Goal: Task Accomplishment & Management: Manage account settings

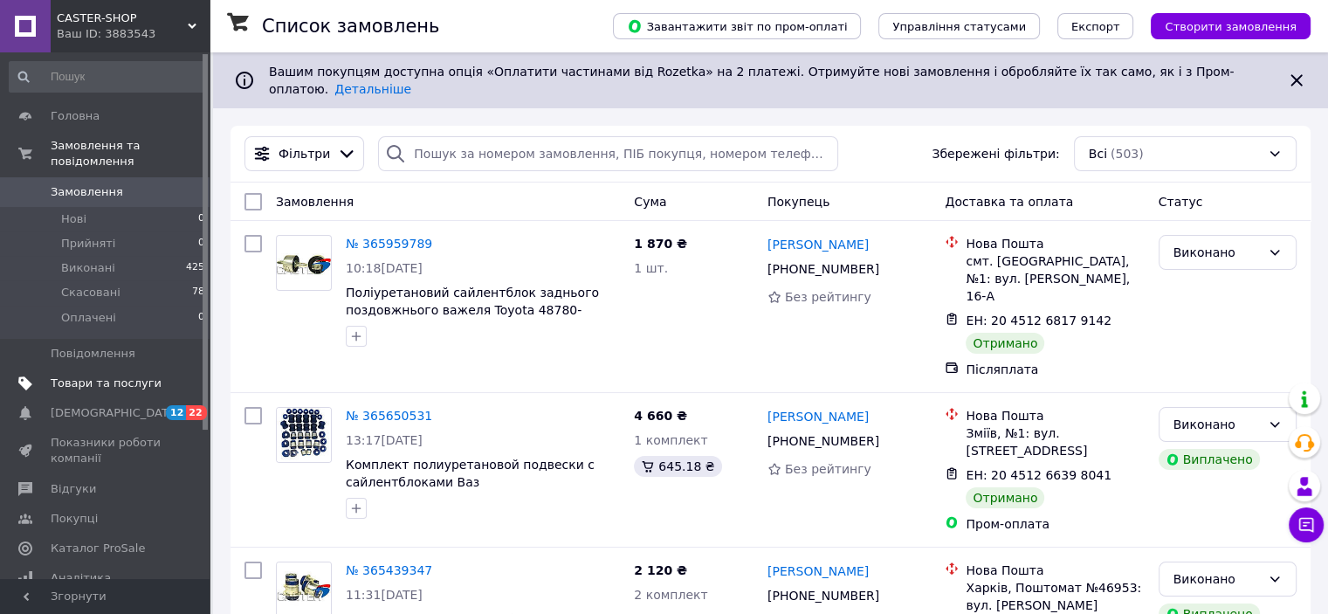
click at [113, 375] on span "Товари та послуги" at bounding box center [106, 383] width 111 height 16
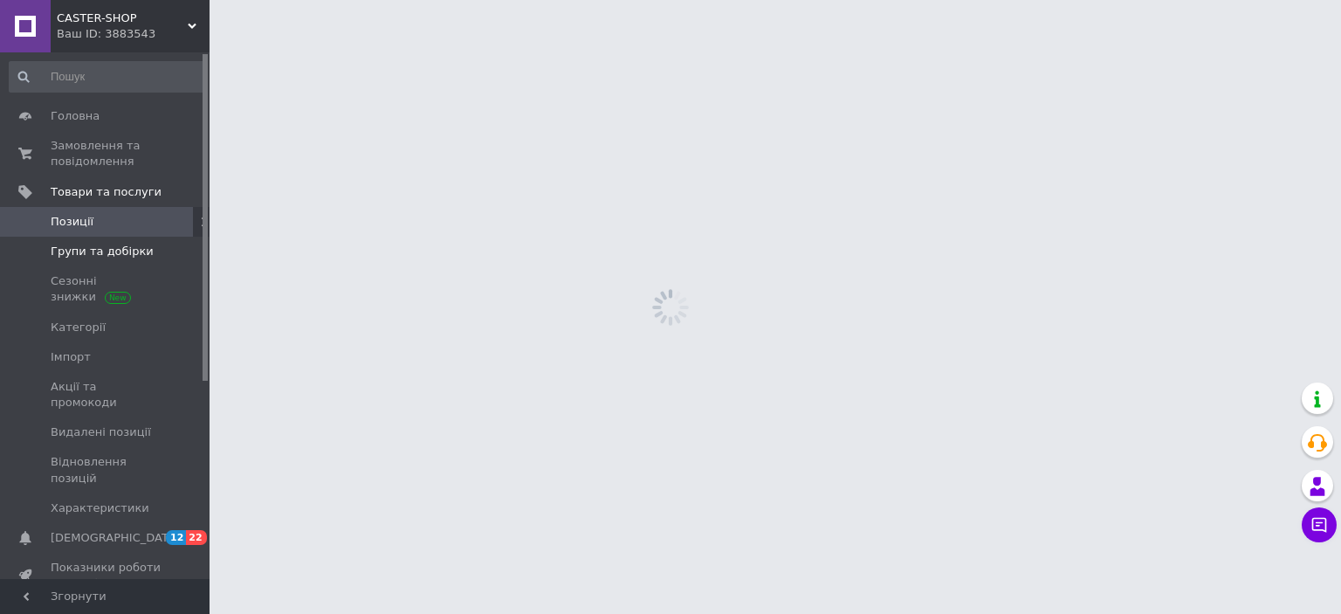
click at [105, 257] on span "Групи та добірки" at bounding box center [102, 252] width 103 height 16
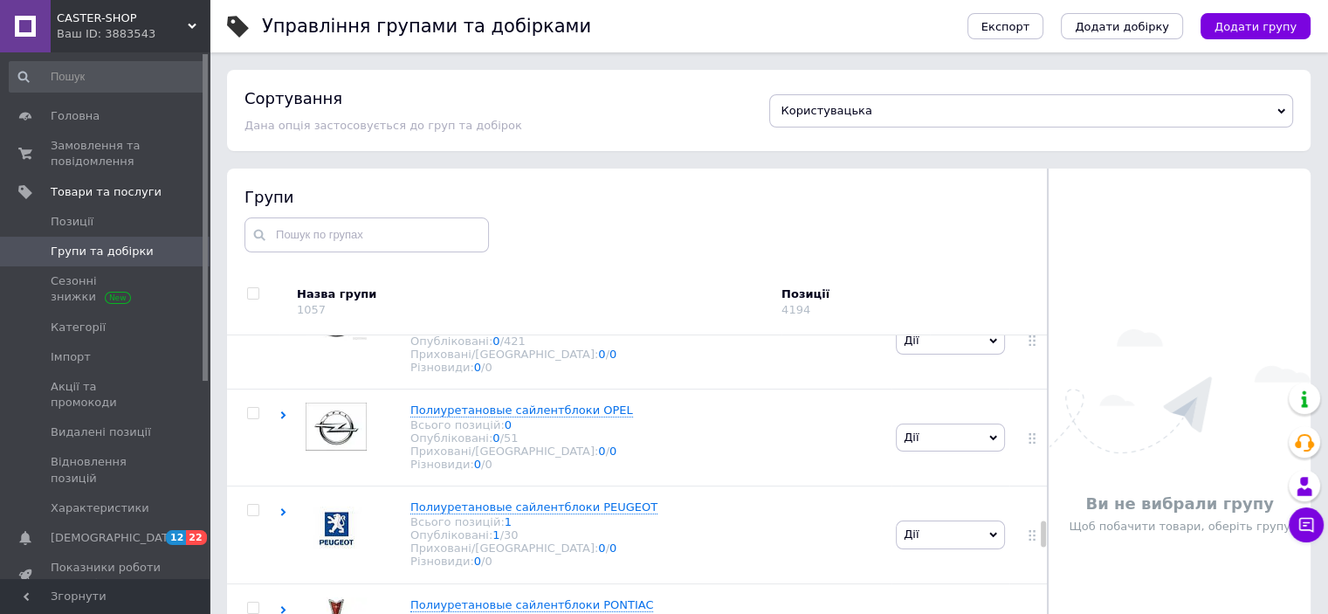
scroll to position [2968, 0]
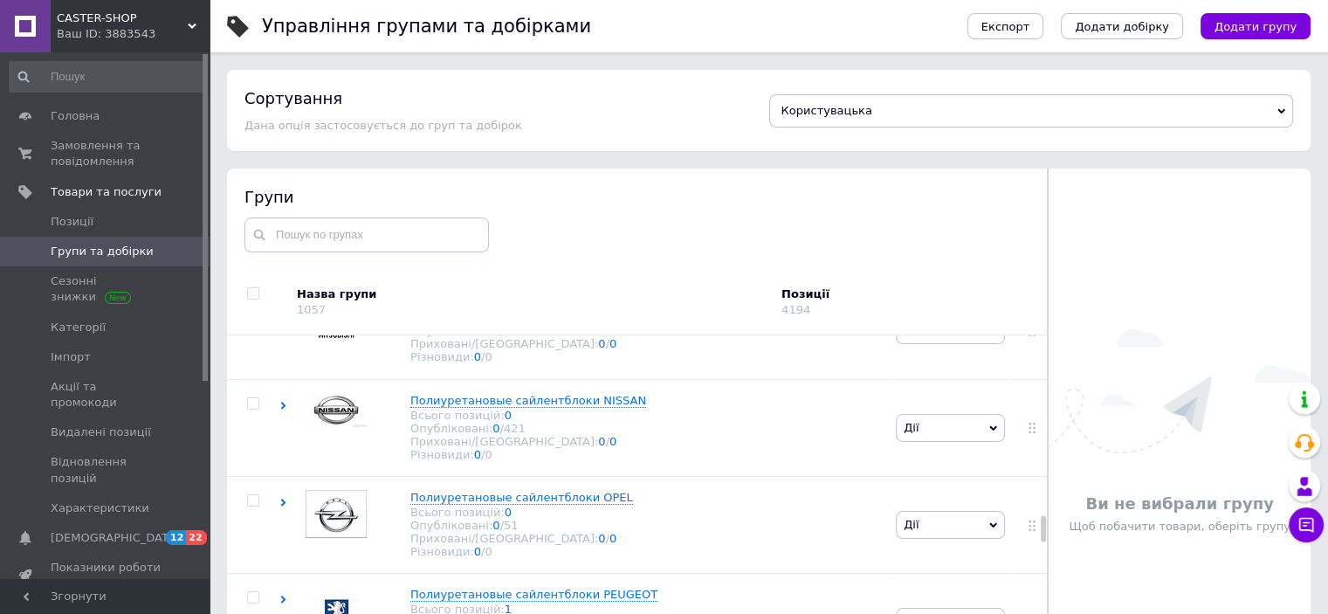
click at [537, 212] on span "Полиуретановые сайлентблоки MAZDA" at bounding box center [527, 205] width 235 height 13
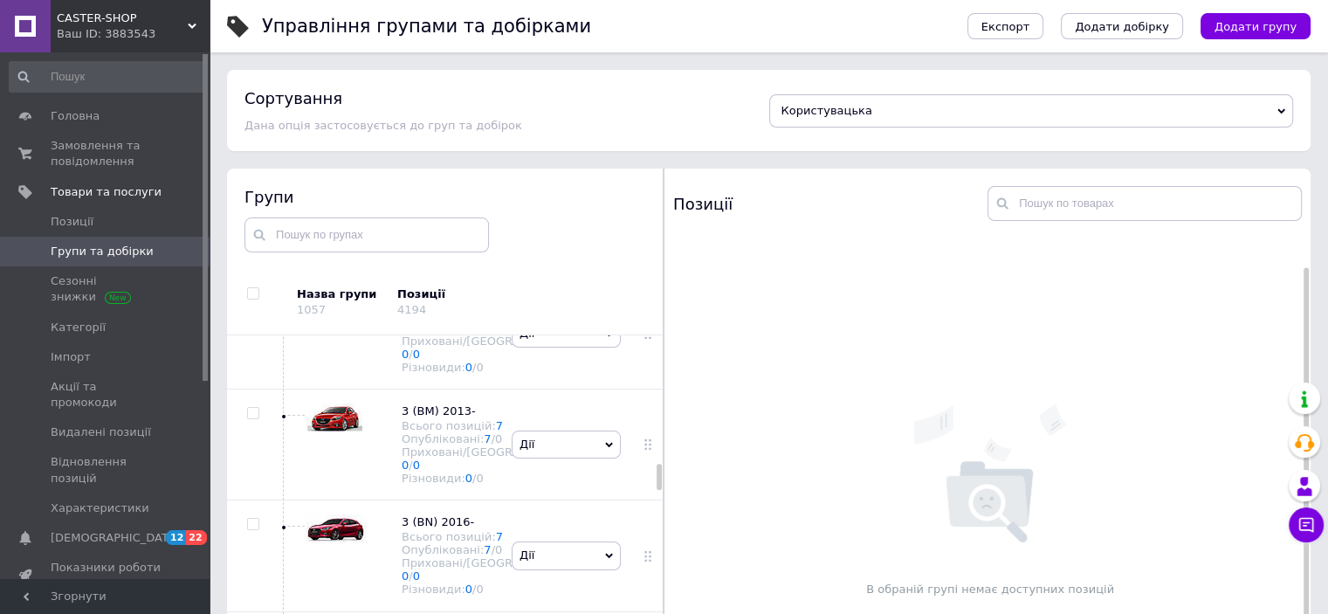
scroll to position [5244, 0]
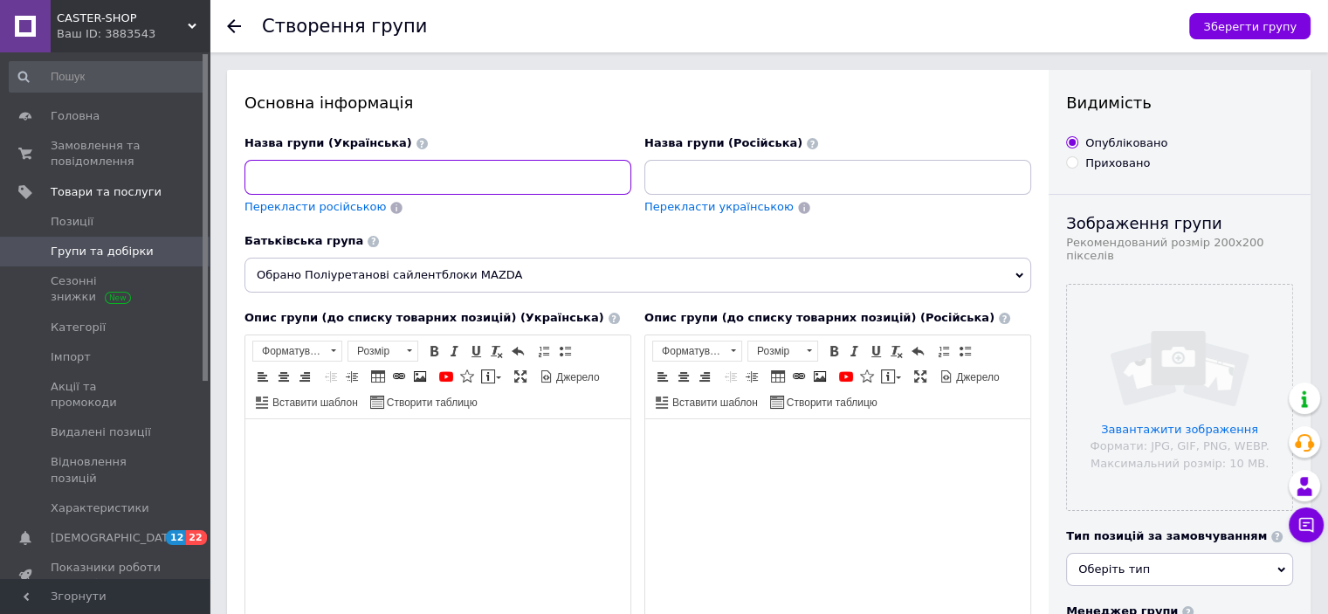
paste input "CX-50 [DATE]-[DATE]"
type input "CX-50 [DATE]-[DATE]"
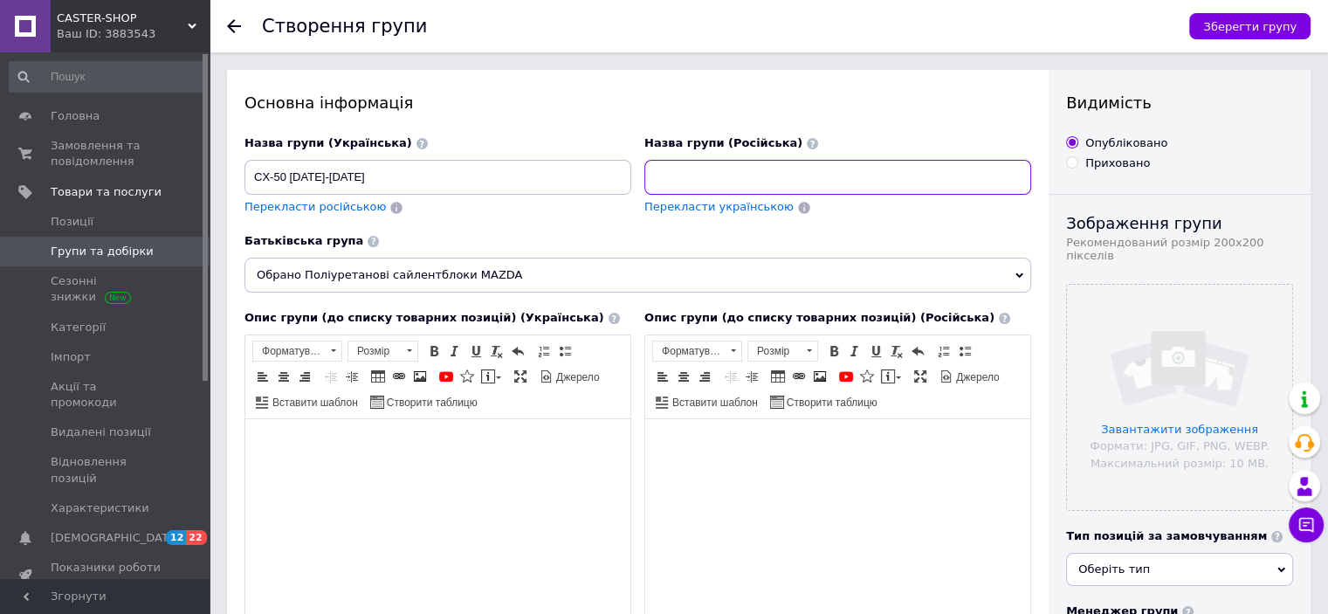
paste input "CX-50 [DATE]-[DATE]"
type input "CX-50 [DATE]-[DATE]"
click at [1177, 354] on input "file" at bounding box center [1179, 397] width 225 height 225
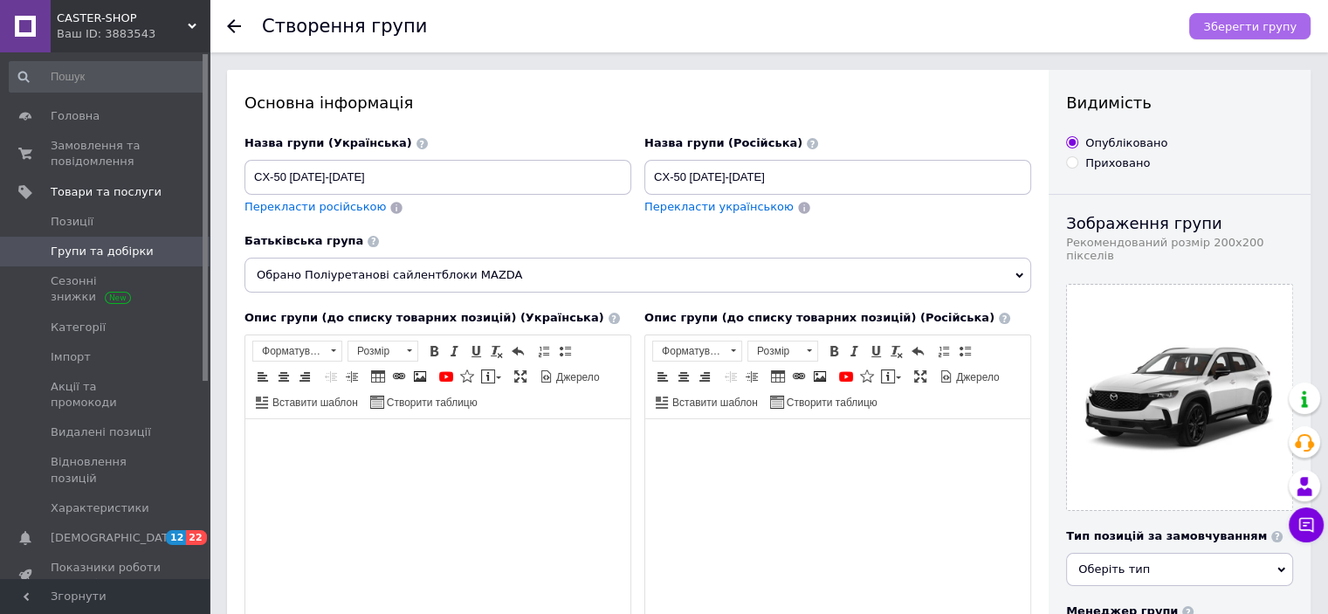
click at [1225, 33] on span "Зберегти групу" at bounding box center [1249, 26] width 93 height 13
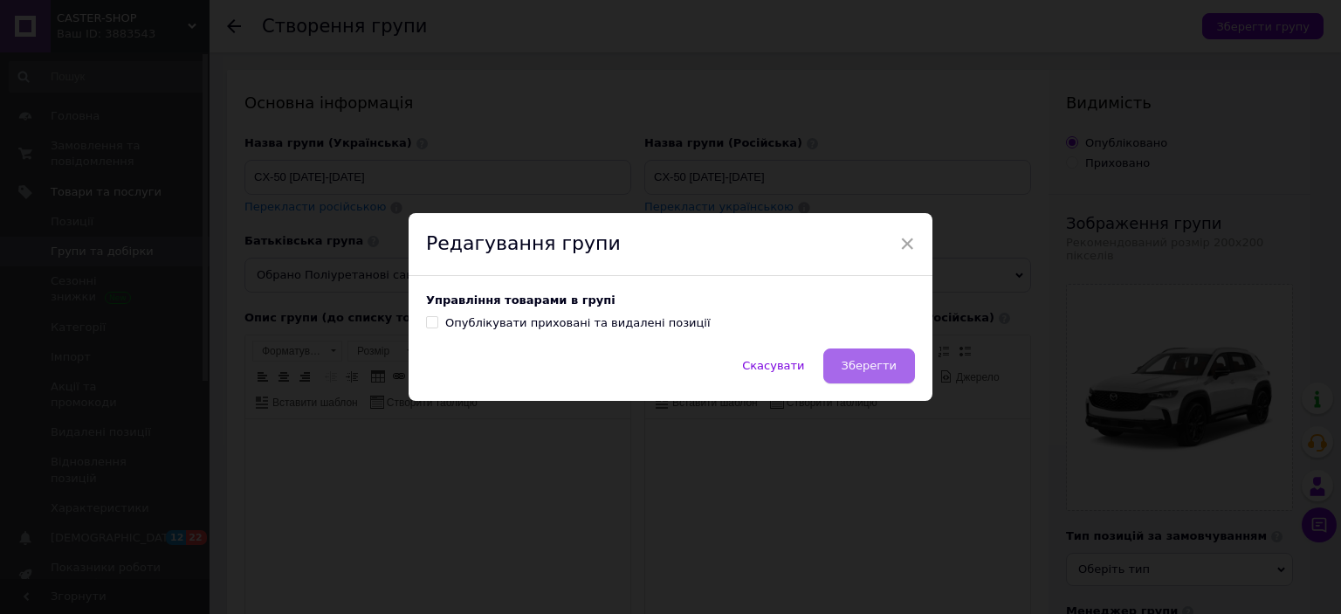
click at [866, 364] on span "Зберегти" at bounding box center [868, 365] width 55 height 13
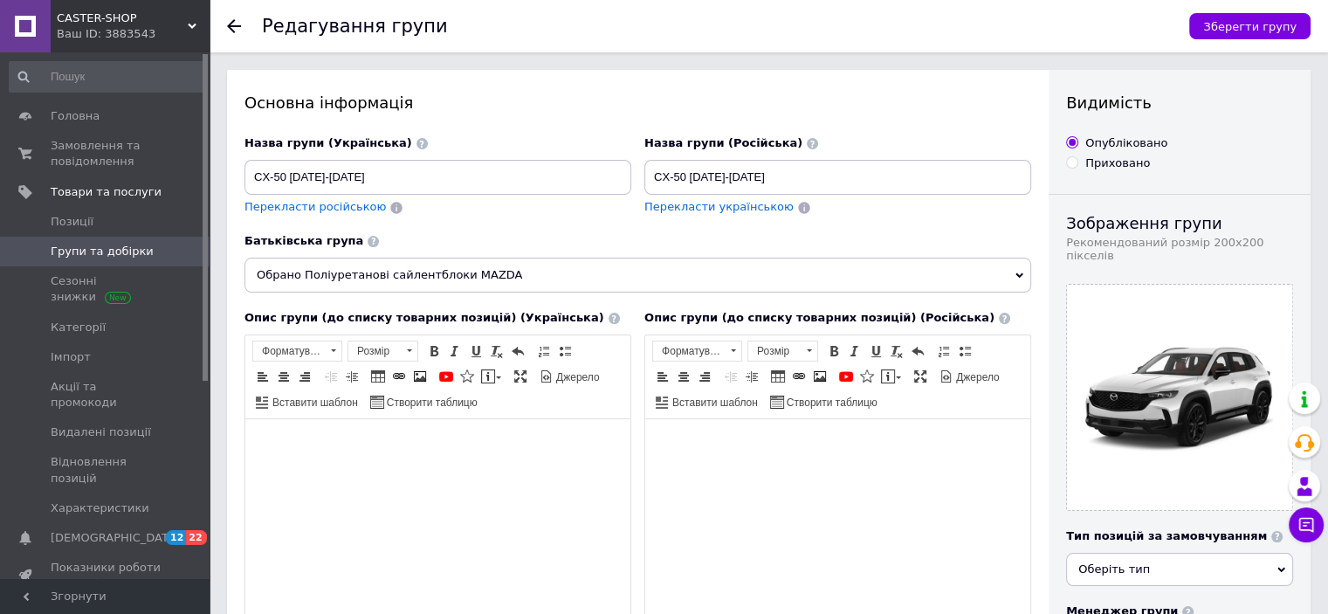
click at [231, 19] on icon at bounding box center [234, 26] width 14 height 14
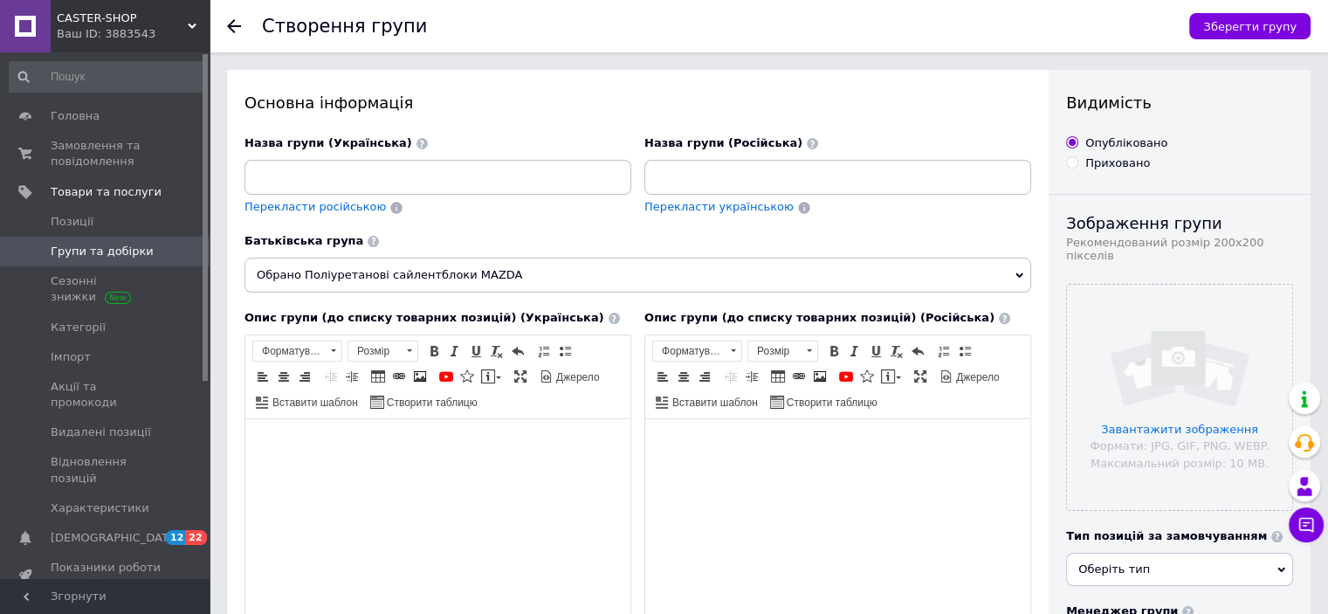
click at [231, 20] on icon at bounding box center [234, 26] width 14 height 14
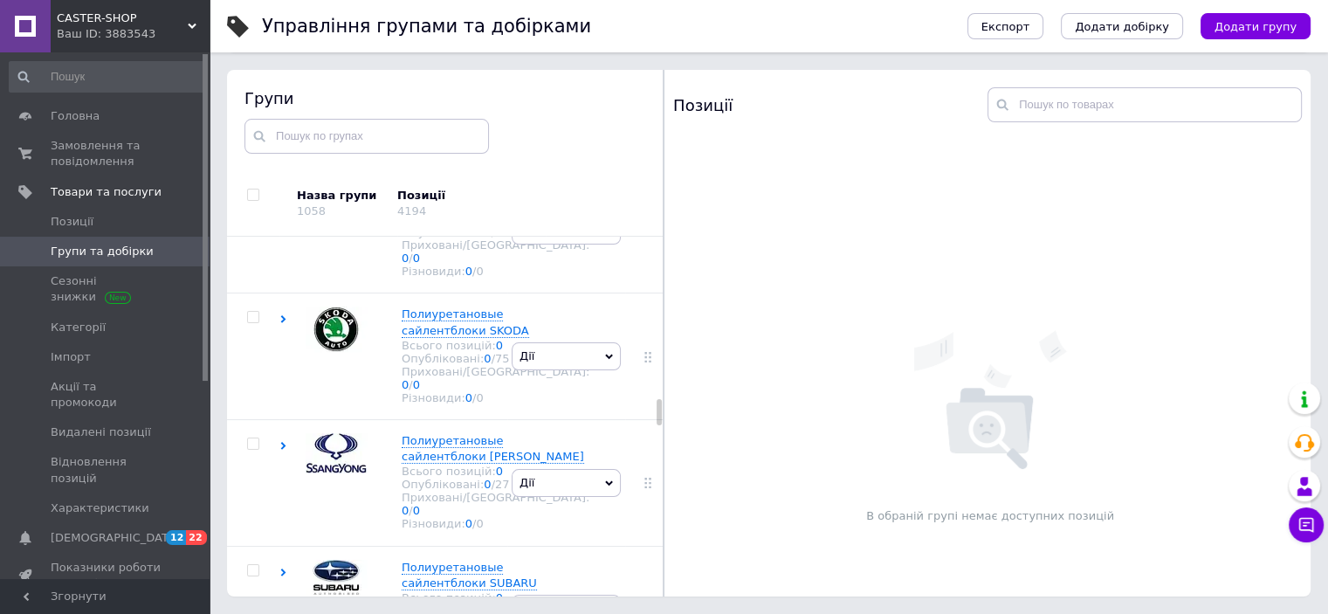
scroll to position [5178, 0]
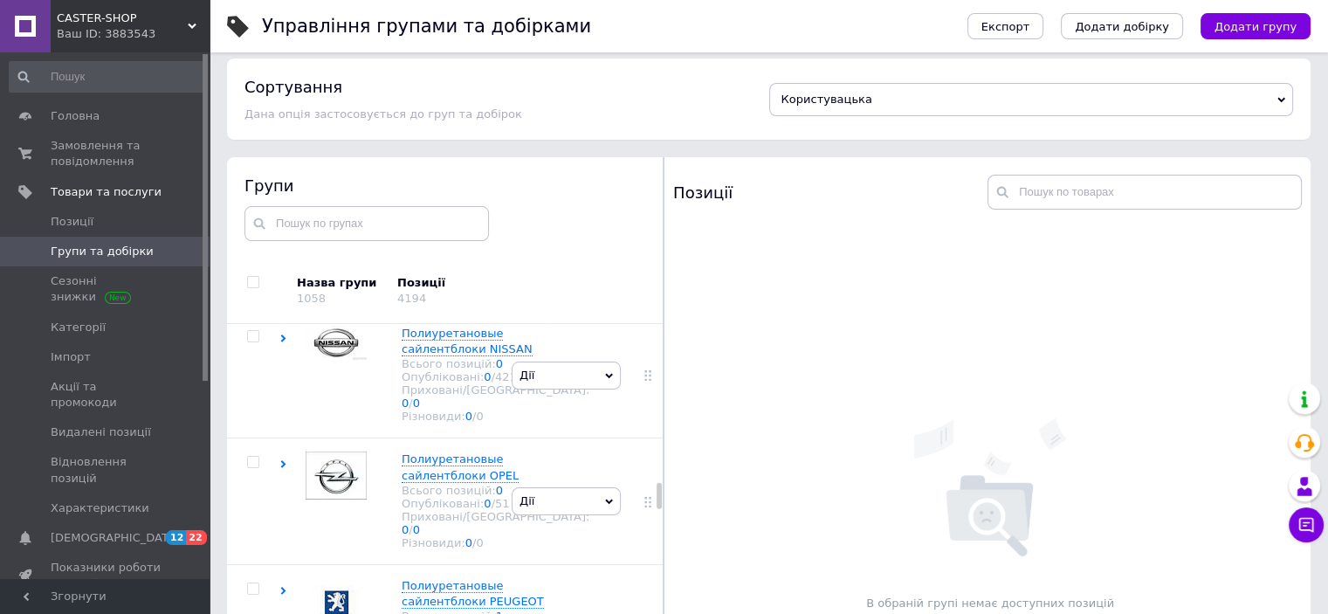
scroll to position [6793, 0]
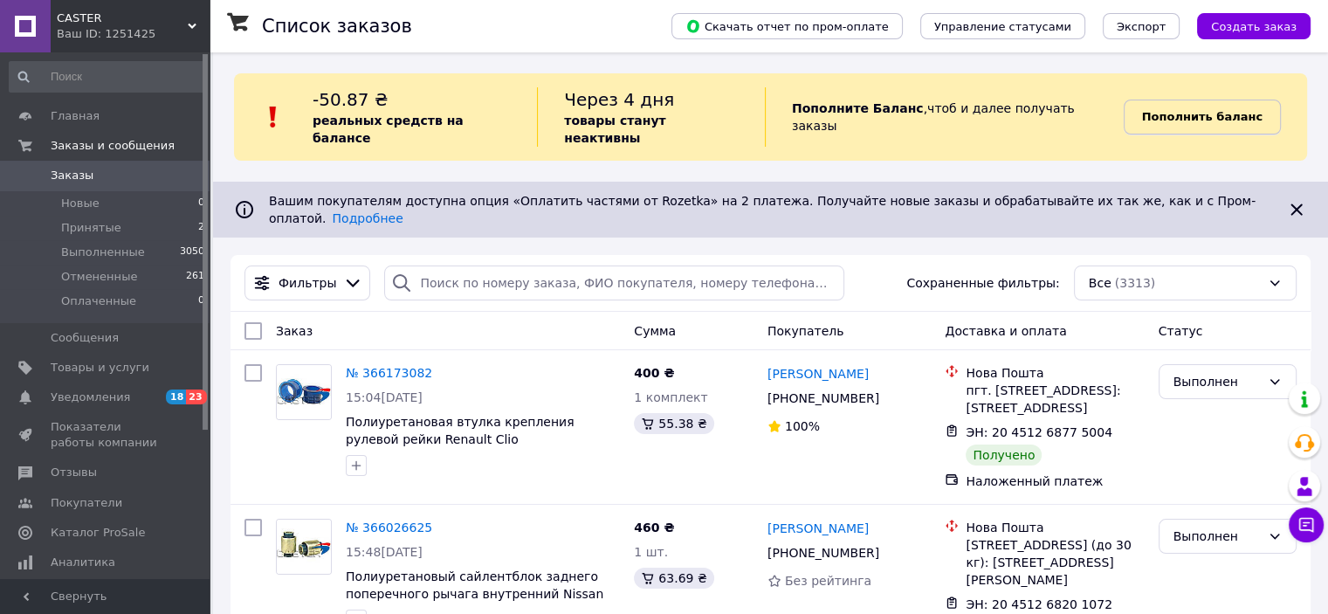
click at [1205, 110] on b "Пополнить баланс" at bounding box center [1202, 116] width 120 height 13
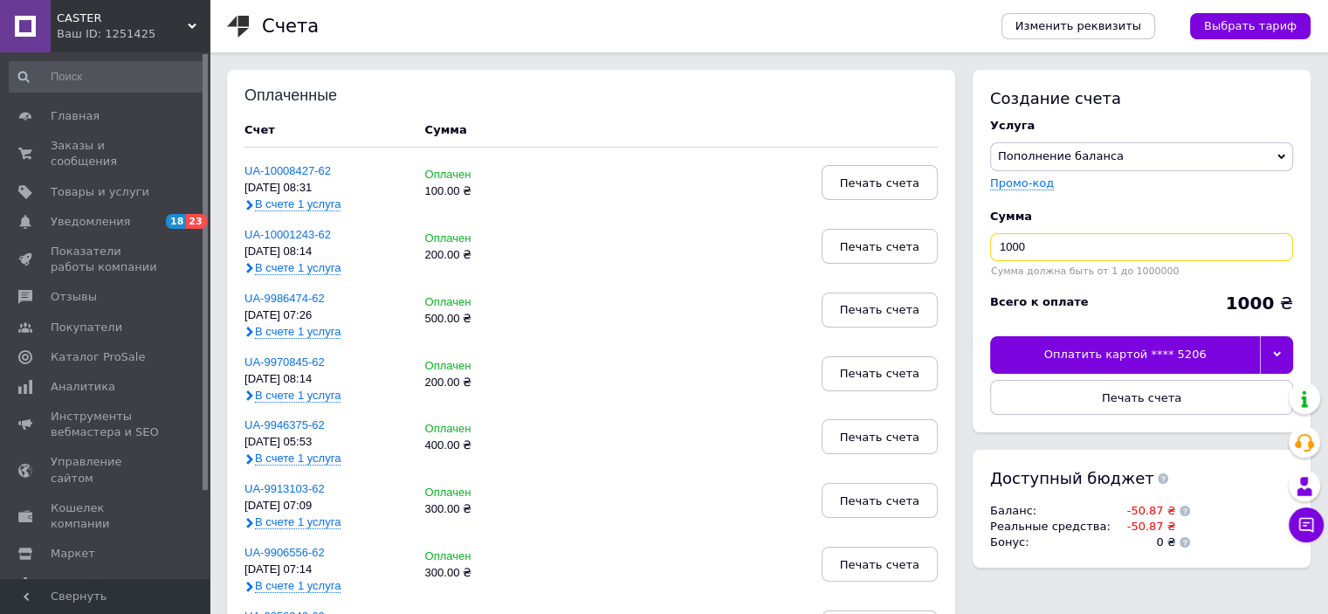
click at [1054, 246] on input "1000" at bounding box center [1141, 247] width 303 height 28
type input "100"
click at [1271, 346] on div at bounding box center [1276, 354] width 33 height 37
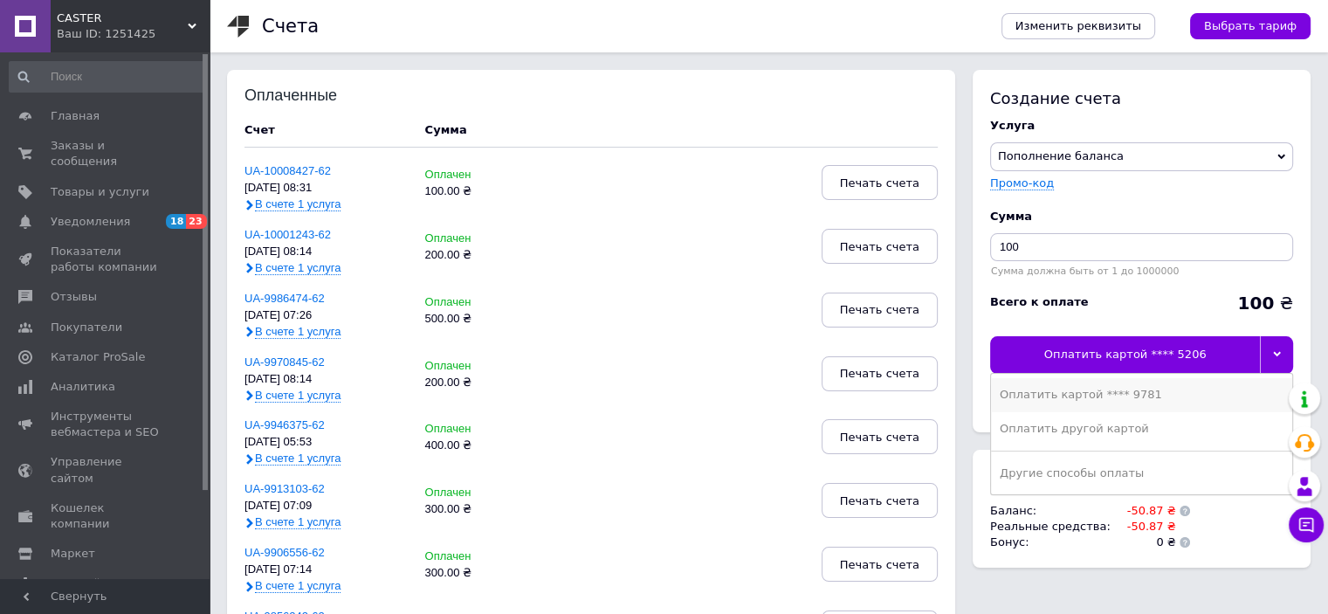
click at [1149, 394] on div "Оплатить картой **** 9781" at bounding box center [1141, 395] width 284 height 16
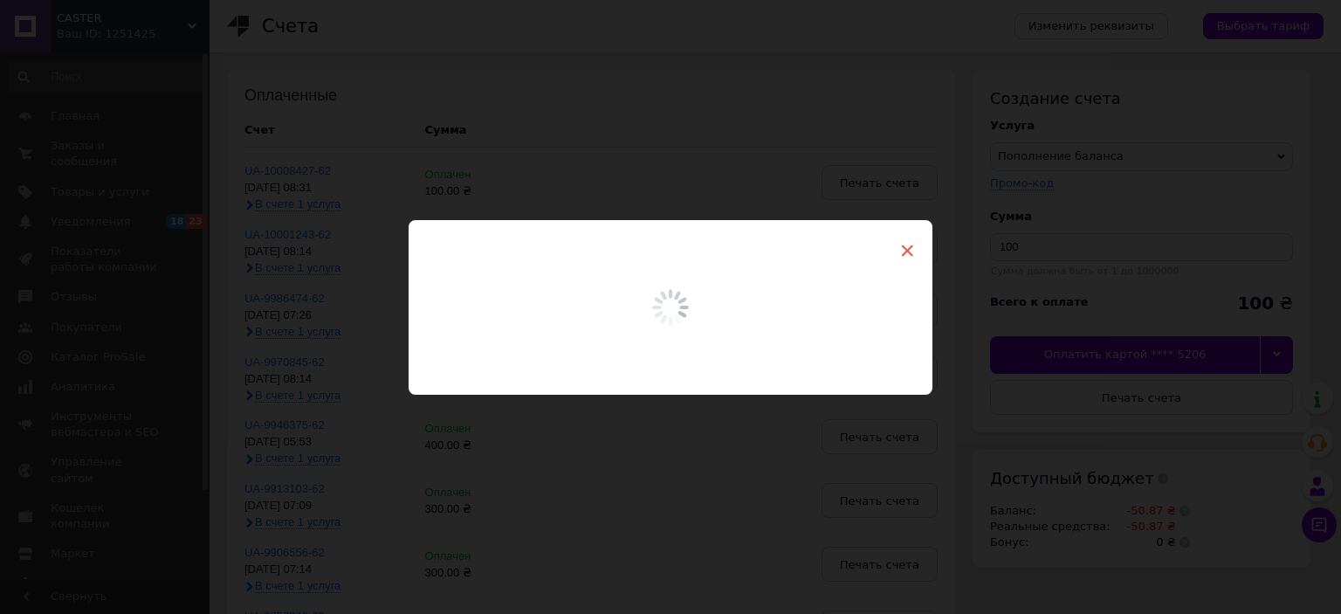
click at [908, 247] on span "×" at bounding box center [907, 251] width 16 height 30
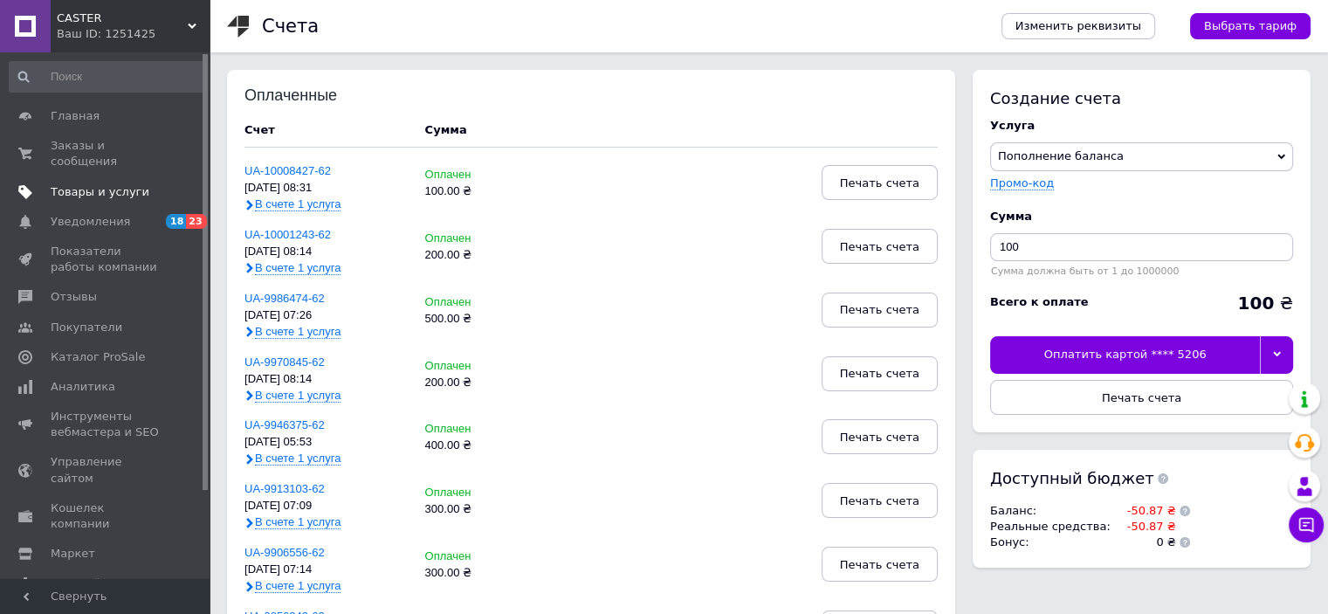
click at [84, 184] on span "Товары и услуги" at bounding box center [100, 192] width 99 height 16
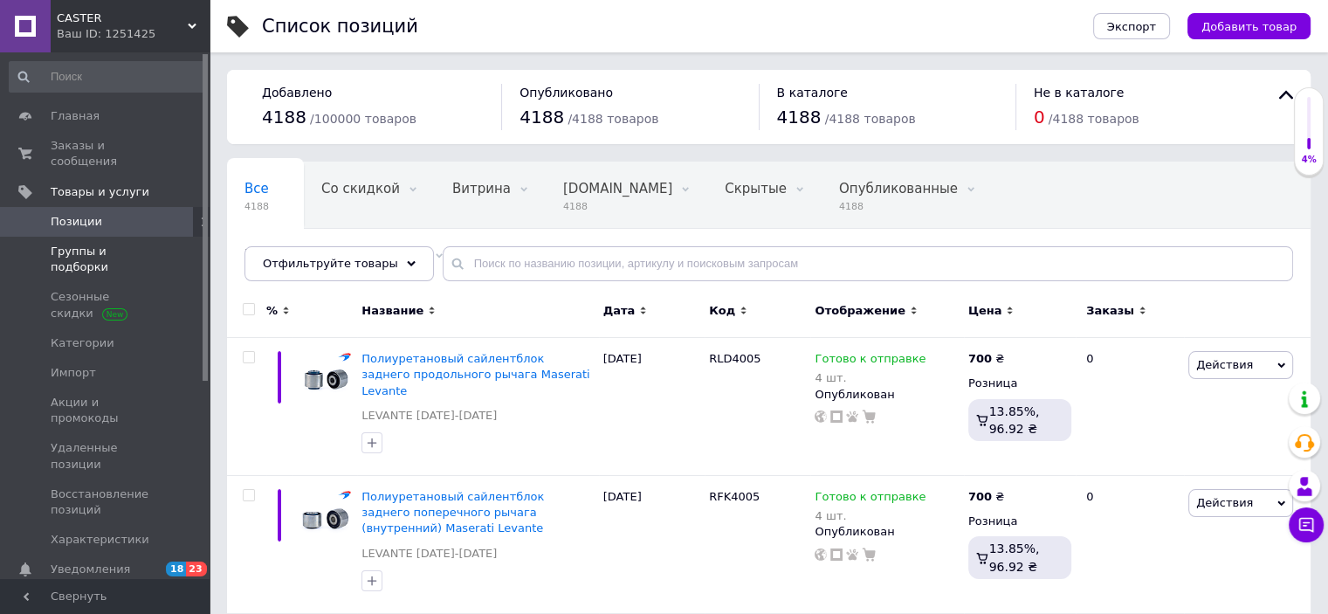
click at [126, 244] on span "Группы и подборки" at bounding box center [106, 259] width 111 height 31
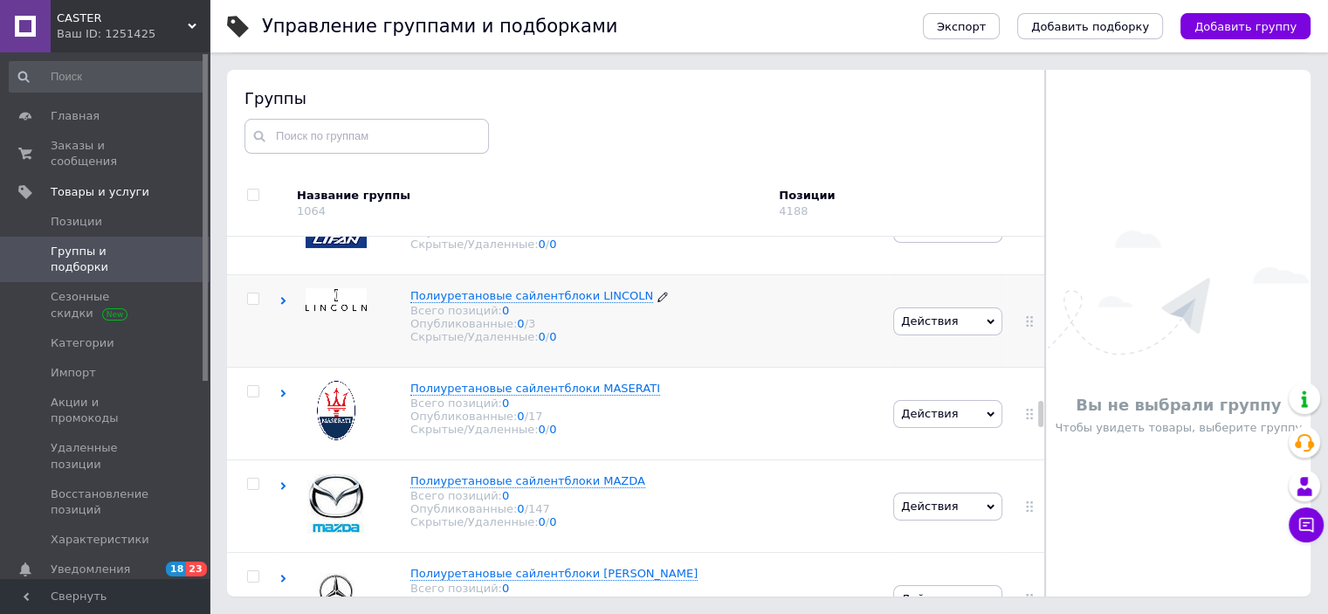
scroll to position [2531, 0]
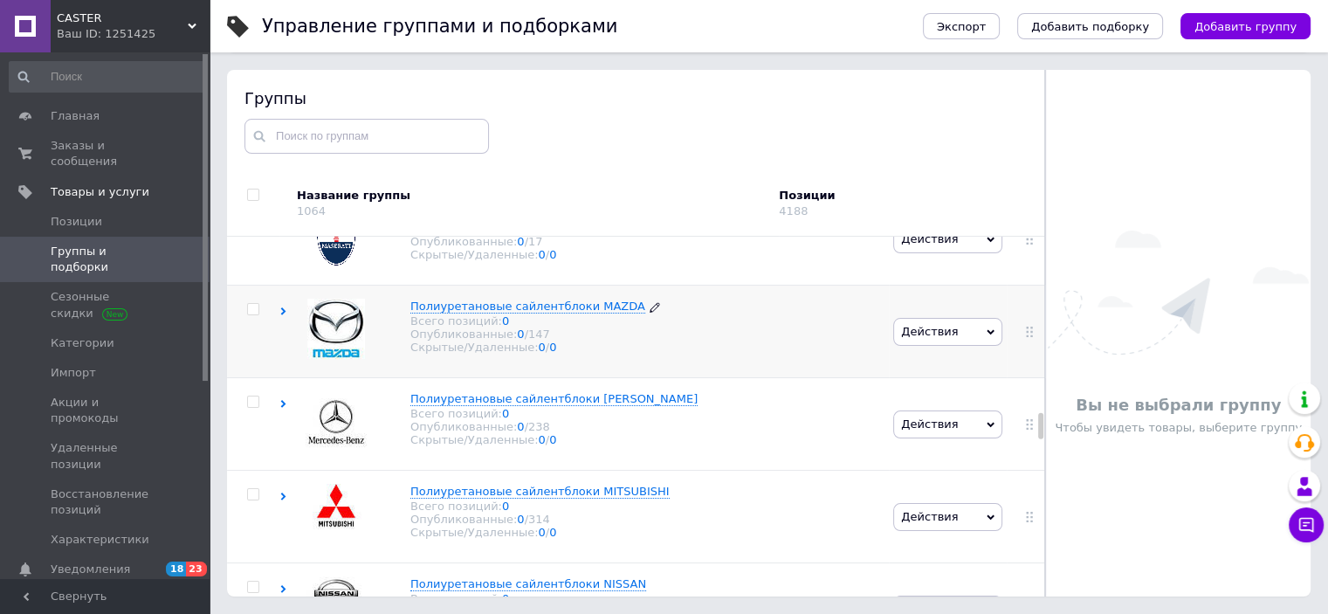
click at [573, 310] on span "Полиуретановые сайлентблоки MAZDA" at bounding box center [527, 305] width 235 height 13
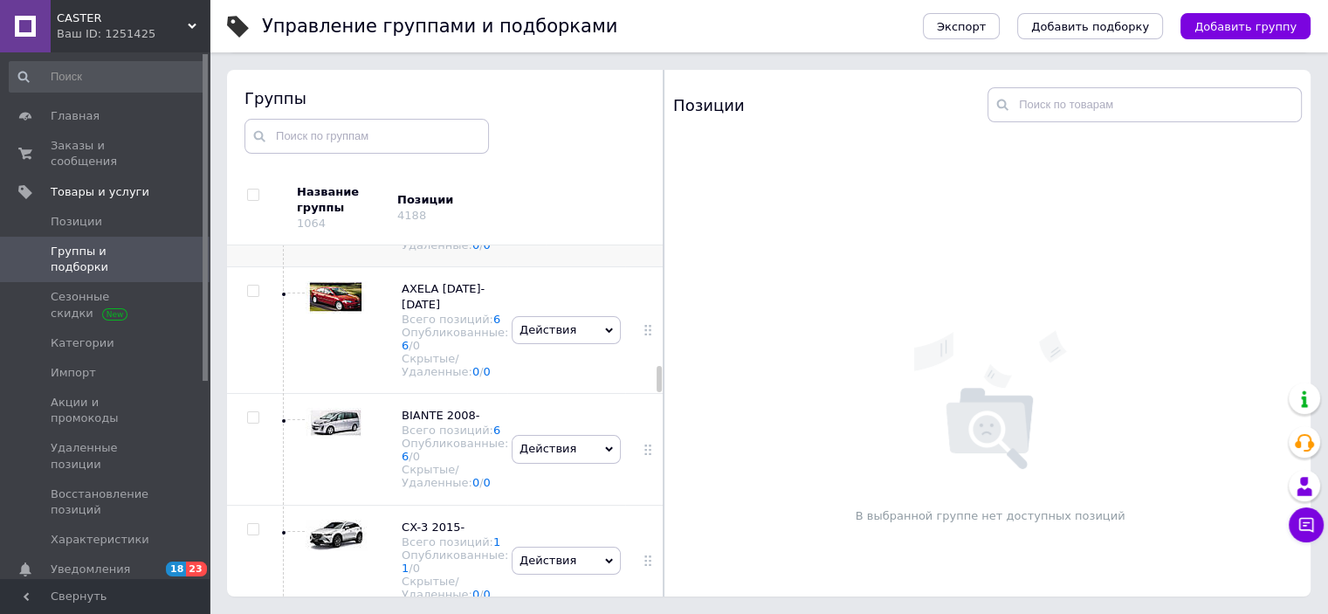
scroll to position [4150, 0]
click at [605, 72] on icon at bounding box center [609, 68] width 8 height 8
click at [532, 194] on li "Добавить подгруппу" at bounding box center [566, 174] width 108 height 40
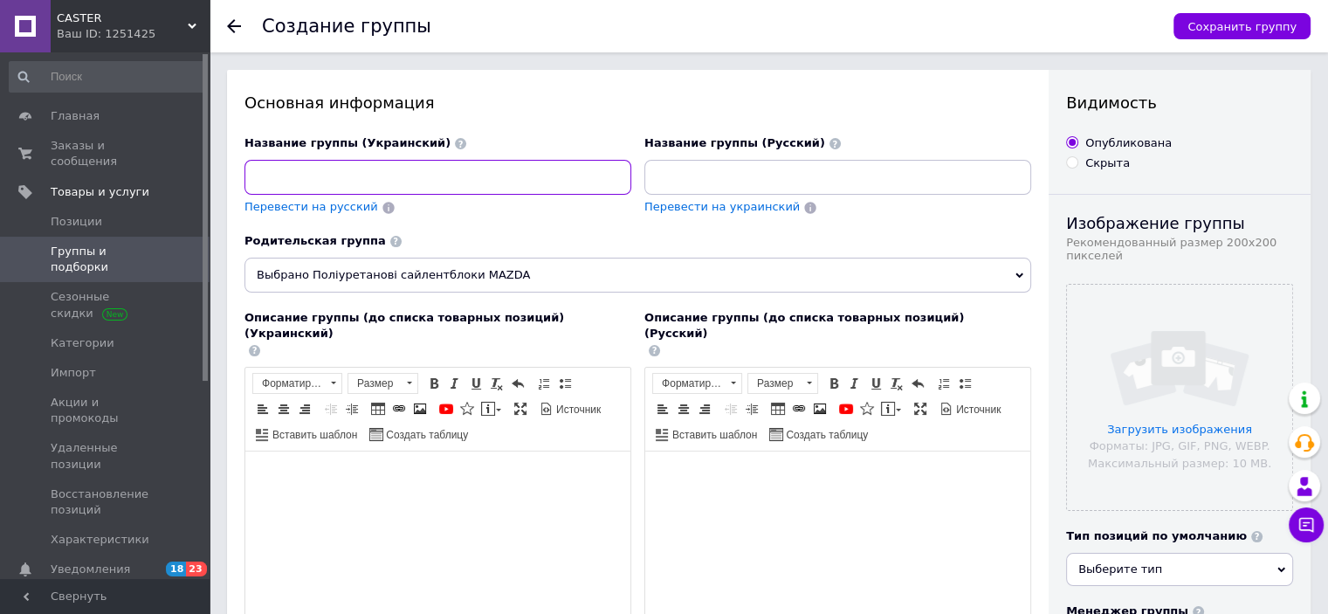
paste input "CX-50 [DATE]-[DATE]"
type input "CX-50 [DATE]-[DATE]"
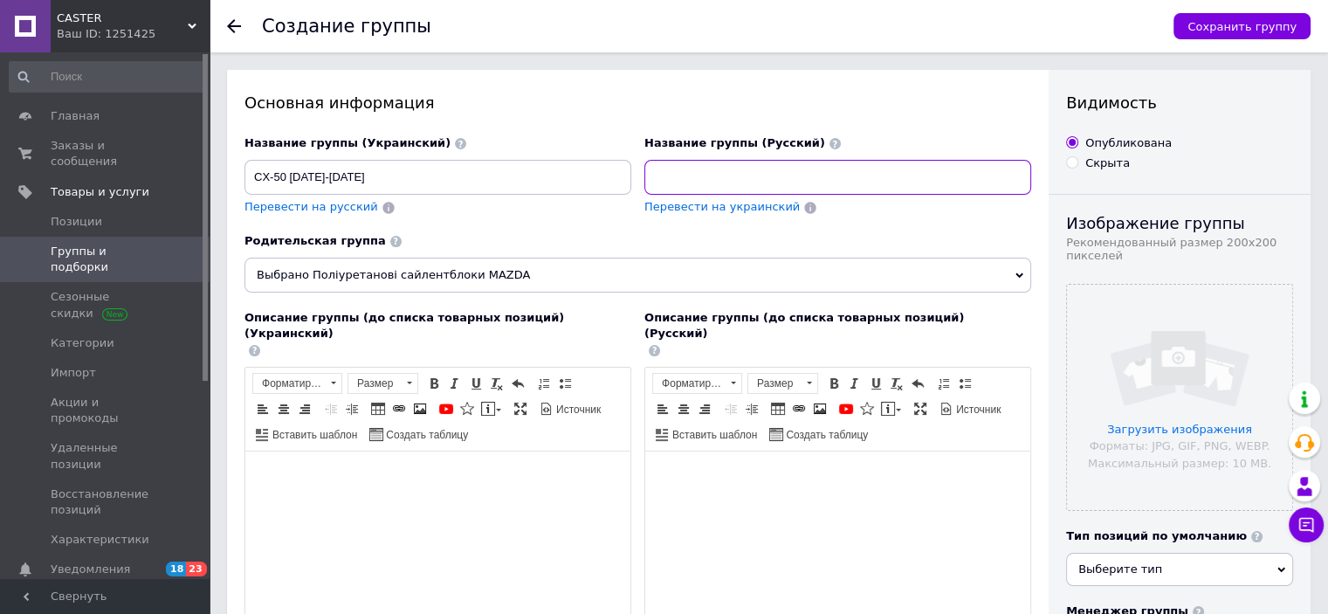
paste input "CX-50 [DATE]-[DATE]"
type input "CX-50 [DATE]-[DATE]"
click at [1166, 364] on input "file" at bounding box center [1179, 397] width 225 height 225
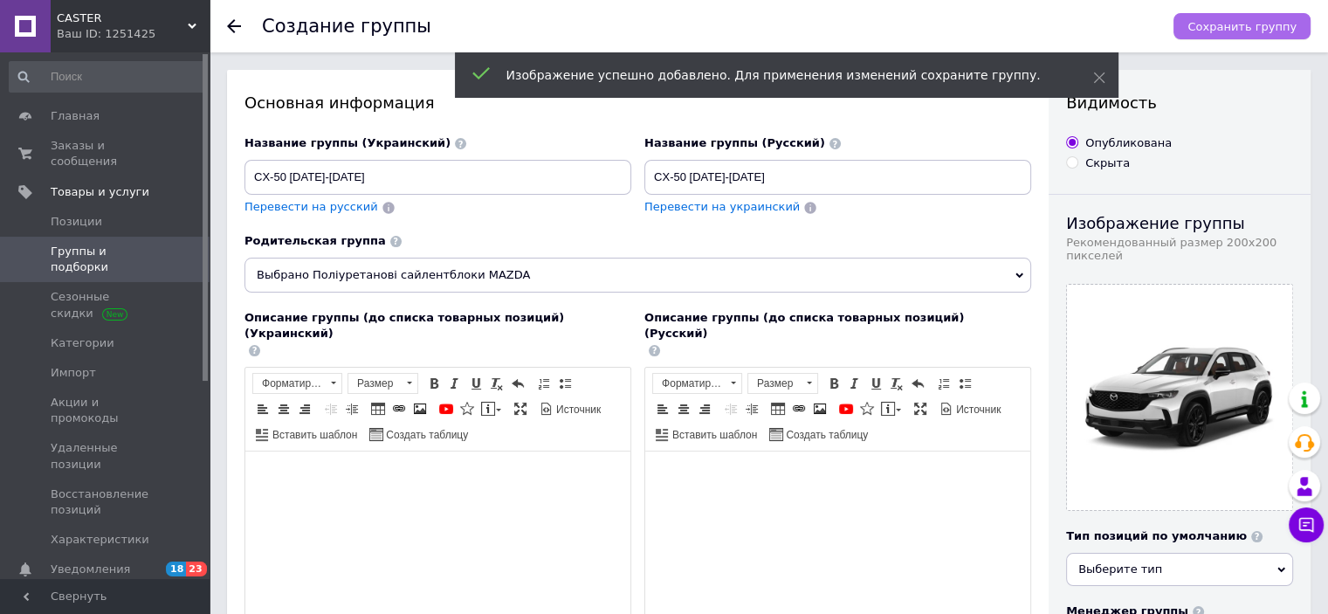
click at [1229, 24] on span "Сохранить группу" at bounding box center [1241, 26] width 109 height 13
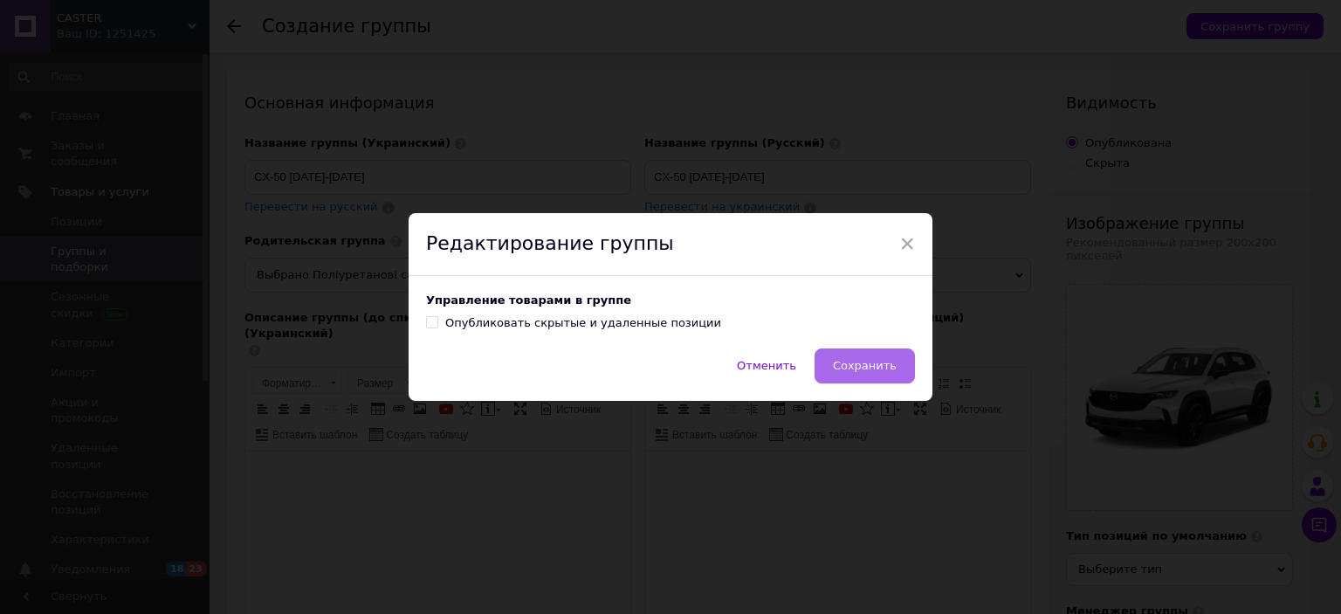
click at [881, 367] on span "Сохранить" at bounding box center [865, 365] width 64 height 13
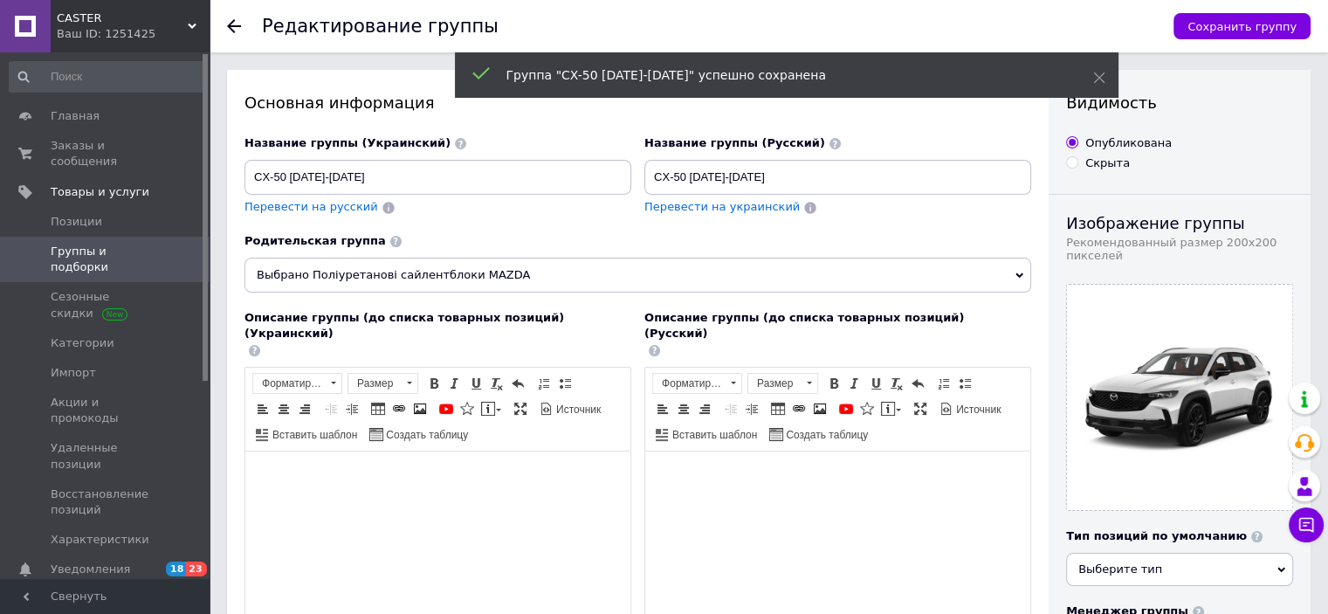
click at [230, 24] on use at bounding box center [234, 26] width 14 height 14
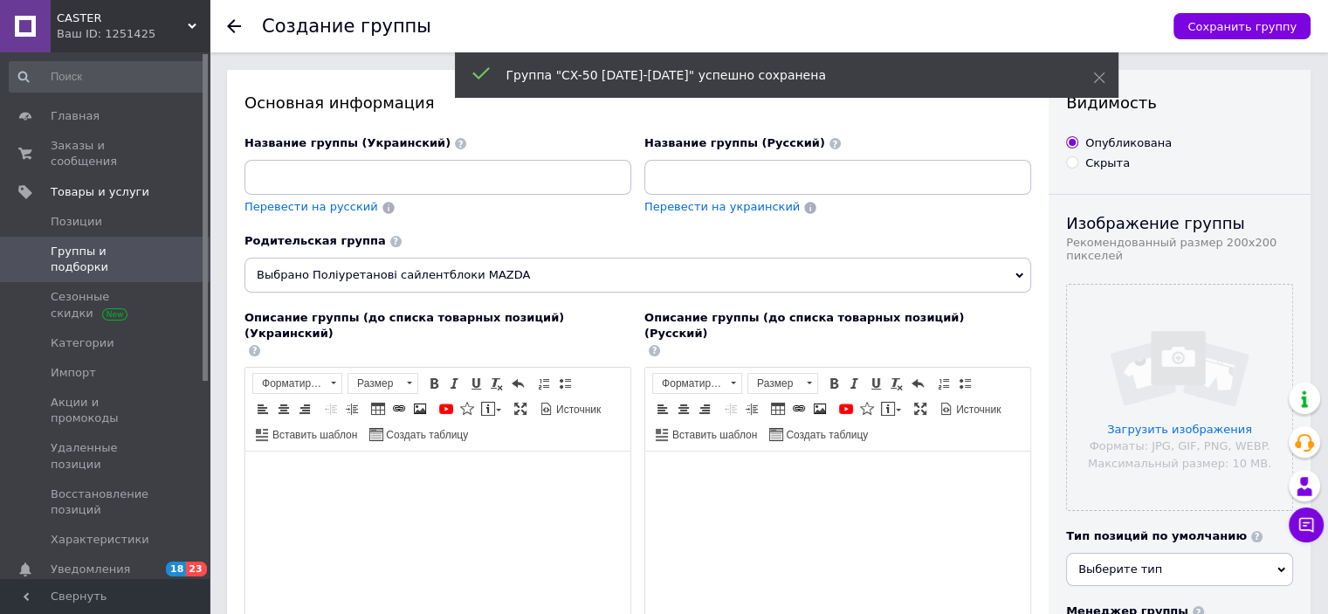
click at [229, 26] on use at bounding box center [234, 26] width 14 height 14
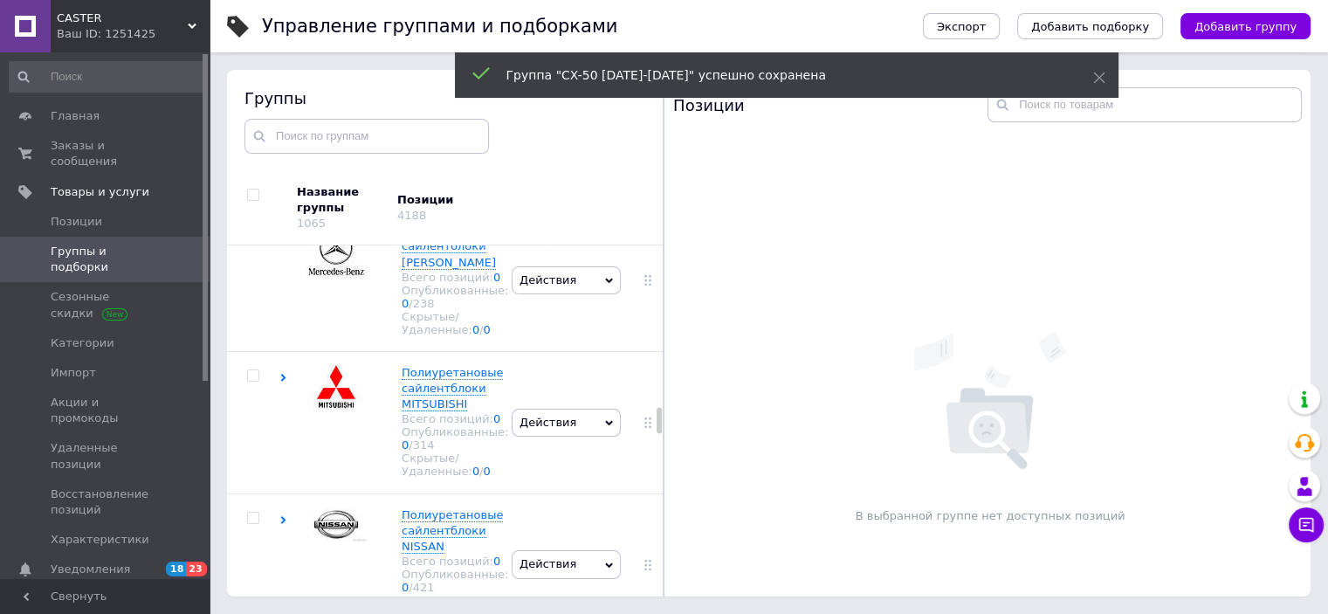
scroll to position [4106, 0]
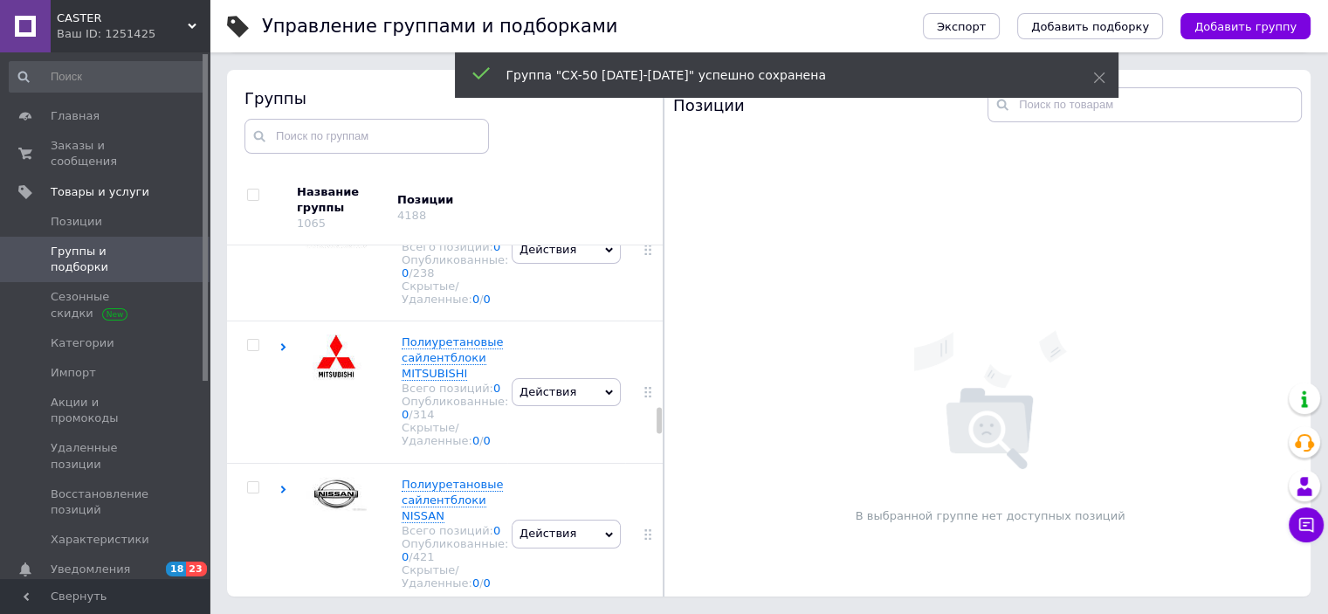
click at [427, 95] on span "Полиуретановые сайлентблоки MAZDA" at bounding box center [452, 73] width 101 height 45
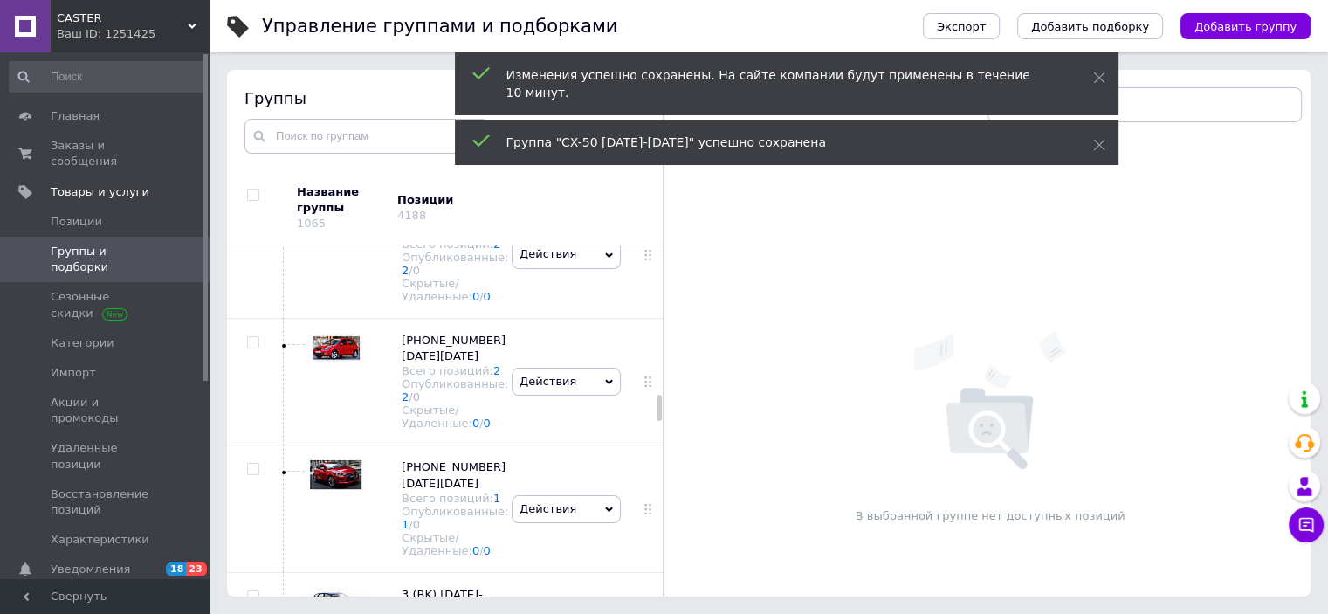
scroll to position [5344, 0]
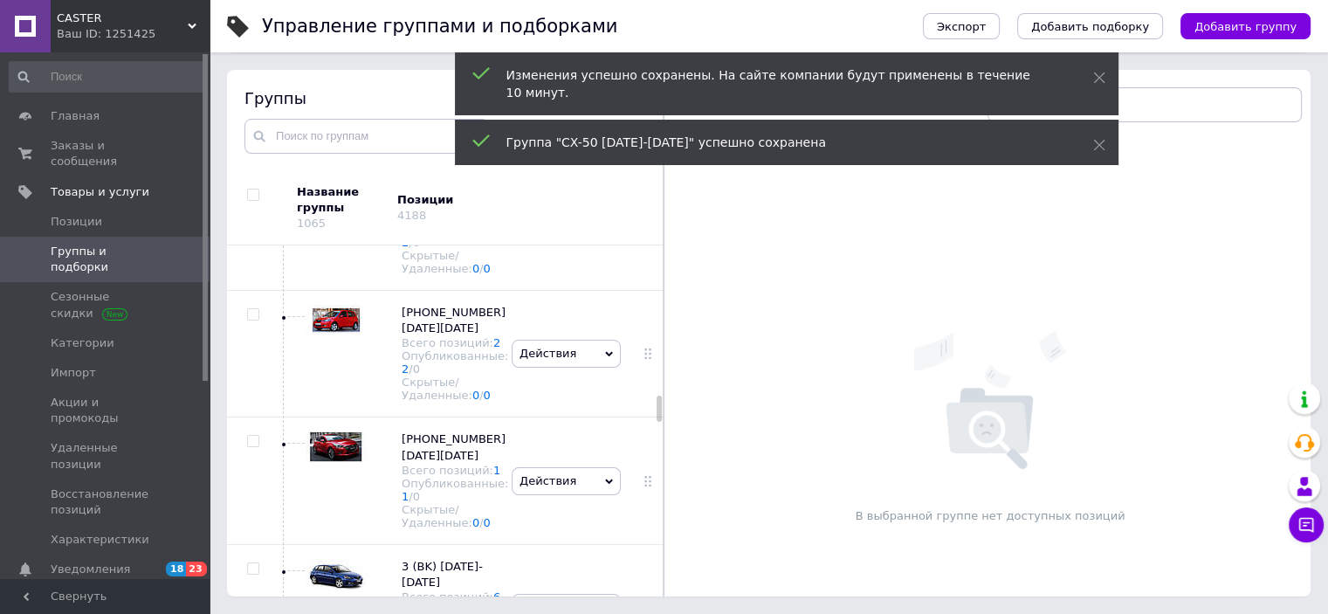
click at [601, 113] on span "Действия" at bounding box center [565, 100] width 109 height 28
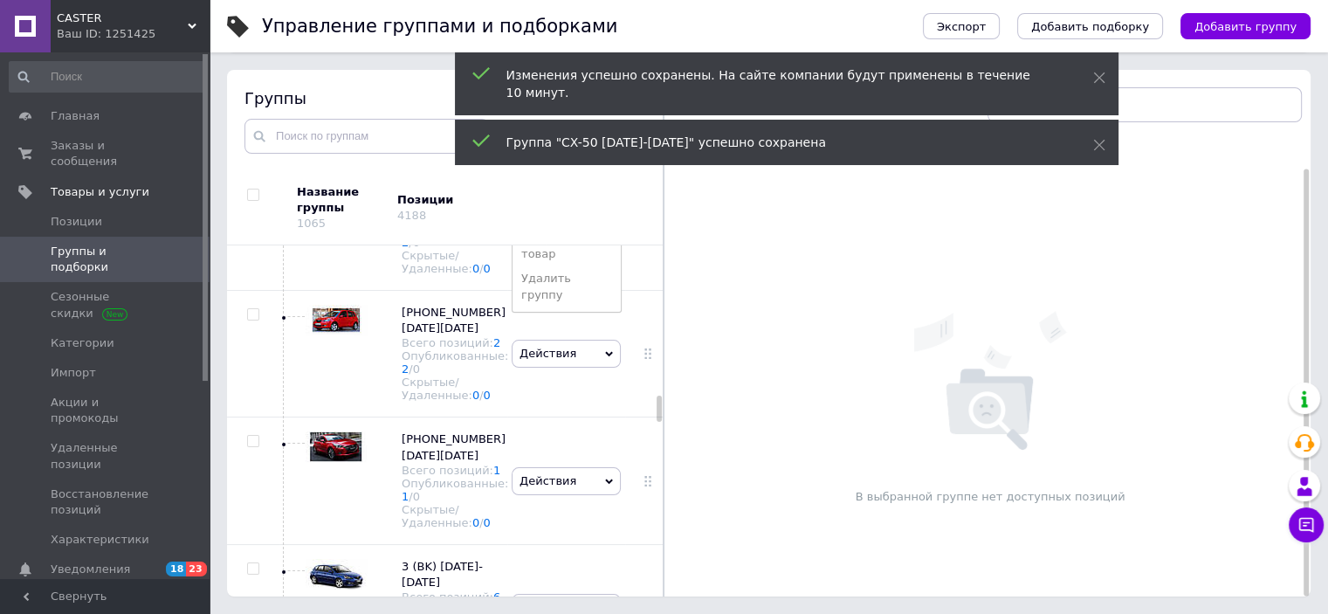
scroll to position [30, 0]
click at [581, 266] on li "Добавить товар" at bounding box center [566, 246] width 108 height 40
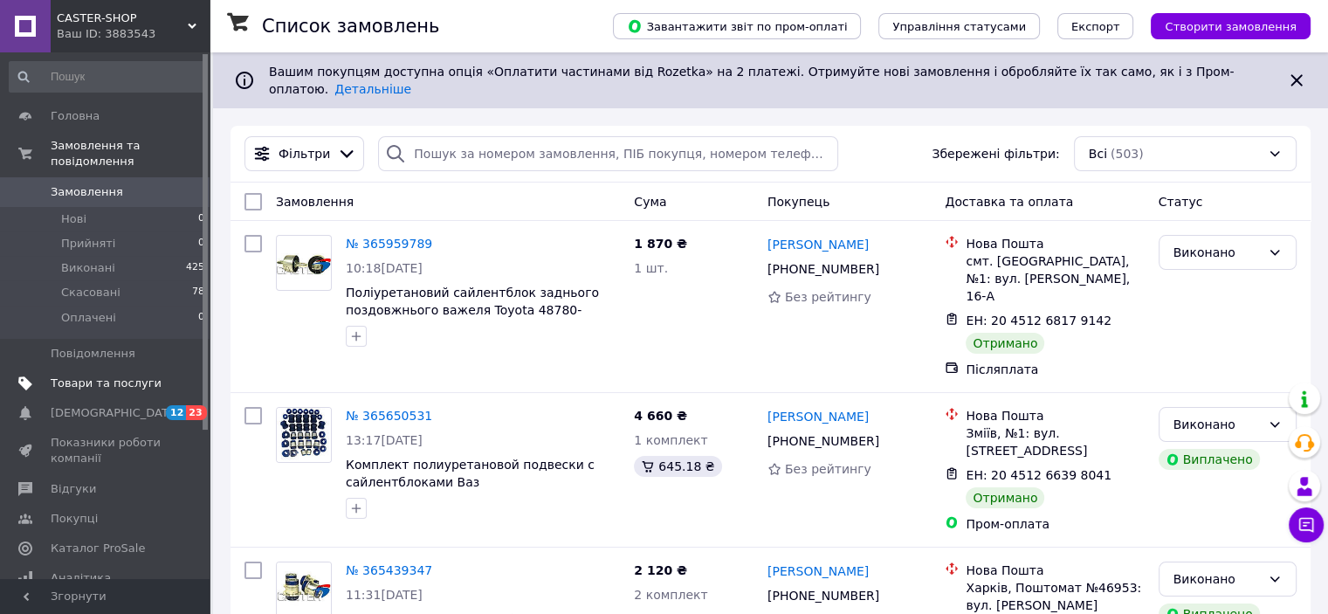
click at [87, 375] on span "Товари та послуги" at bounding box center [106, 383] width 111 height 16
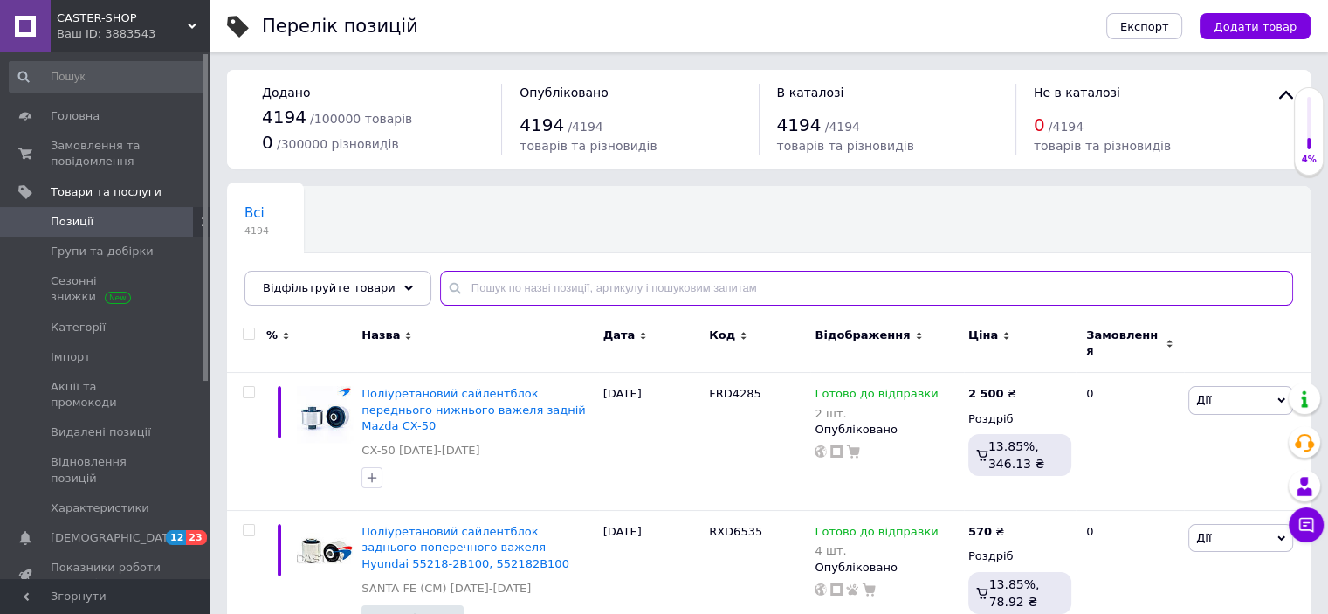
click at [465, 280] on input "text" at bounding box center [866, 288] width 853 height 35
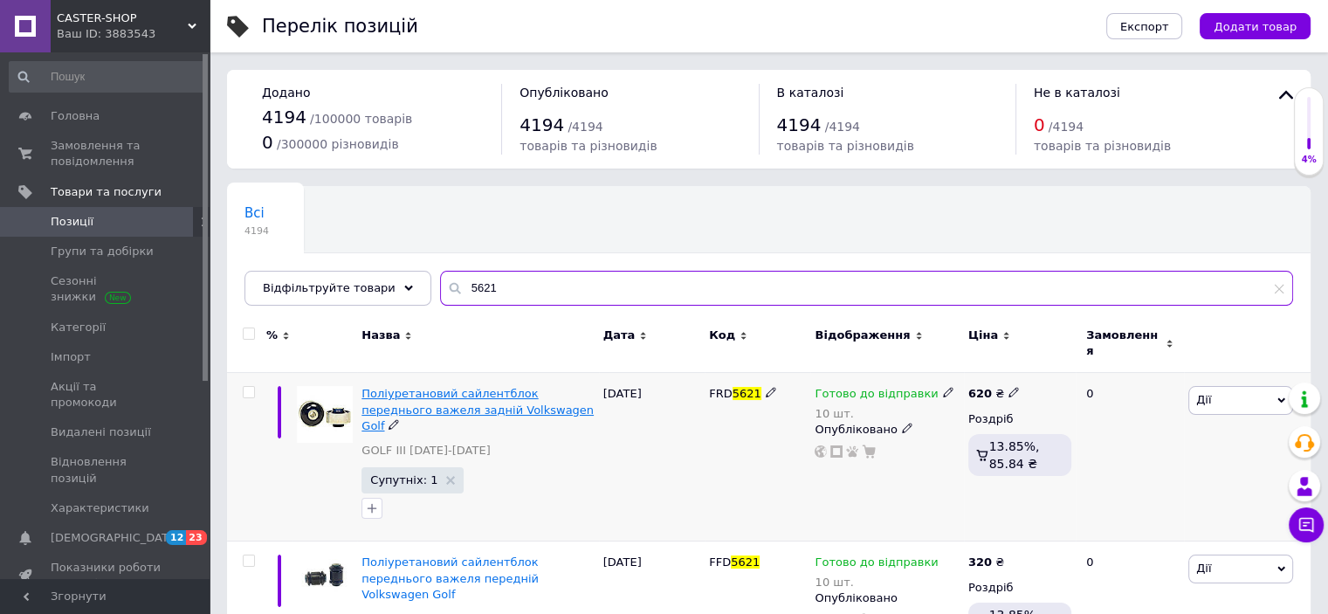
scroll to position [175, 0]
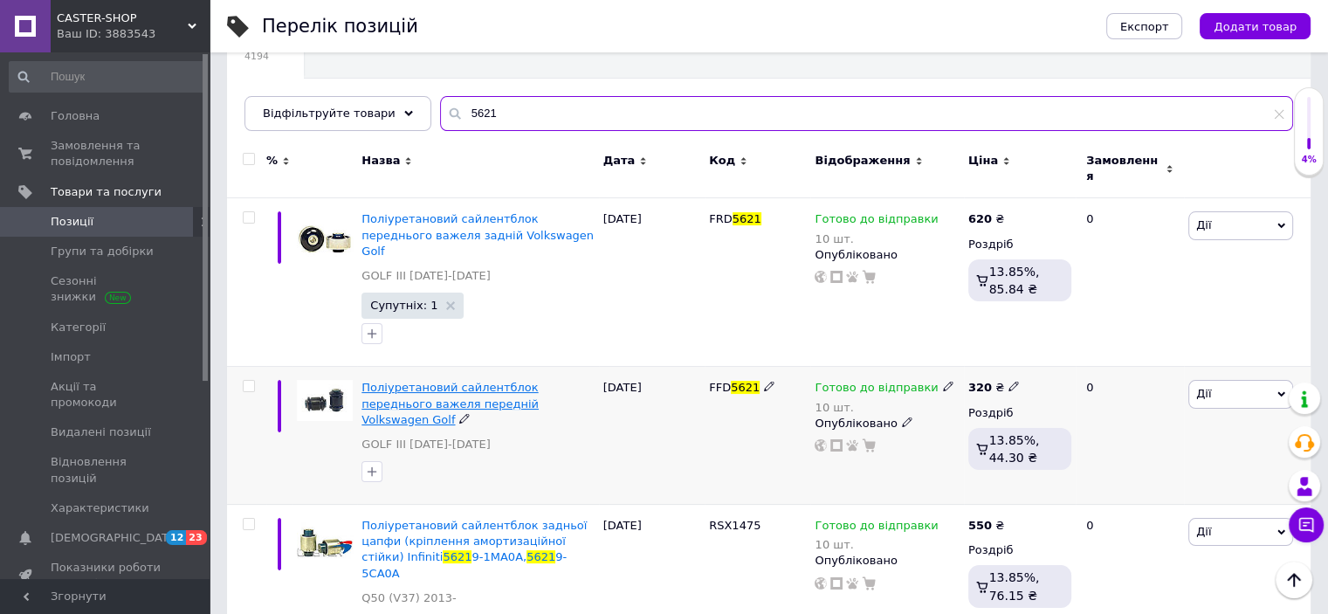
type input "5621"
click at [455, 381] on span "Поліуретановий сайлентблок переднього важеля передній Volkswagen Golf" at bounding box center [449, 403] width 177 height 45
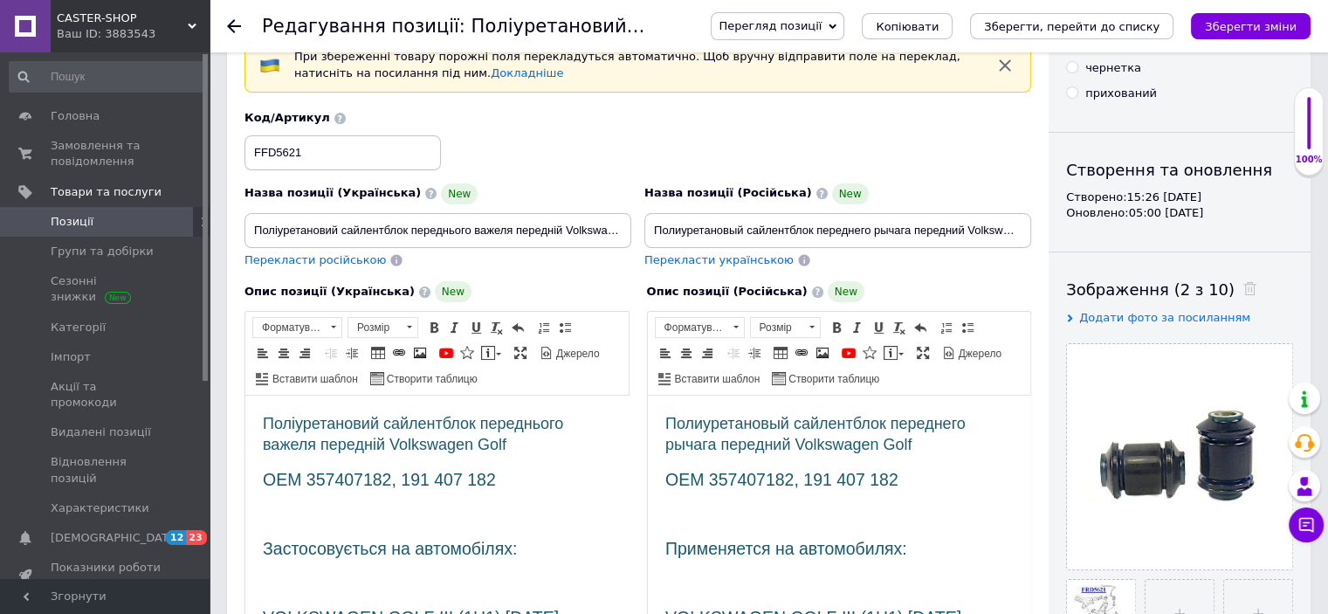
scroll to position [262, 0]
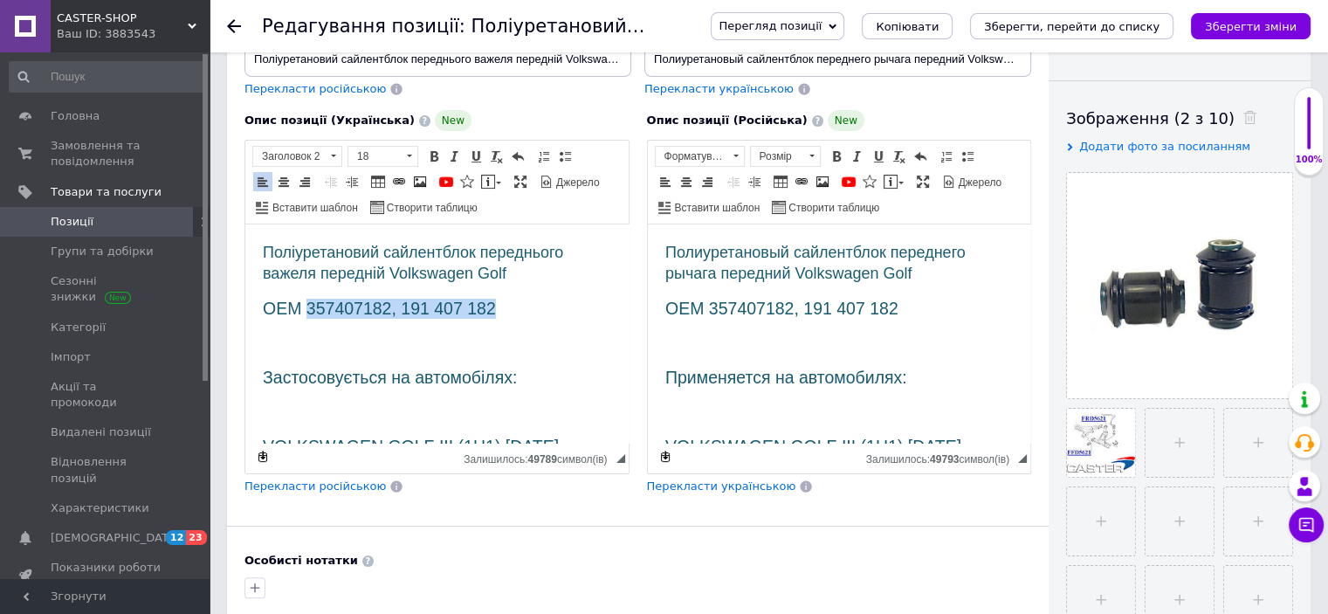
drag, startPoint x: 310, startPoint y: 311, endPoint x: 528, endPoint y: 303, distance: 218.4
click at [528, 303] on h2 "OEM 357407182, 191 407 182" at bounding box center [437, 309] width 348 height 20
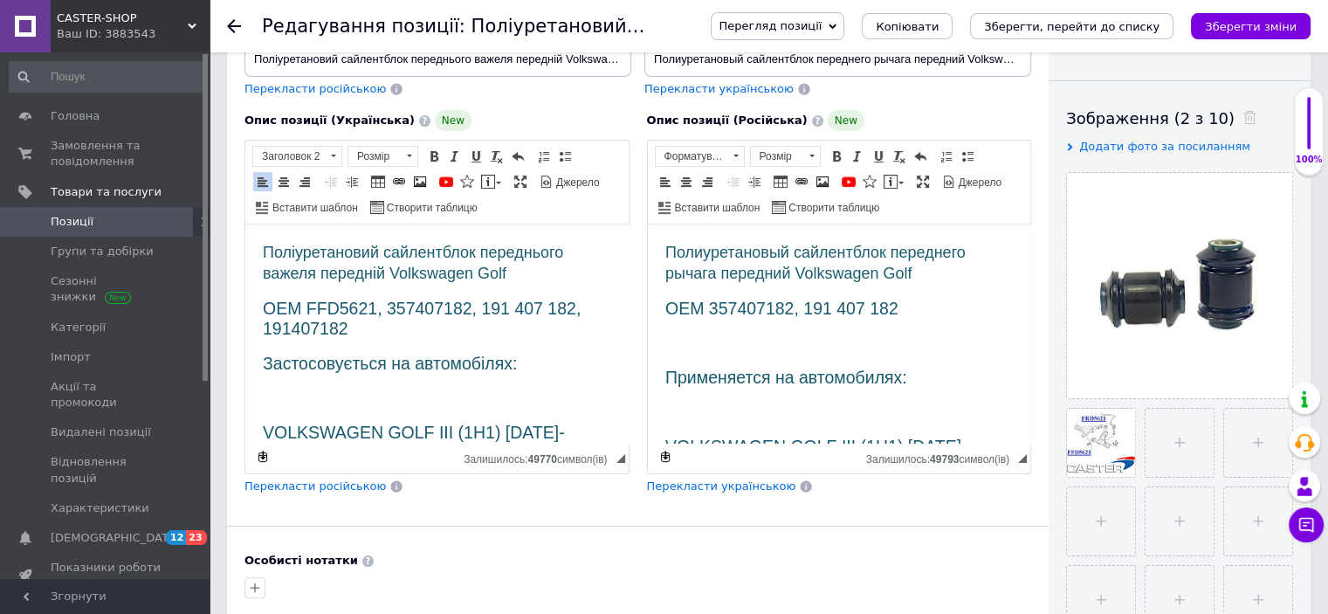
click at [539, 355] on h2 "Застосовується на автомобілях:" at bounding box center [437, 364] width 348 height 20
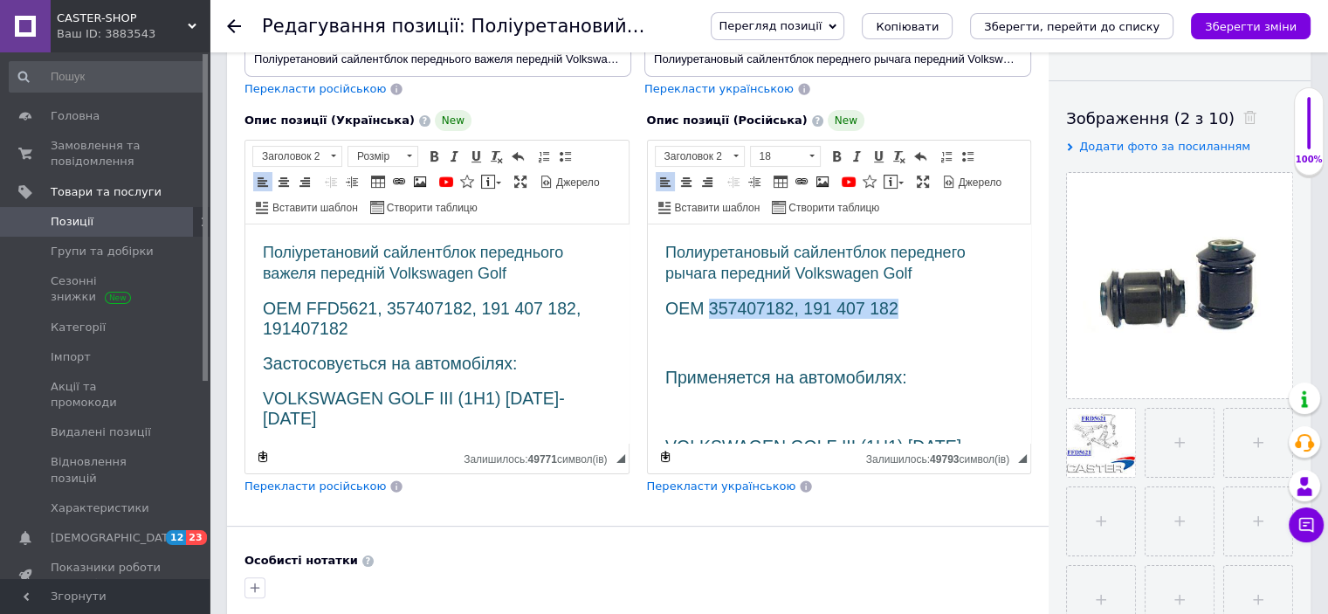
drag, startPoint x: 711, startPoint y: 304, endPoint x: 907, endPoint y: 305, distance: 195.5
click at [907, 305] on h2 "OEM 357407182, 191 407 182" at bounding box center [838, 309] width 348 height 20
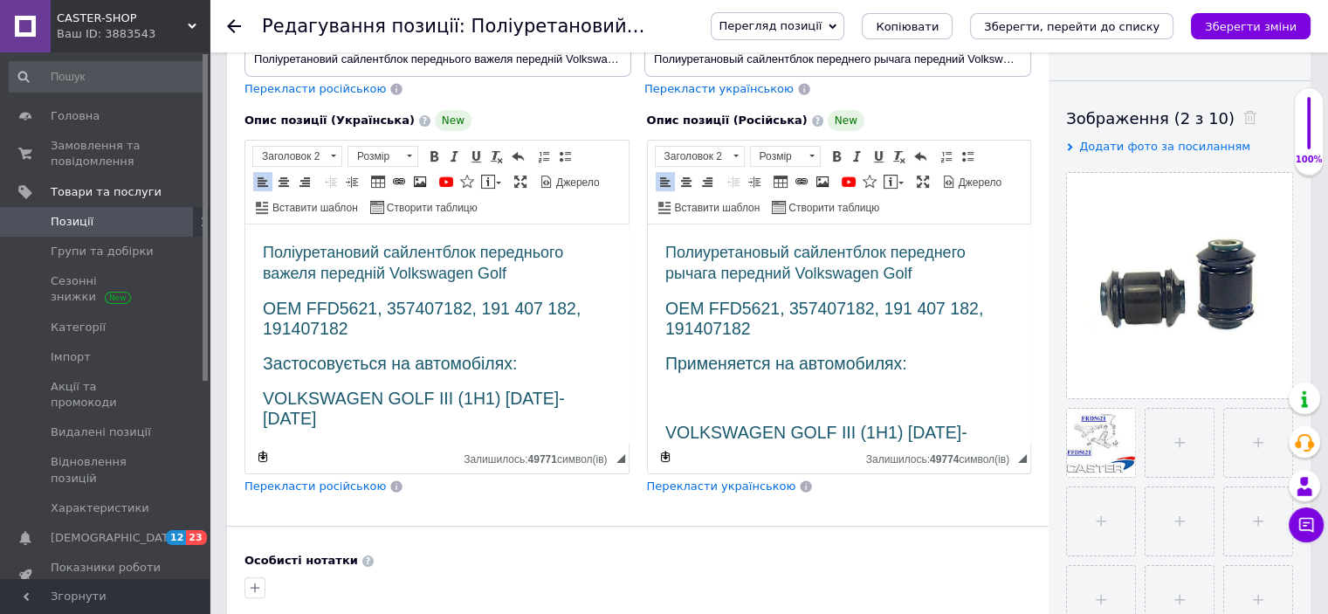
click at [935, 370] on h2 "Применяется на автомобилях:" at bounding box center [838, 364] width 348 height 20
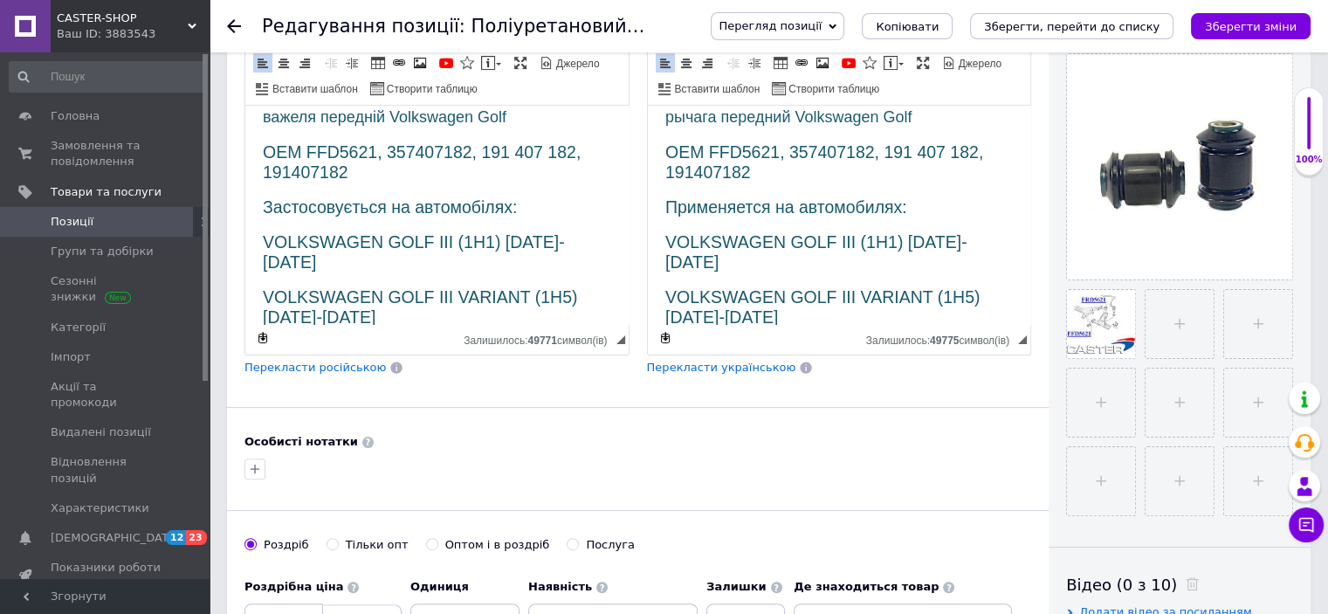
scroll to position [524, 0]
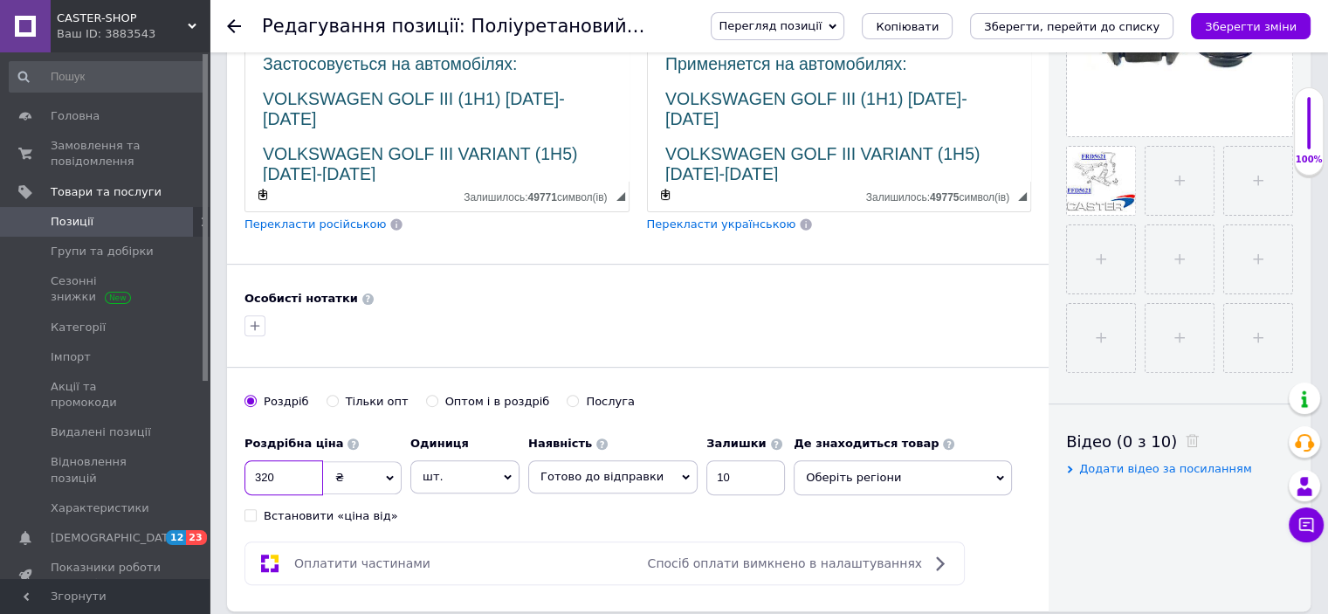
click at [269, 477] on input "320" at bounding box center [283, 477] width 79 height 35
checkbox input "true"
type input "30"
checkbox input "true"
type input "380"
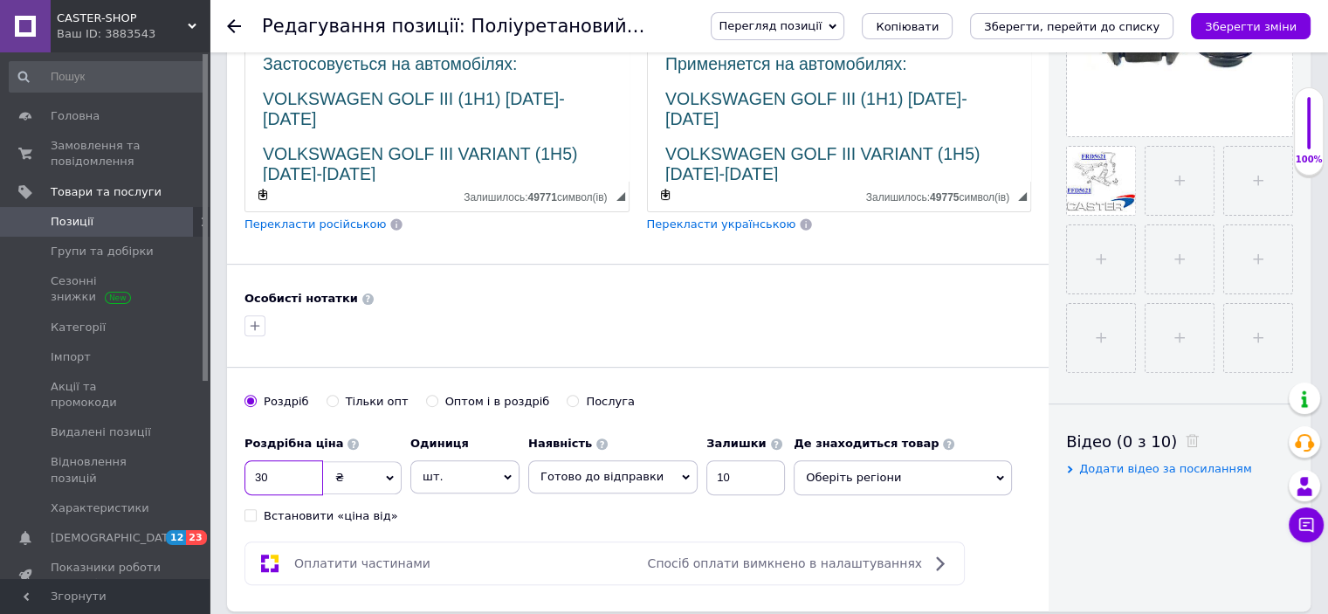
checkbox input "true"
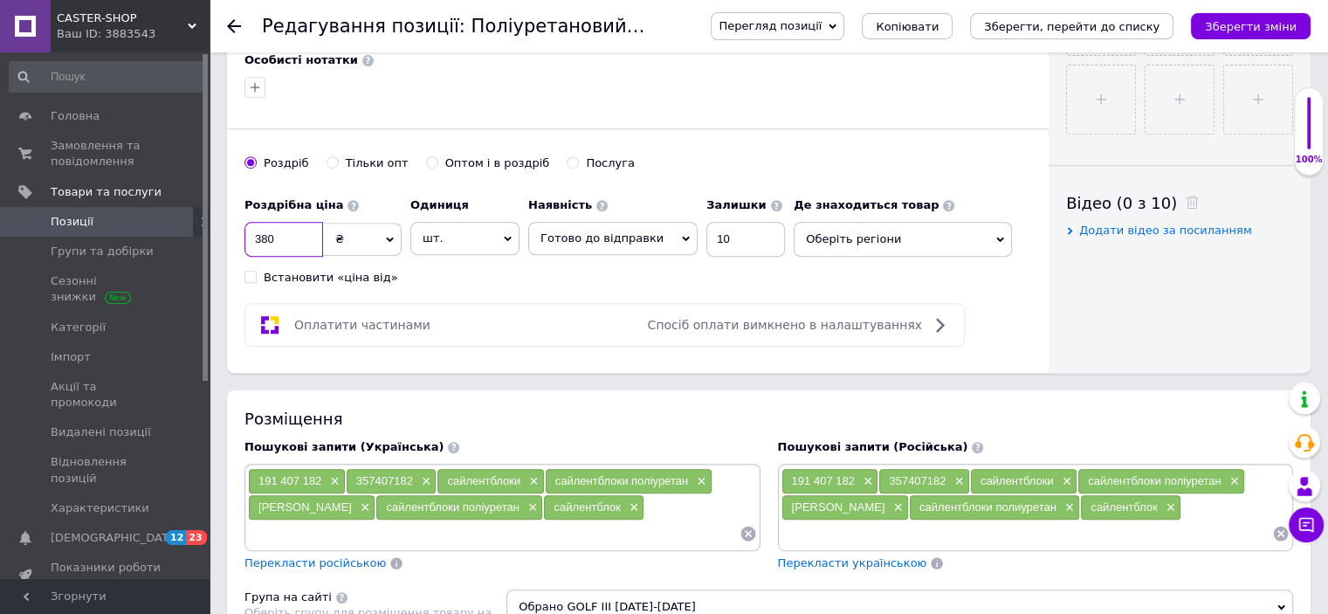
scroll to position [786, 0]
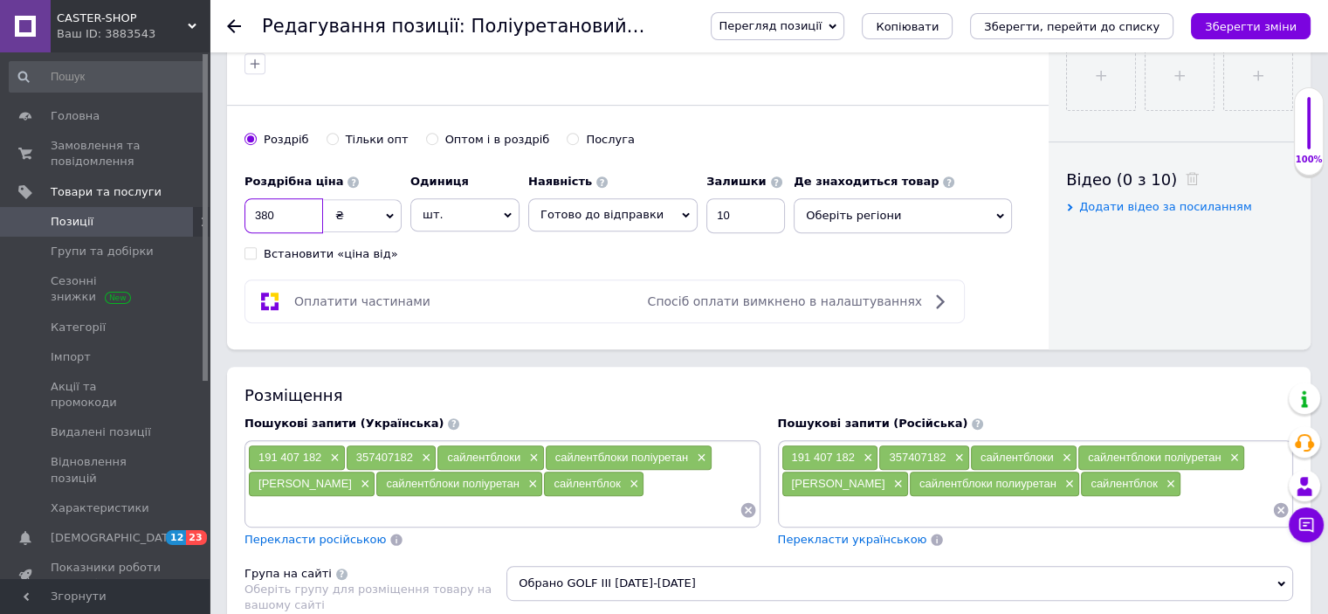
type input "380"
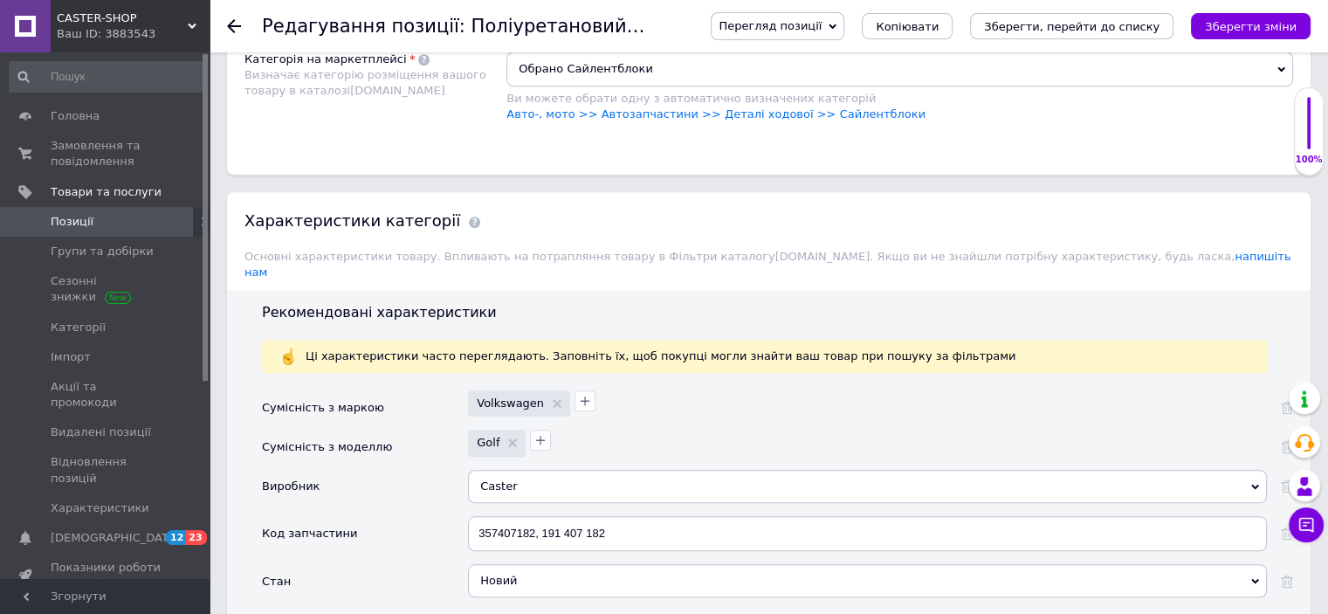
scroll to position [1397, 0]
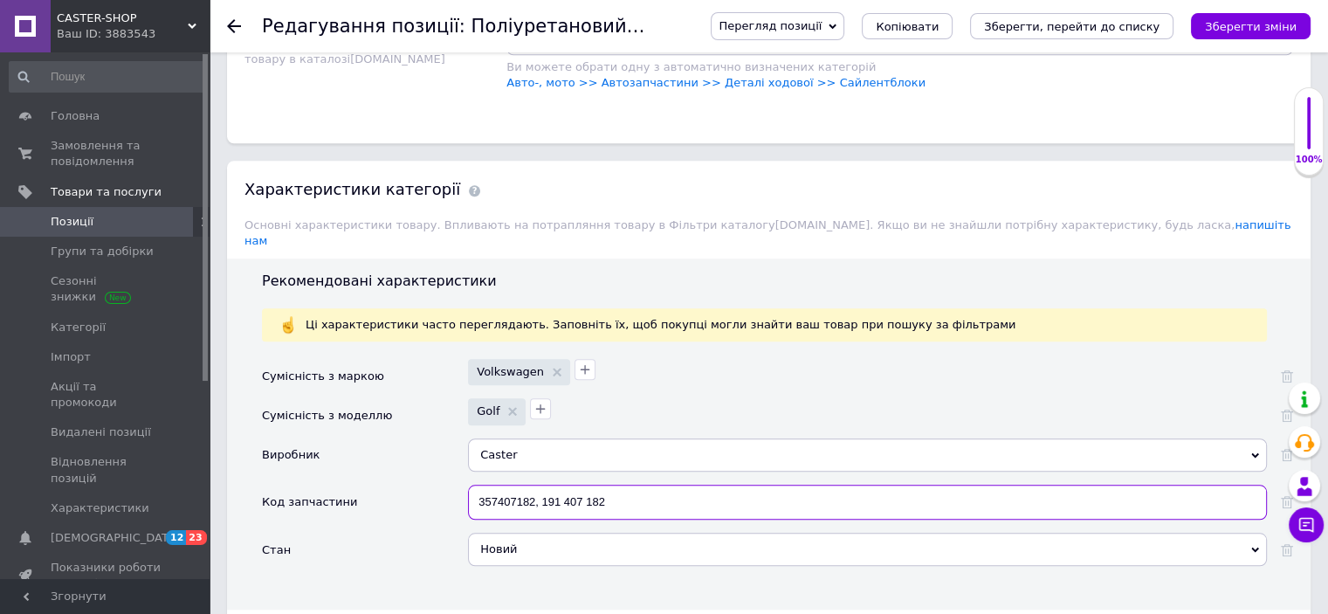
drag, startPoint x: 628, startPoint y: 502, endPoint x: 379, endPoint y: 474, distance: 251.2
click at [388, 477] on div "Сумісність з маркою Volkswagen Сумісність з моделлю Golf Виробник Caster Caster…" at bounding box center [777, 469] width 1031 height 220
paste input "FFD5621, 357407182, 191 407 182, 191407"
checkbox input "true"
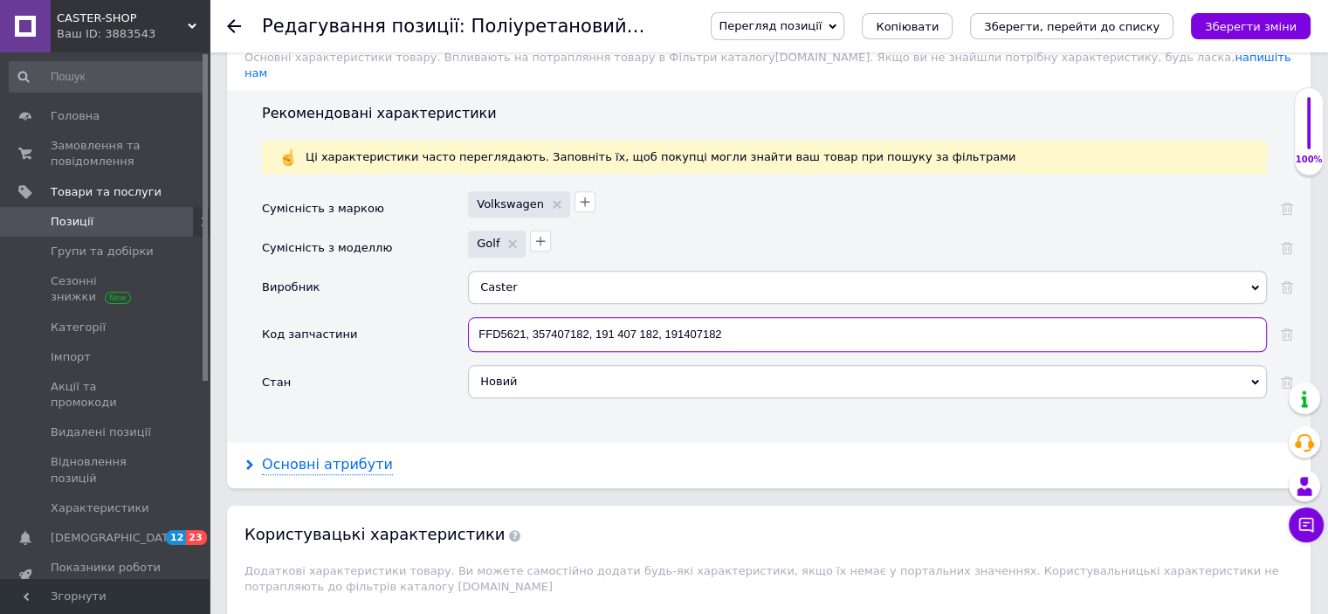
scroll to position [1571, 0]
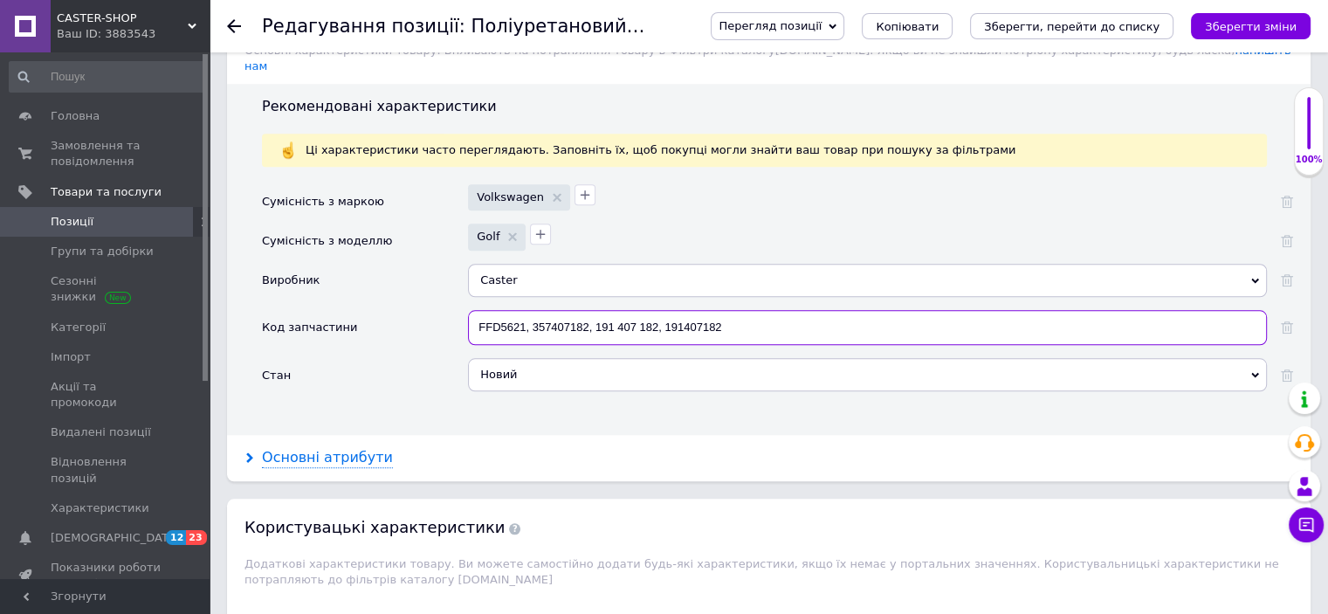
type input "FFD5621, 357407182, 191 407 182, 191407182"
click at [339, 468] on div "Основні атрибути" at bounding box center [327, 458] width 131 height 20
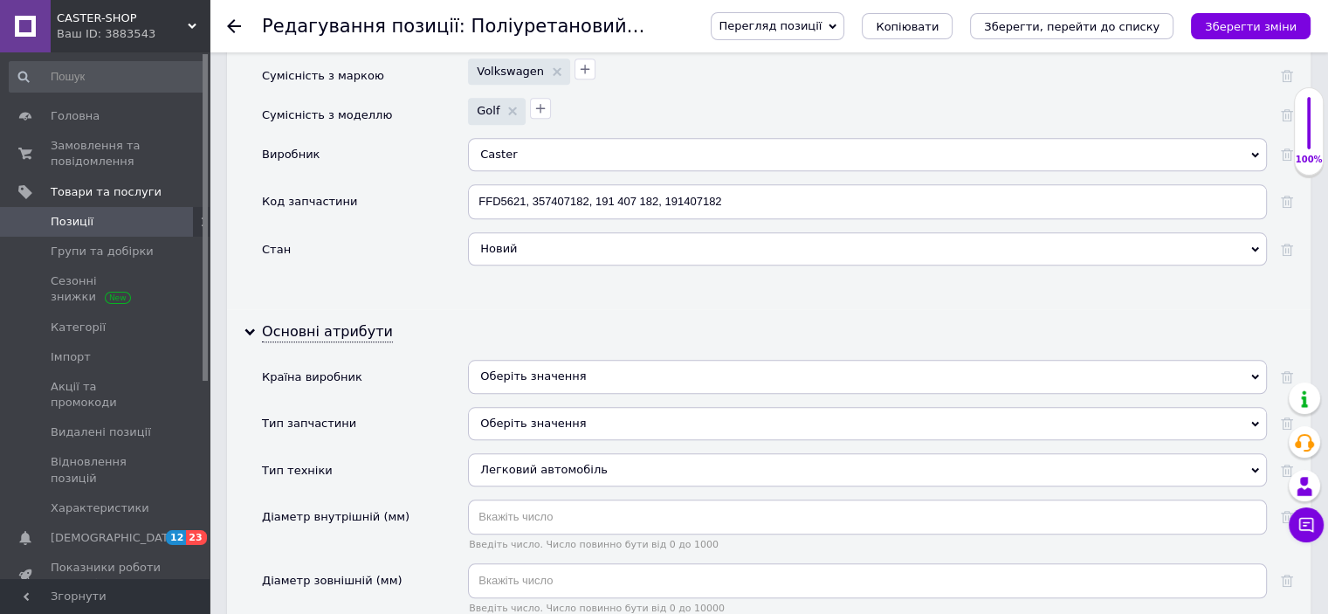
scroll to position [1746, 0]
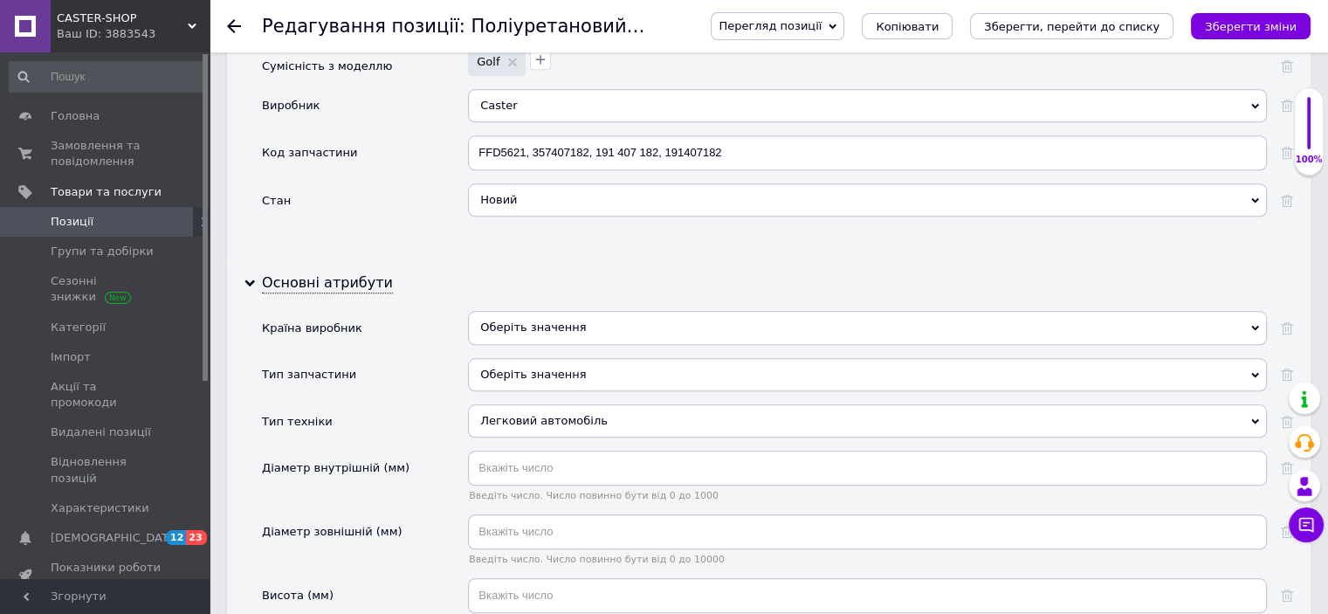
click at [540, 325] on div "Оберіть значення" at bounding box center [867, 327] width 799 height 33
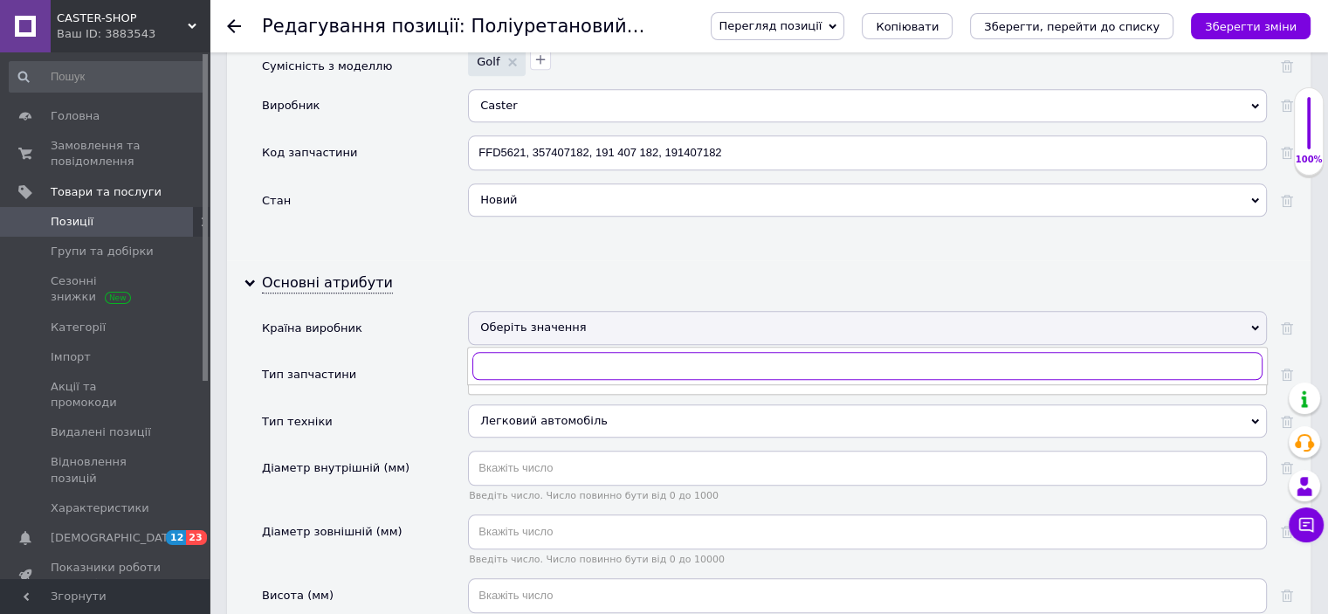
checkbox input "true"
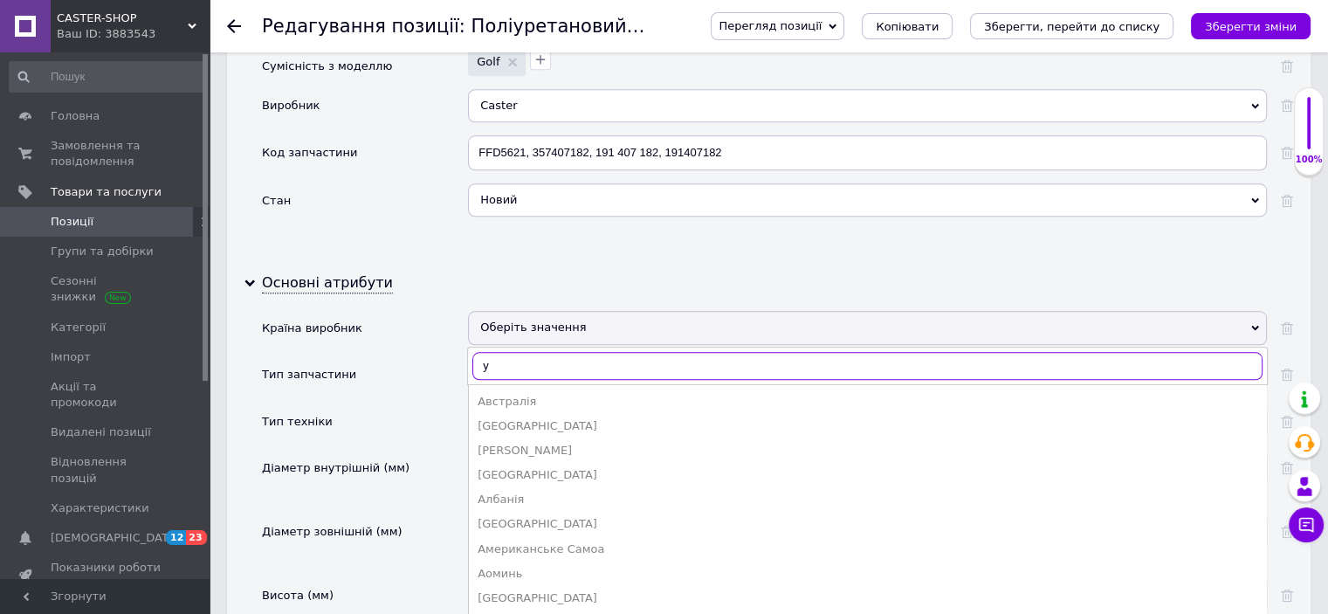
type input "ук"
checkbox input "true"
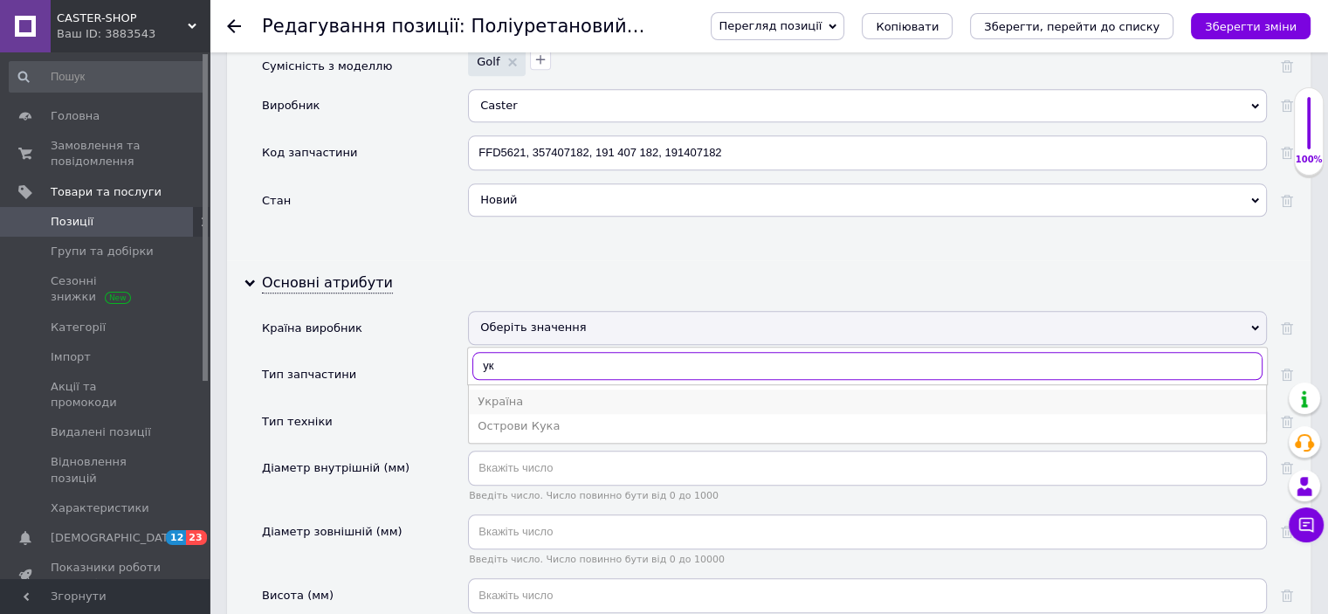
type input "ук"
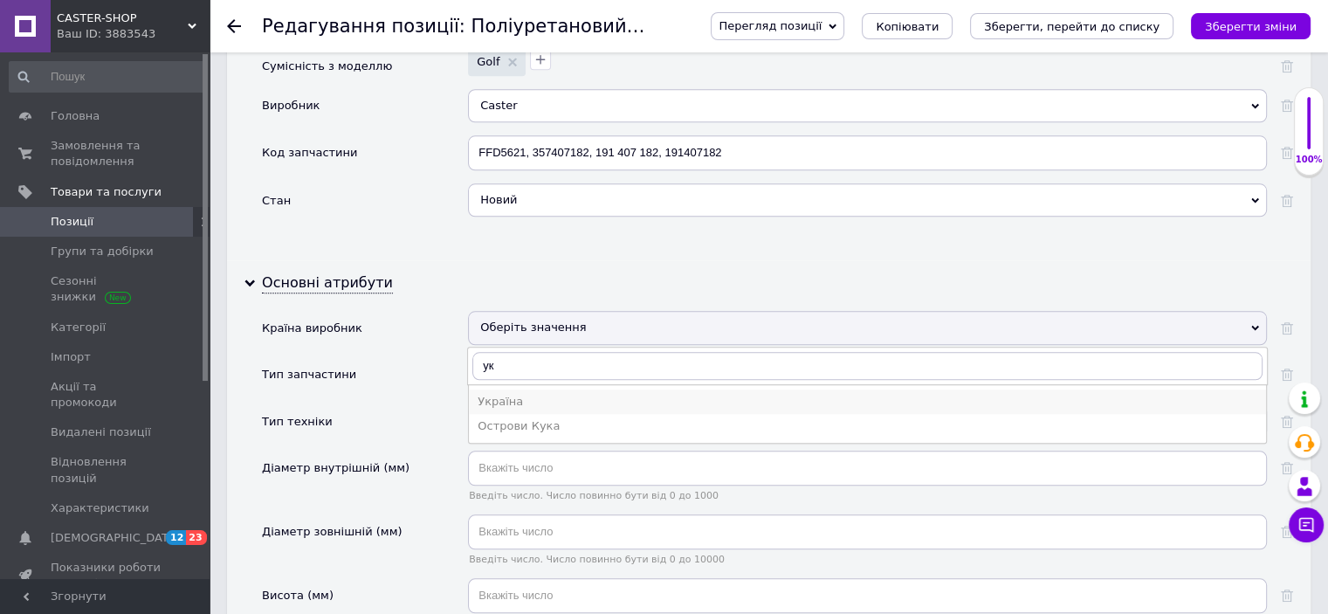
click at [497, 404] on div "Україна" at bounding box center [866, 402] width 779 height 16
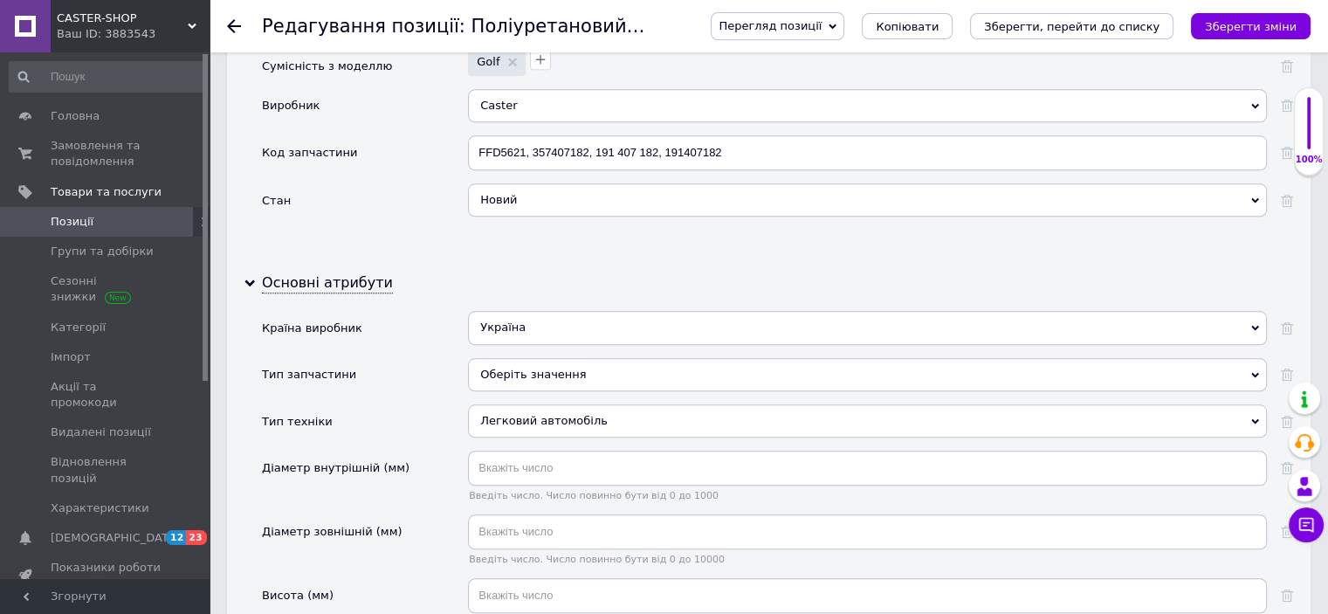
click at [506, 373] on div "Оберіть значення" at bounding box center [867, 374] width 799 height 33
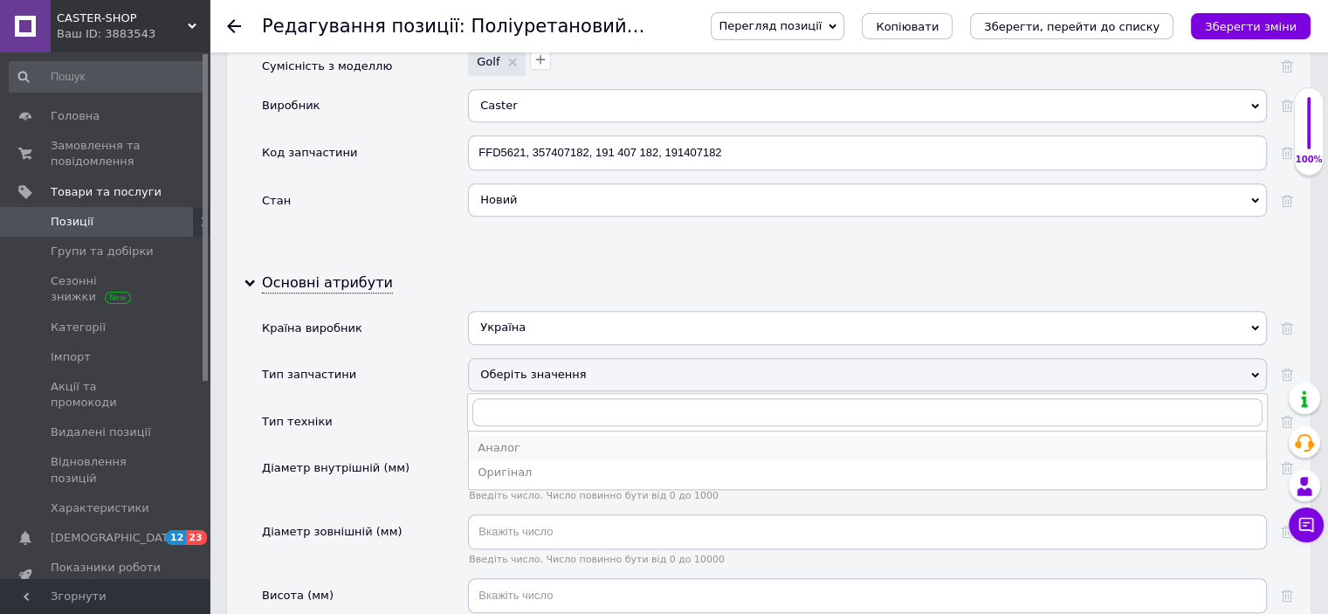
click at [498, 451] on div "Аналог" at bounding box center [866, 448] width 779 height 16
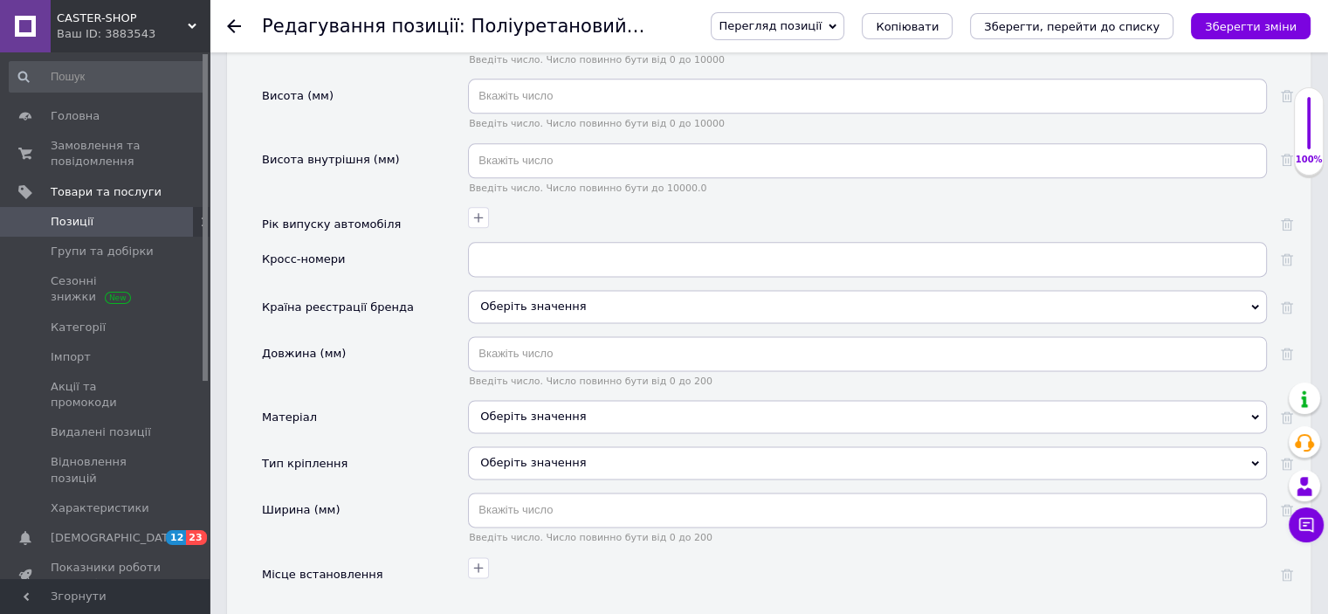
scroll to position [2269, 0]
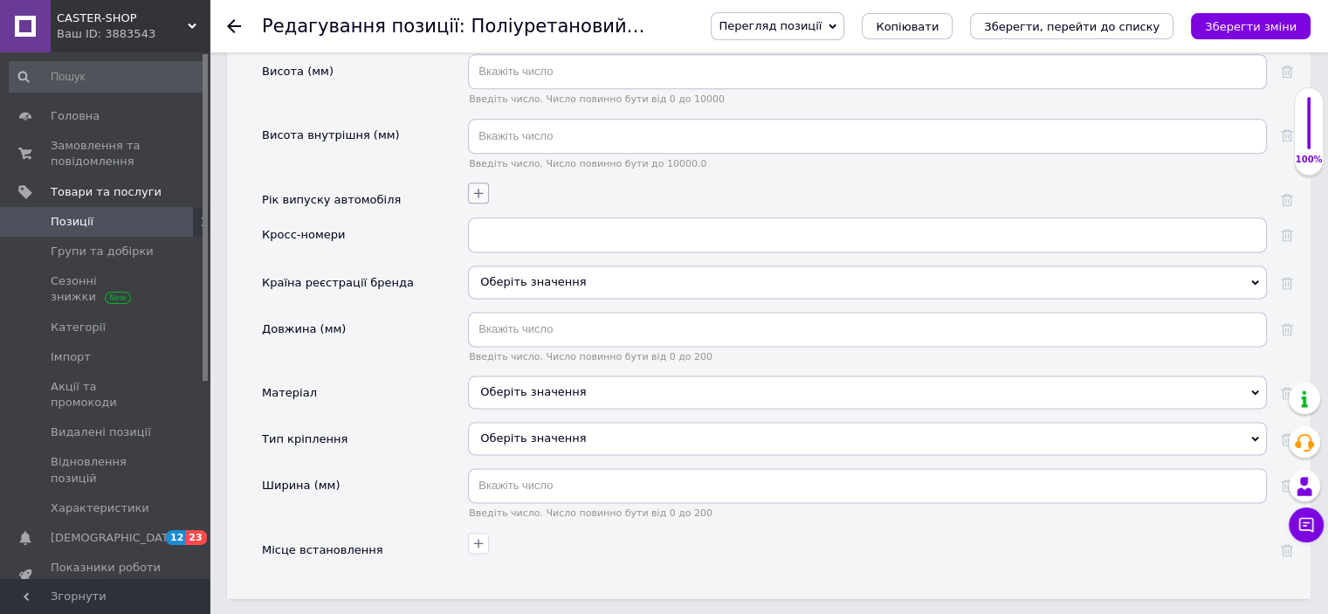
click at [475, 191] on icon "button" at bounding box center [478, 193] width 14 height 14
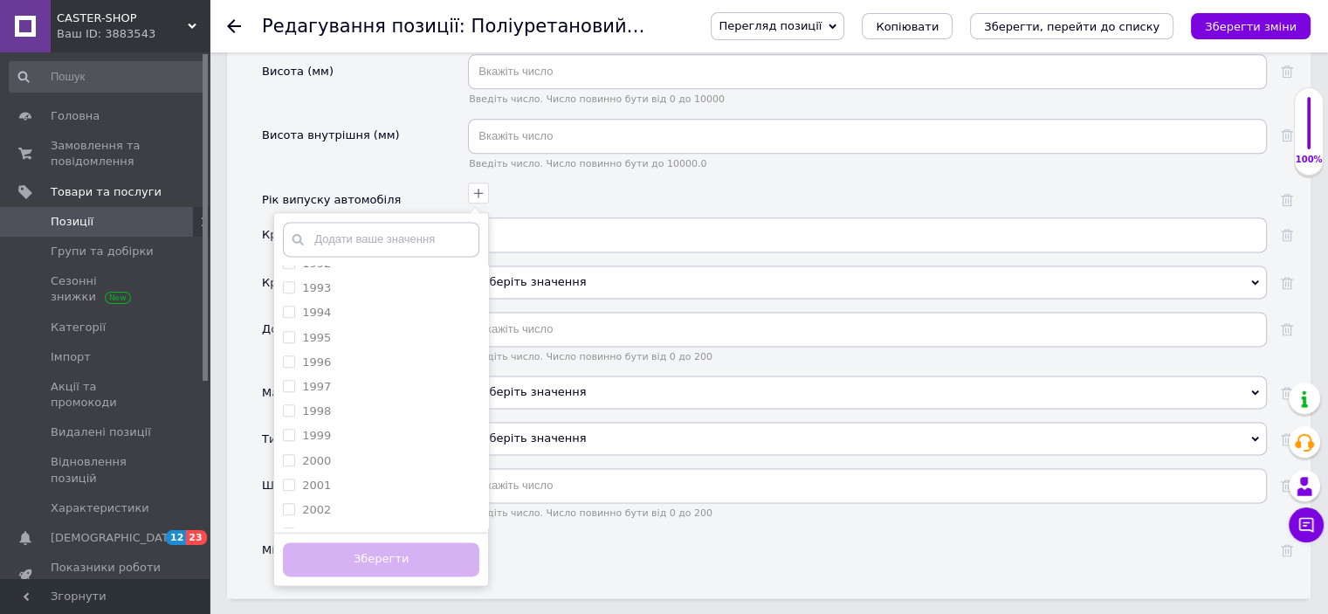
scroll to position [960, 0]
click at [349, 329] on div "1991" at bounding box center [381, 327] width 196 height 16
checkbox input "true"
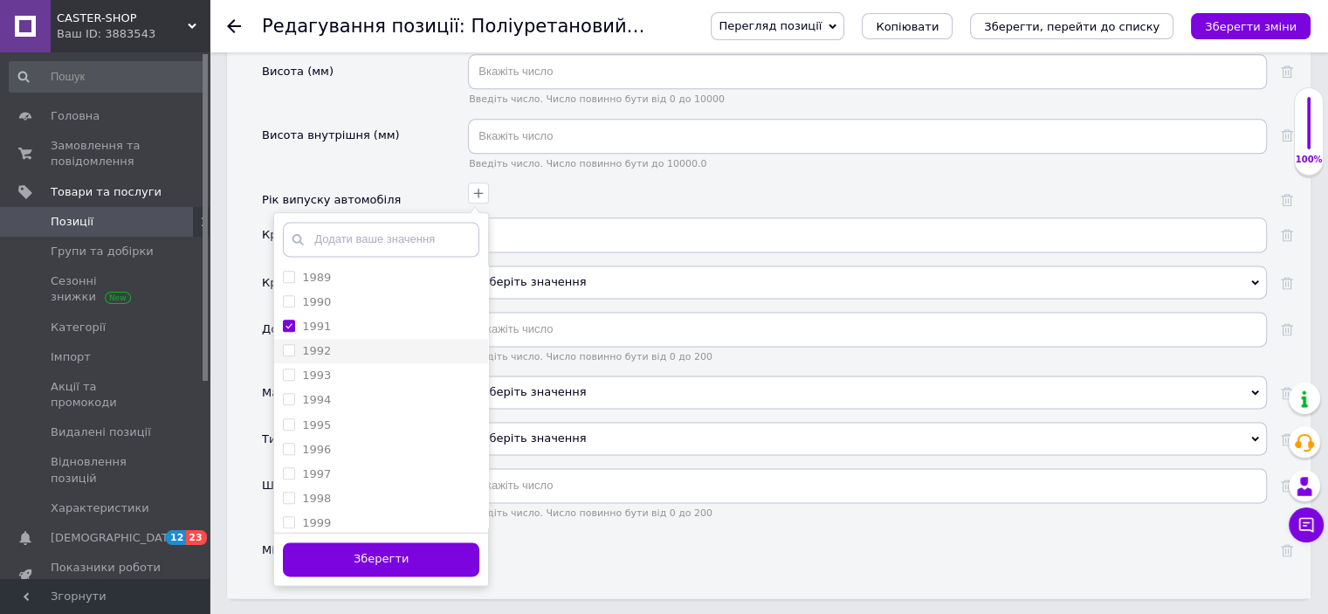
click at [356, 362] on li "1992" at bounding box center [381, 351] width 214 height 24
checkbox input "true"
drag, startPoint x: 356, startPoint y: 380, endPoint x: 354, endPoint y: 395, distance: 15.1
click at [356, 381] on div "1993" at bounding box center [381, 375] width 196 height 16
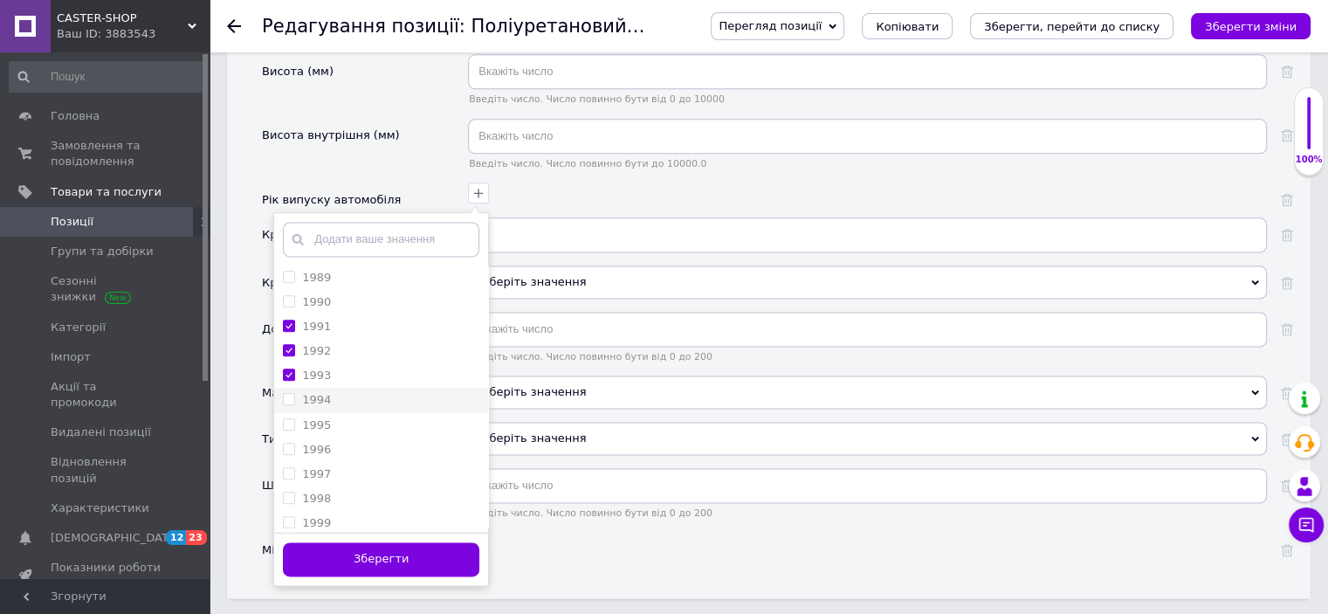
checkbox input "true"
click at [351, 400] on div "1994" at bounding box center [381, 400] width 196 height 16
checkbox input "true"
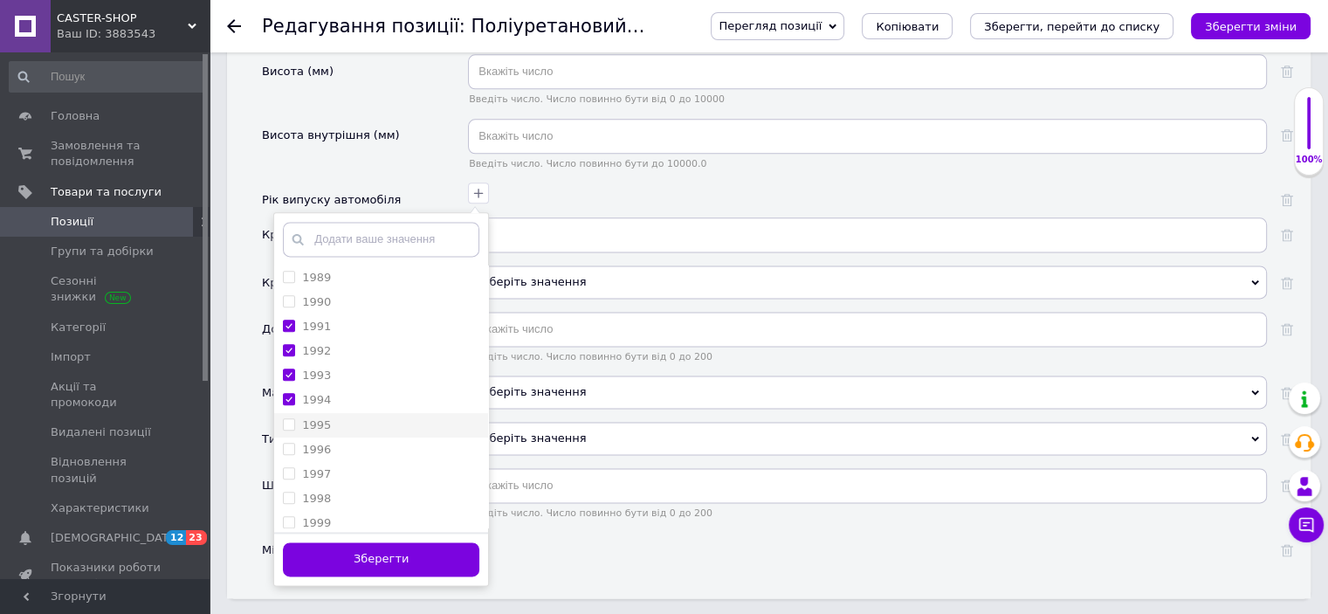
click at [350, 423] on div "1995" at bounding box center [381, 425] width 196 height 16
checkbox input "true"
click at [351, 456] on div "1996" at bounding box center [381, 450] width 196 height 16
checkbox input "true"
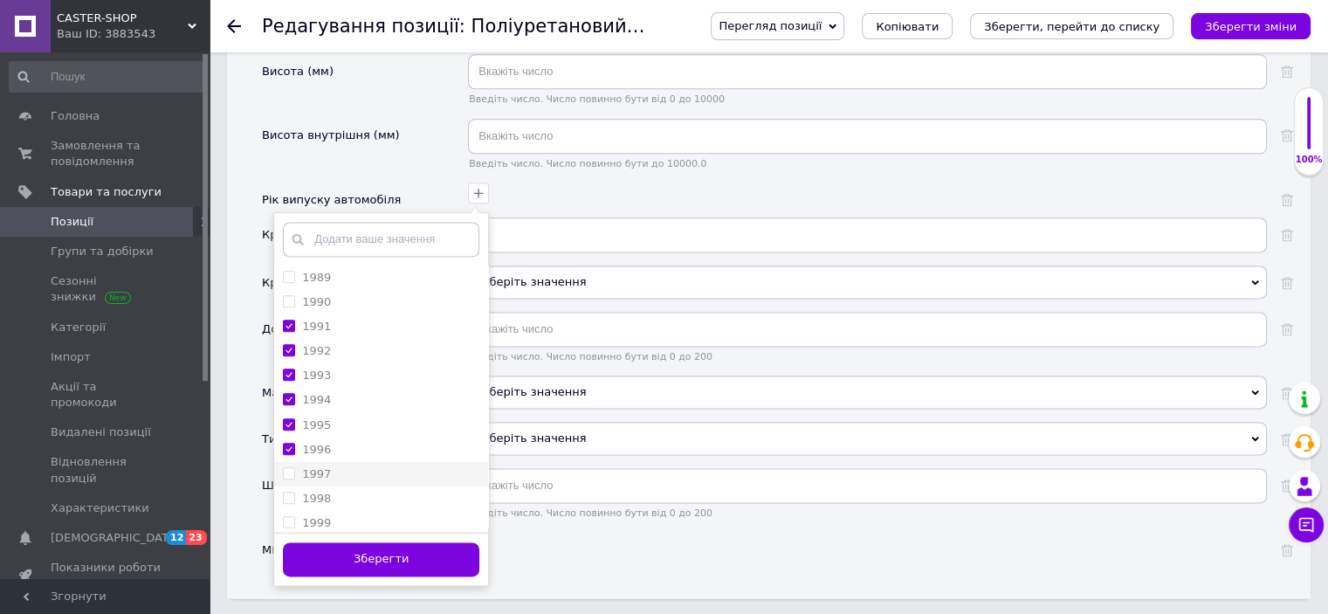
checkbox input "true"
click at [347, 479] on div "1997" at bounding box center [381, 474] width 196 height 16
checkbox input "true"
click at [346, 502] on div "1998" at bounding box center [381, 499] width 196 height 16
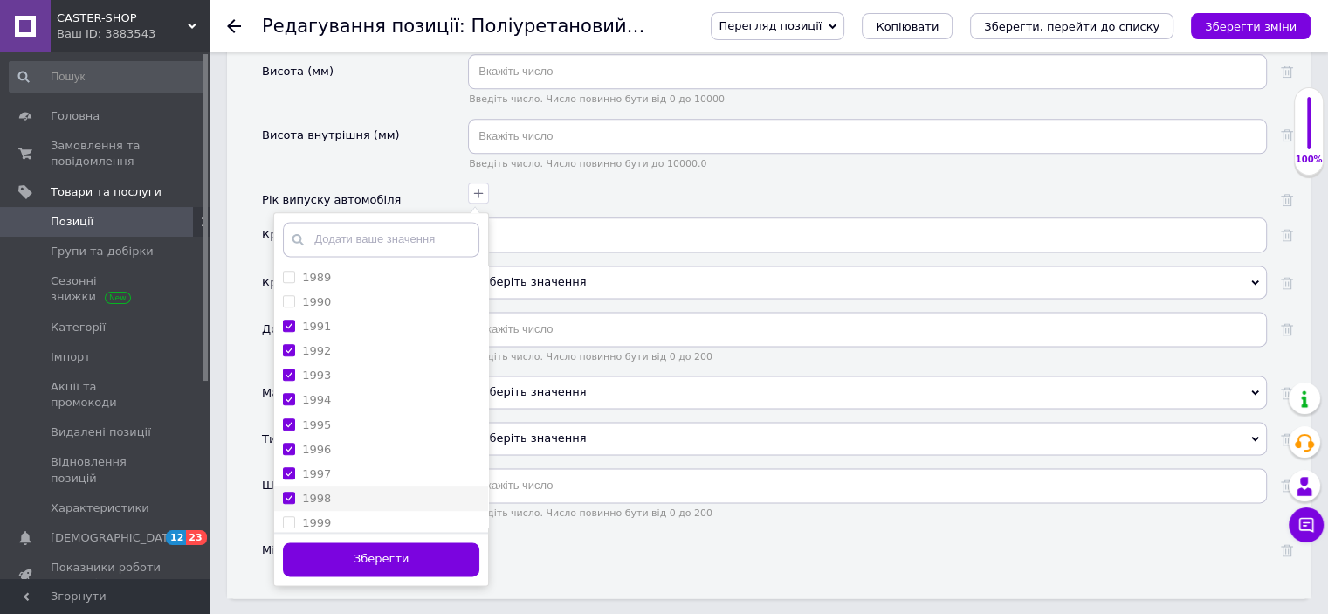
checkbox input "true"
click at [346, 519] on div "1999" at bounding box center [381, 523] width 196 height 16
checkbox input "true"
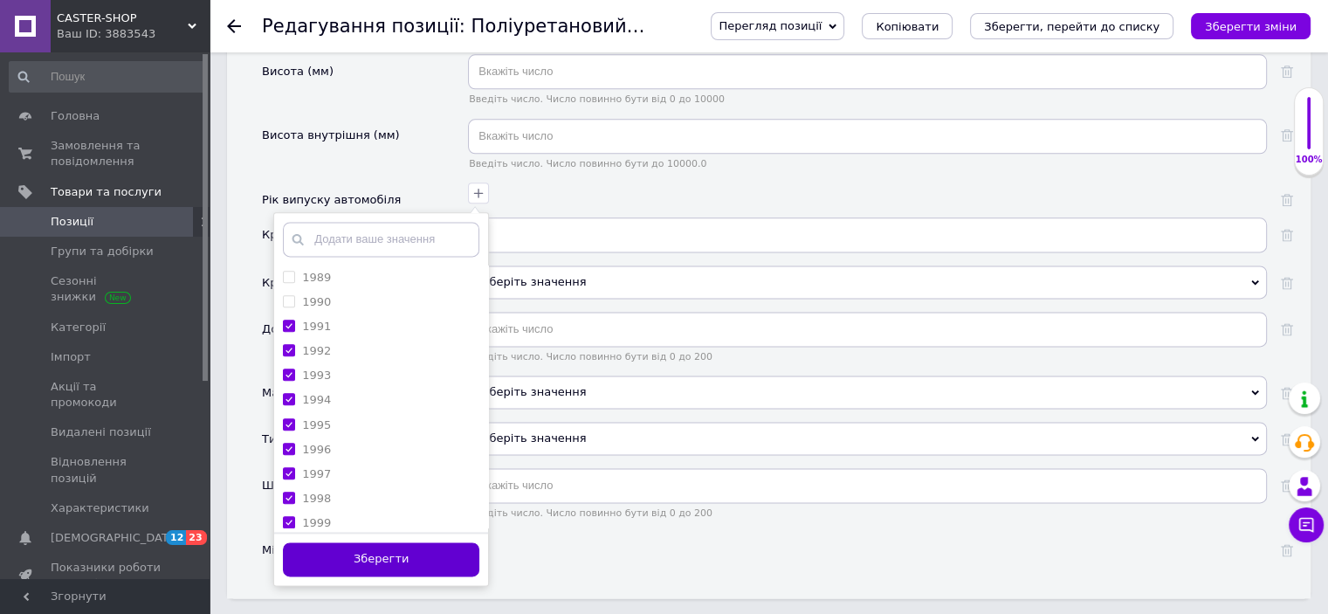
click at [360, 553] on button "Зберегти" at bounding box center [381, 559] width 196 height 34
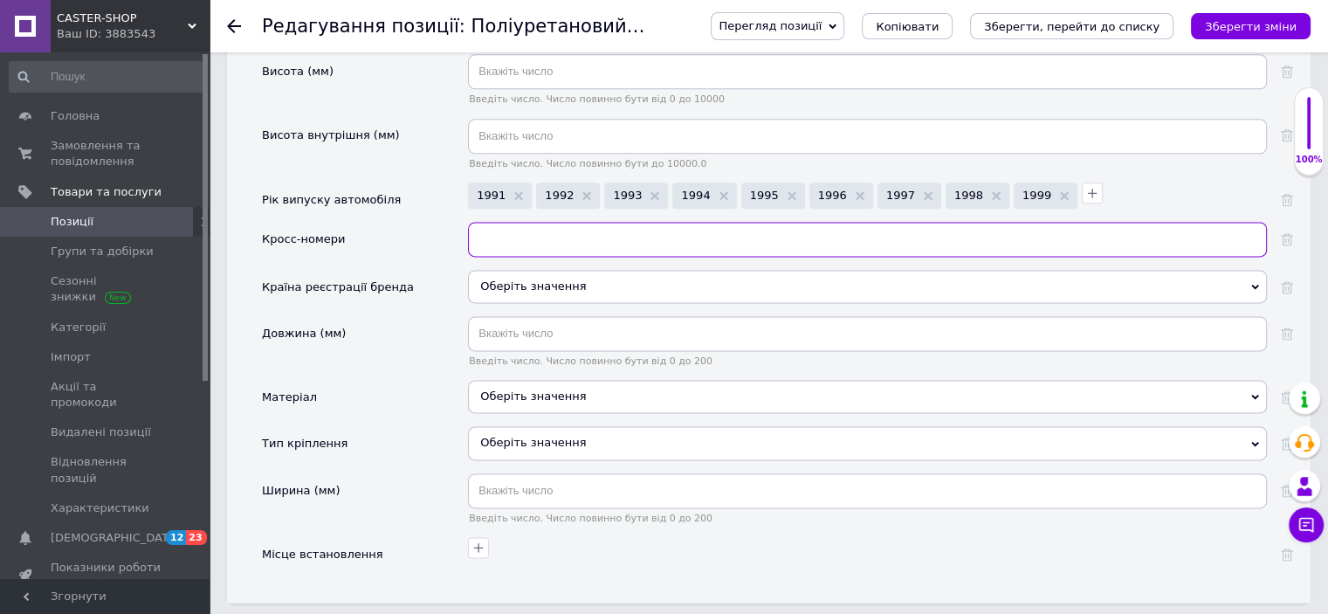
paste input "FFD5621, 357407182, 191 407 182, 191407182"
checkbox input "true"
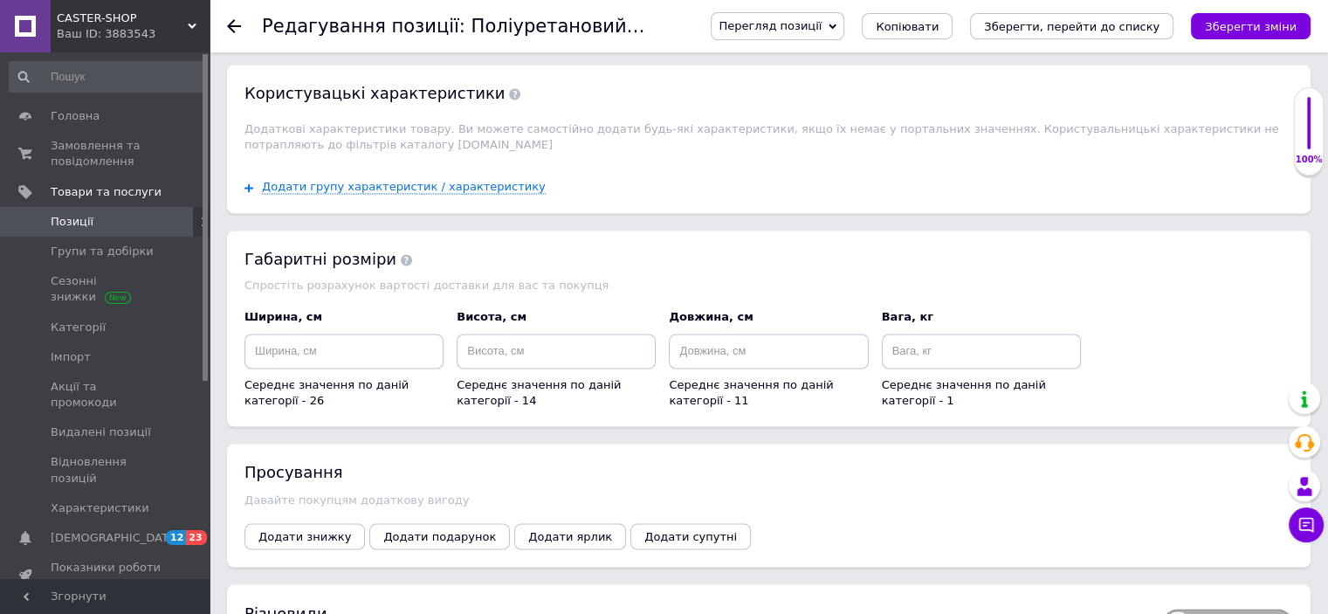
scroll to position [2968, 0]
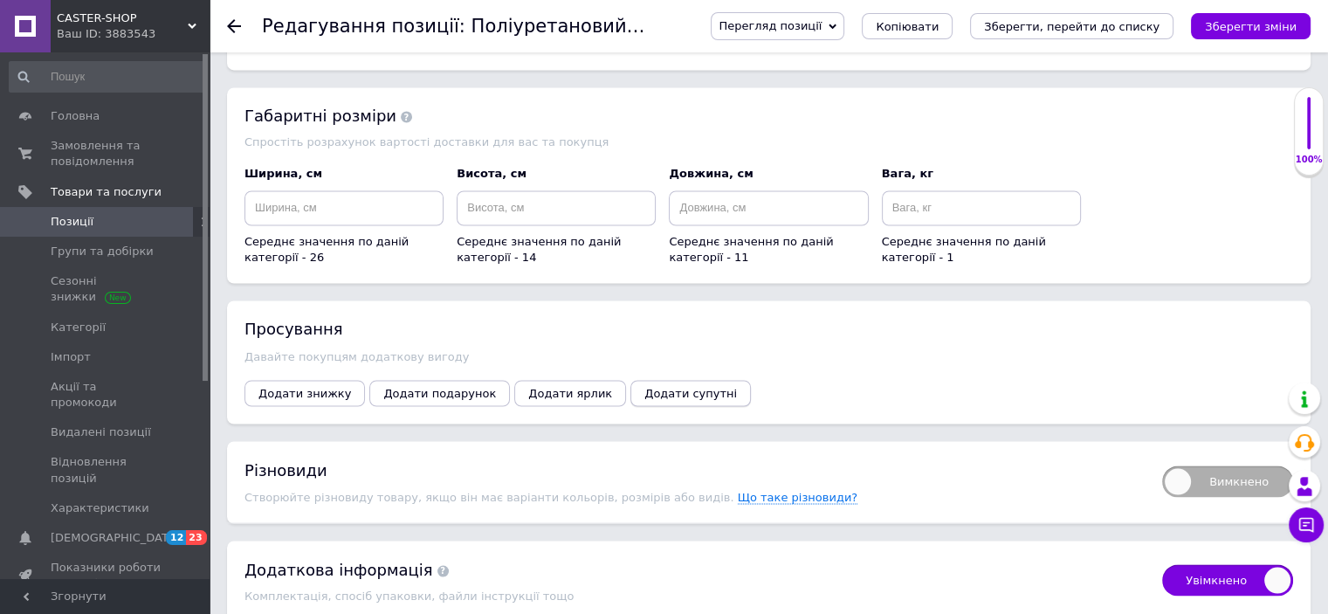
type input "FFD5621, 357407182, 191 407 182, 191407182"
click at [653, 394] on span "Додати супутні" at bounding box center [690, 392] width 93 height 13
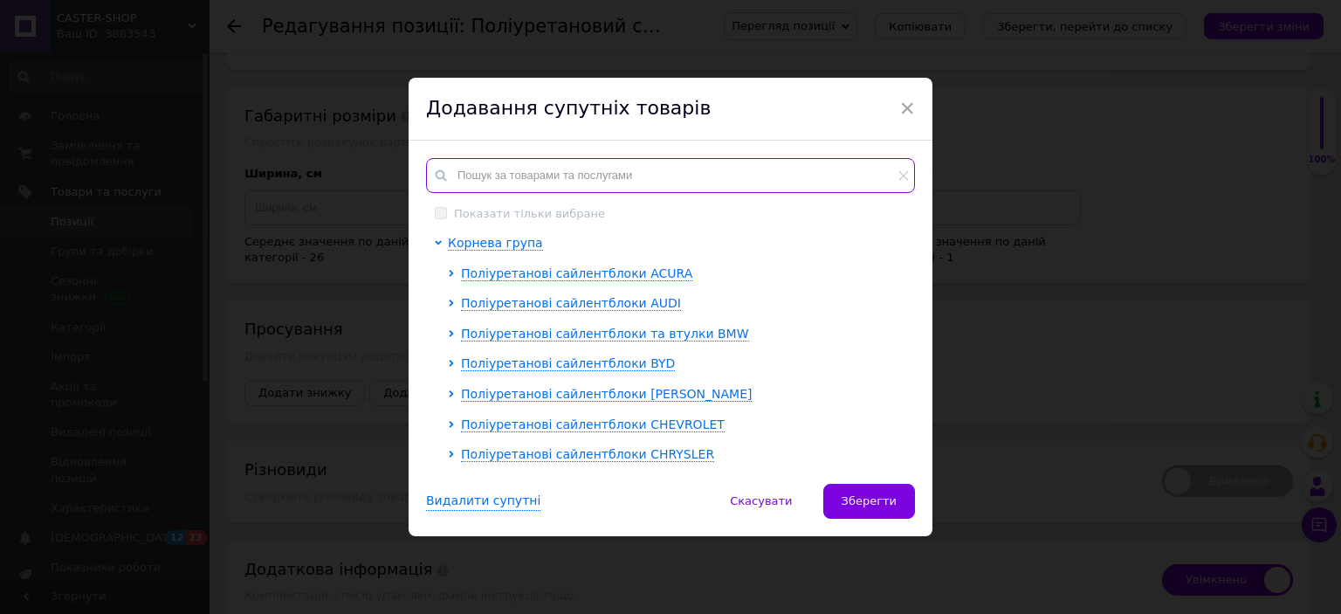
click at [539, 175] on input "text" at bounding box center [670, 175] width 489 height 35
checkbox input "true"
type input "5"
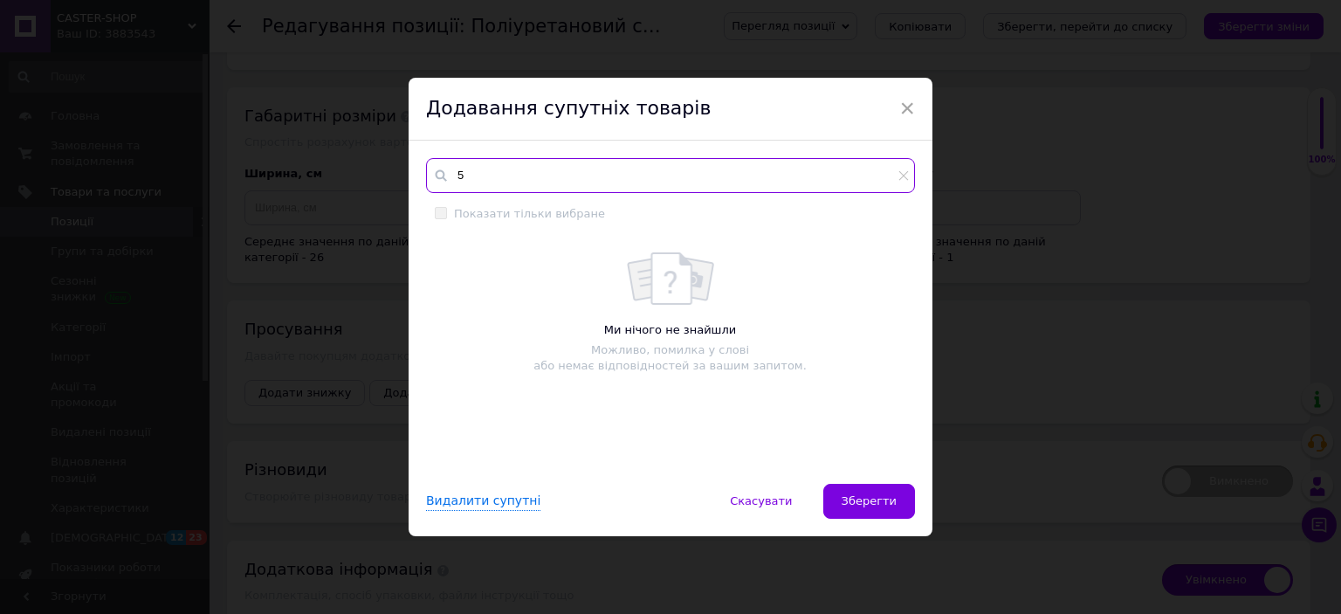
checkbox input "true"
type input "56"
checkbox input "true"
type input "562"
checkbox input "true"
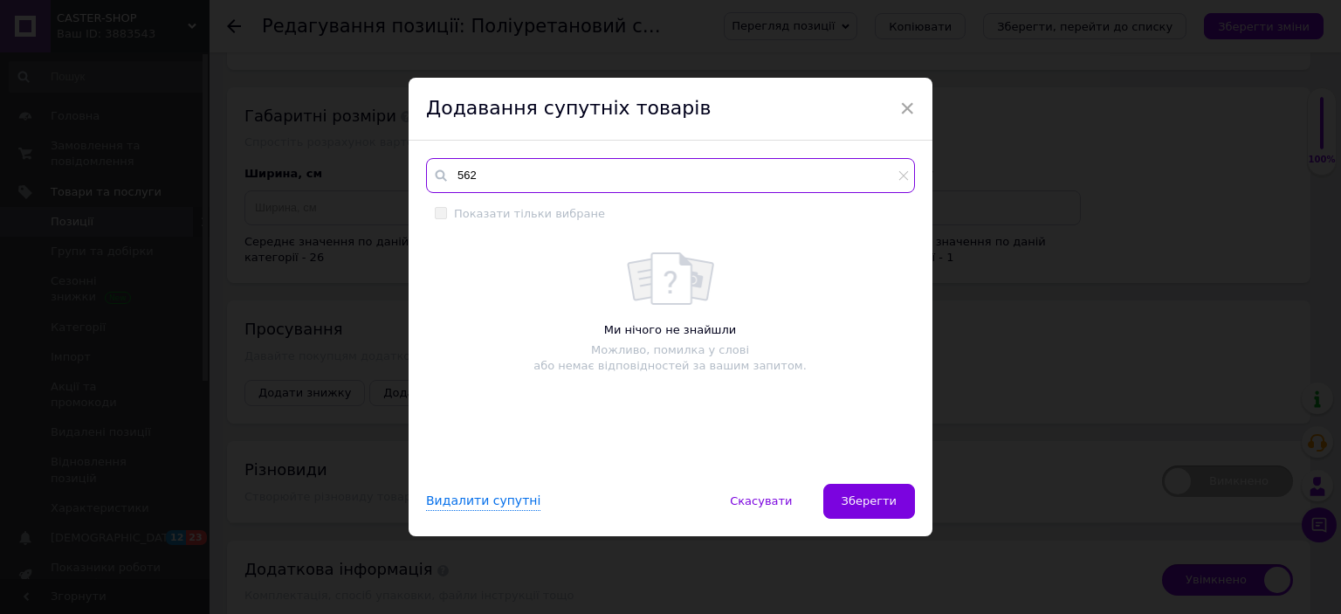
type input "5621"
checkbox input "true"
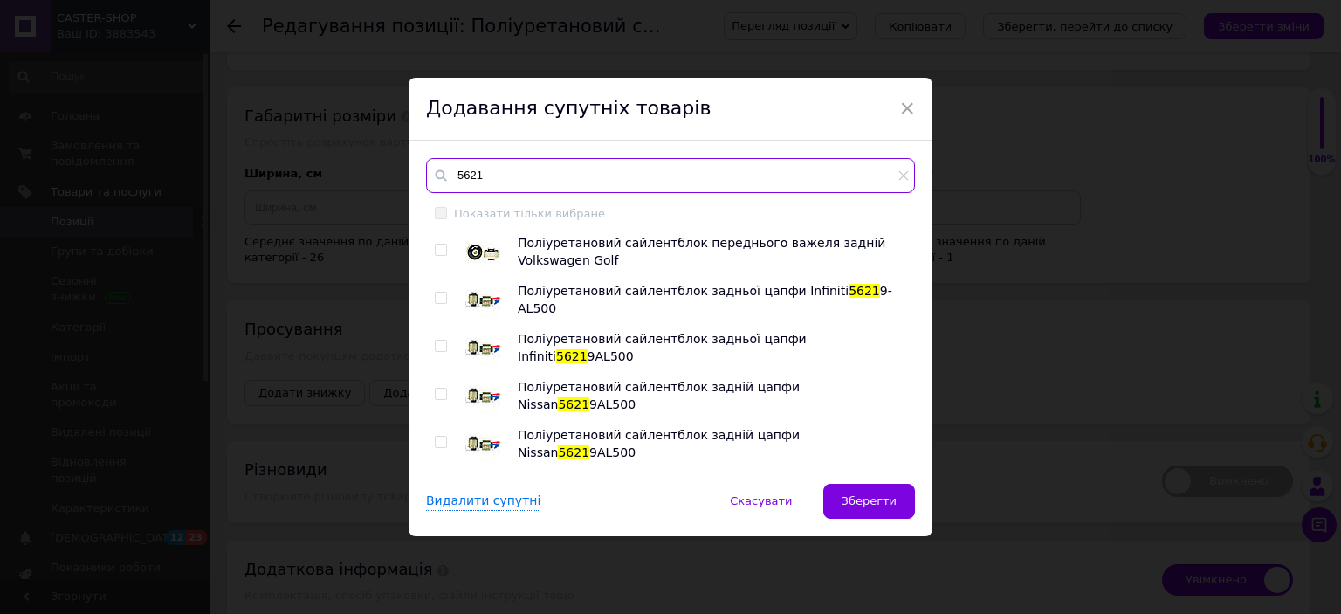
type input "5621"
drag, startPoint x: 434, startPoint y: 244, endPoint x: 451, endPoint y: 268, distance: 30.0
click at [435, 246] on input "checkbox" at bounding box center [440, 249] width 11 height 11
checkbox input "true"
click at [859, 487] on button "Зберегти" at bounding box center [869, 501] width 92 height 35
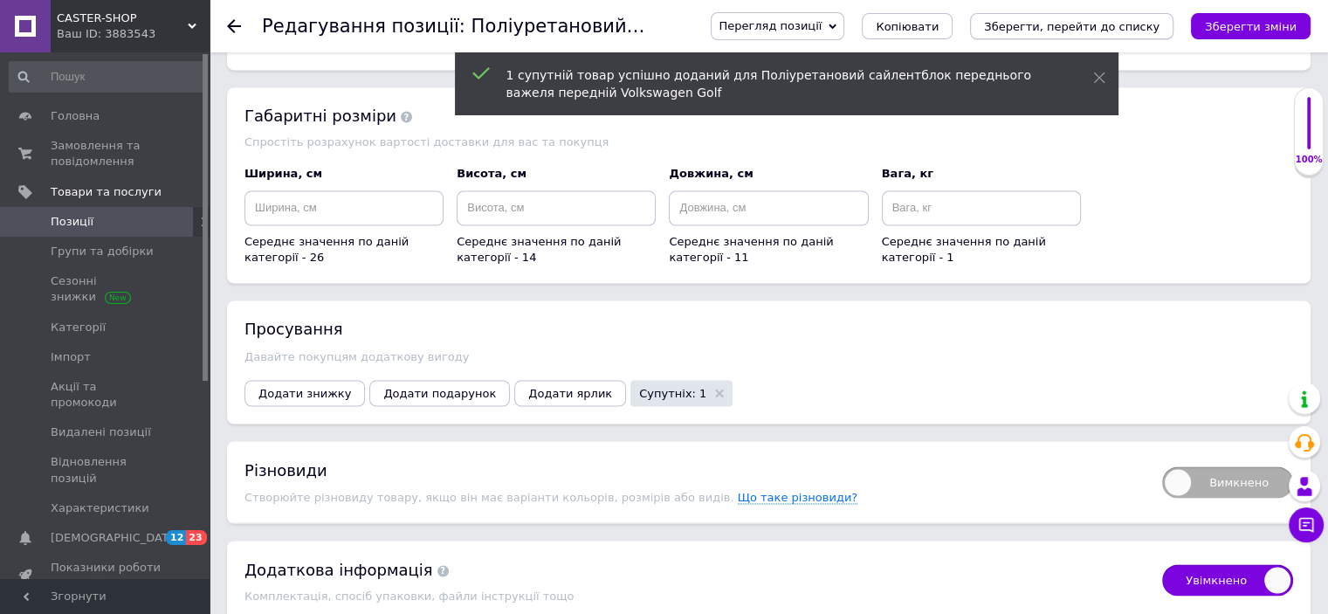
click at [1054, 31] on icon "Зберегти, перейти до списку" at bounding box center [1071, 26] width 175 height 13
checkbox input "true"
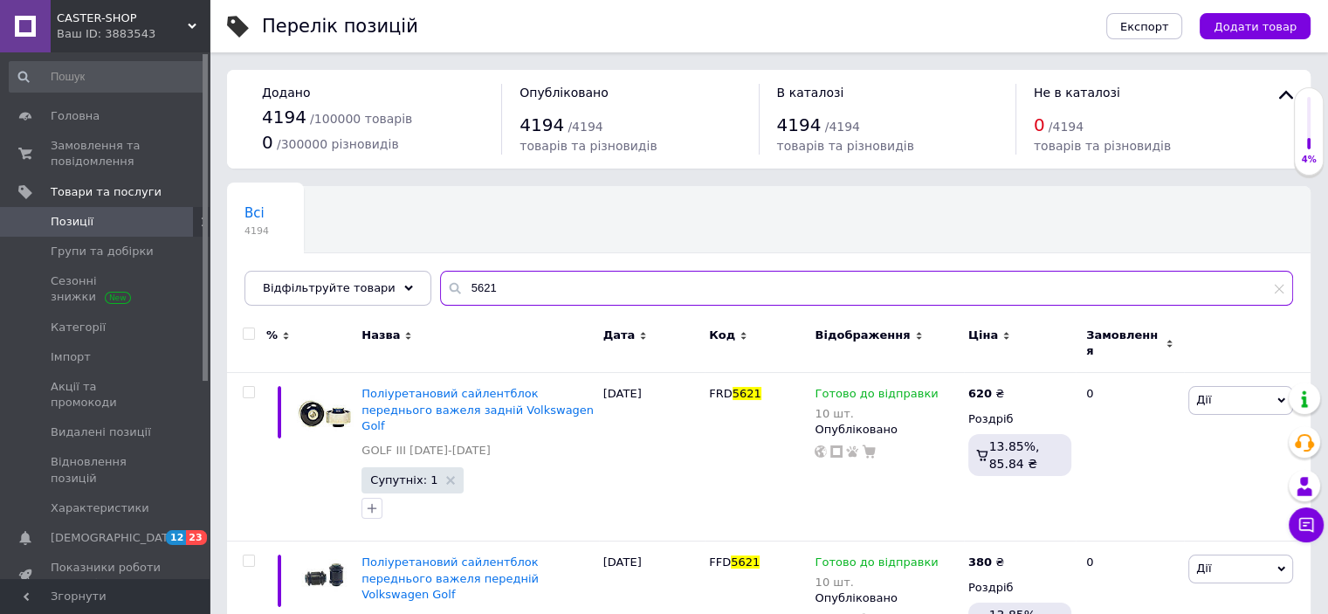
click at [471, 282] on input "5621" at bounding box center [866, 288] width 853 height 35
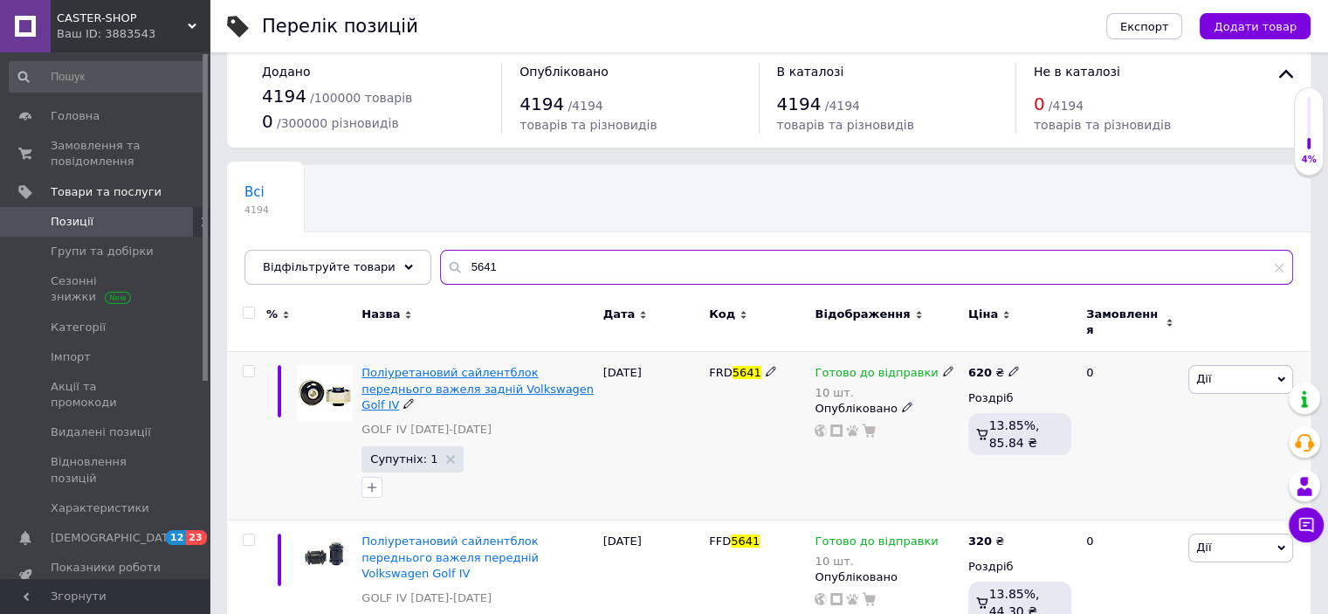
scroll to position [40, 0]
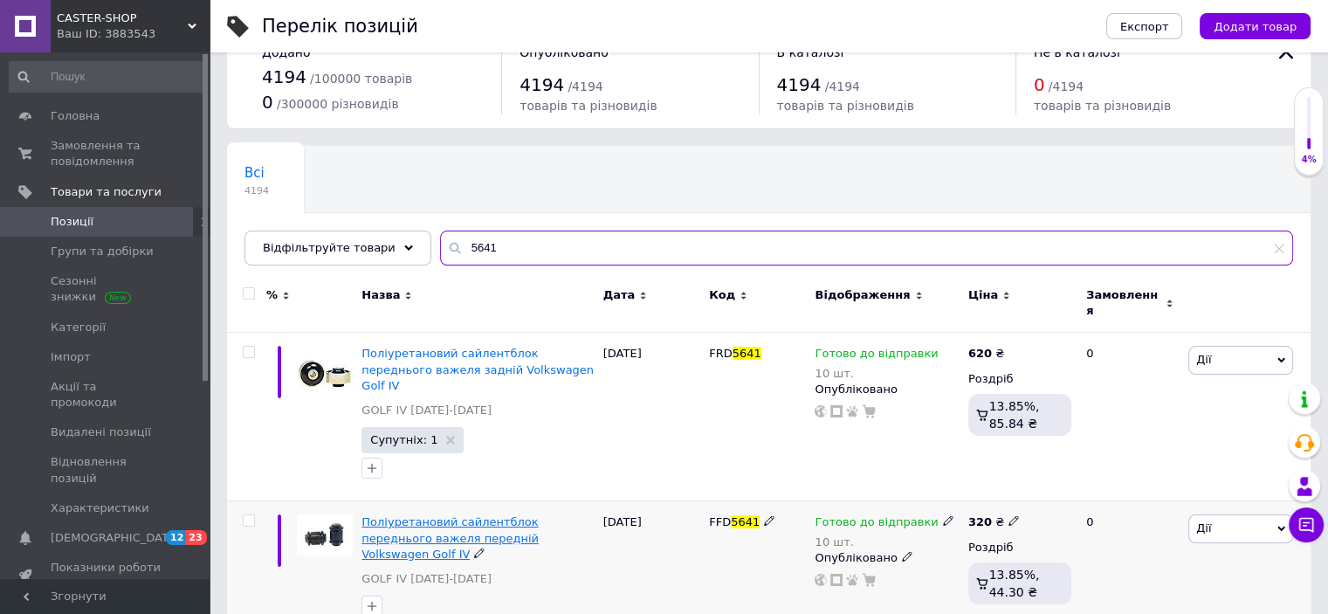
type input "5641"
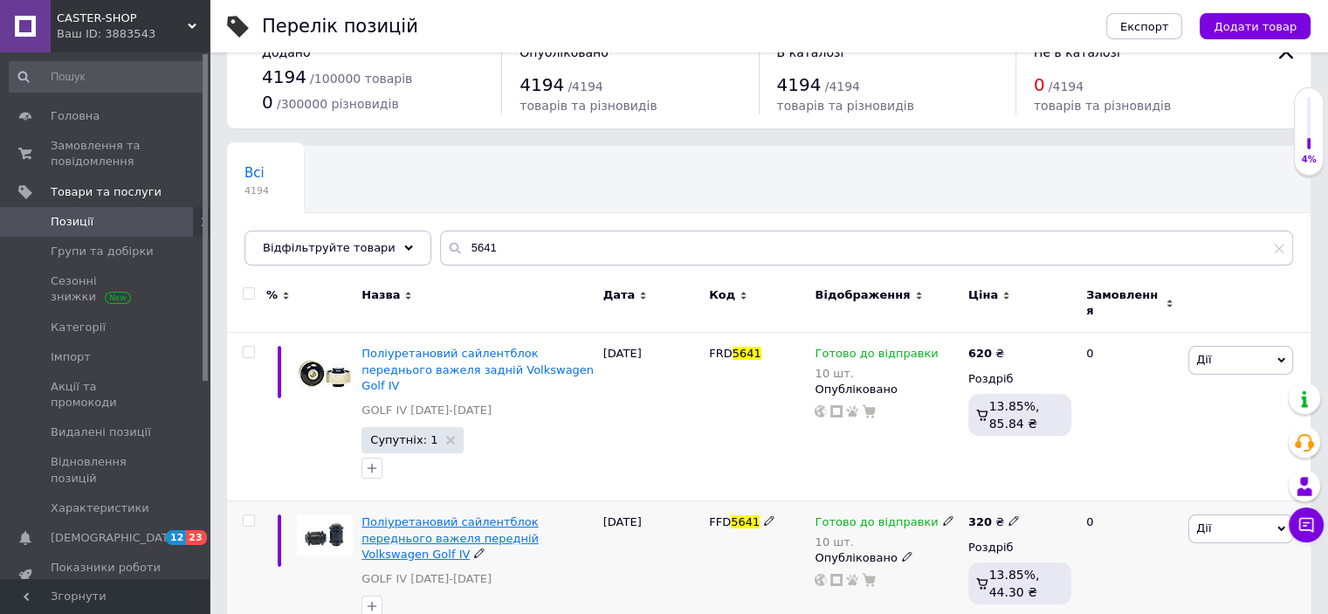
click at [497, 515] on span "Поліуретановий сайлентблок переднього важеля передній Volkswagen Golf IV" at bounding box center [449, 537] width 177 height 45
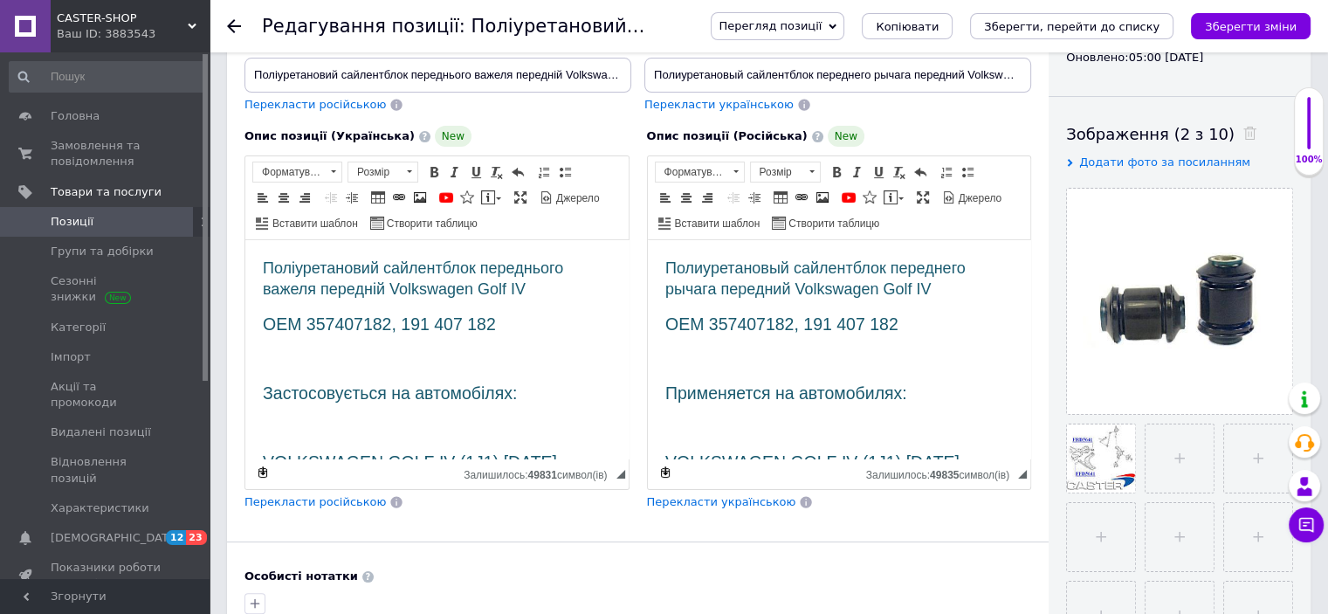
scroll to position [262, 0]
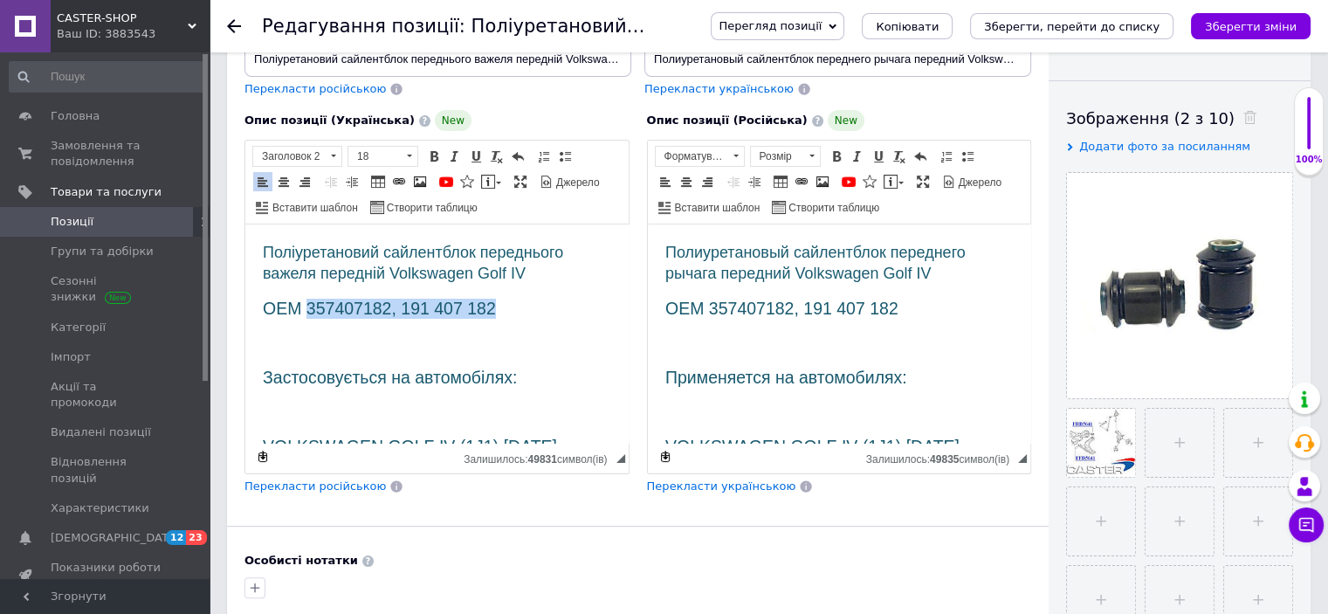
drag, startPoint x: 309, startPoint y: 309, endPoint x: 529, endPoint y: 308, distance: 220.0
click at [529, 308] on h2 "OEM 357407182, 191 407 182" at bounding box center [437, 309] width 348 height 20
checkbox input "true"
drag, startPoint x: 803, startPoint y: 305, endPoint x: 914, endPoint y: 312, distance: 111.1
click at [914, 312] on h2 "OEM 357407182, 191 407 182" at bounding box center [838, 309] width 348 height 20
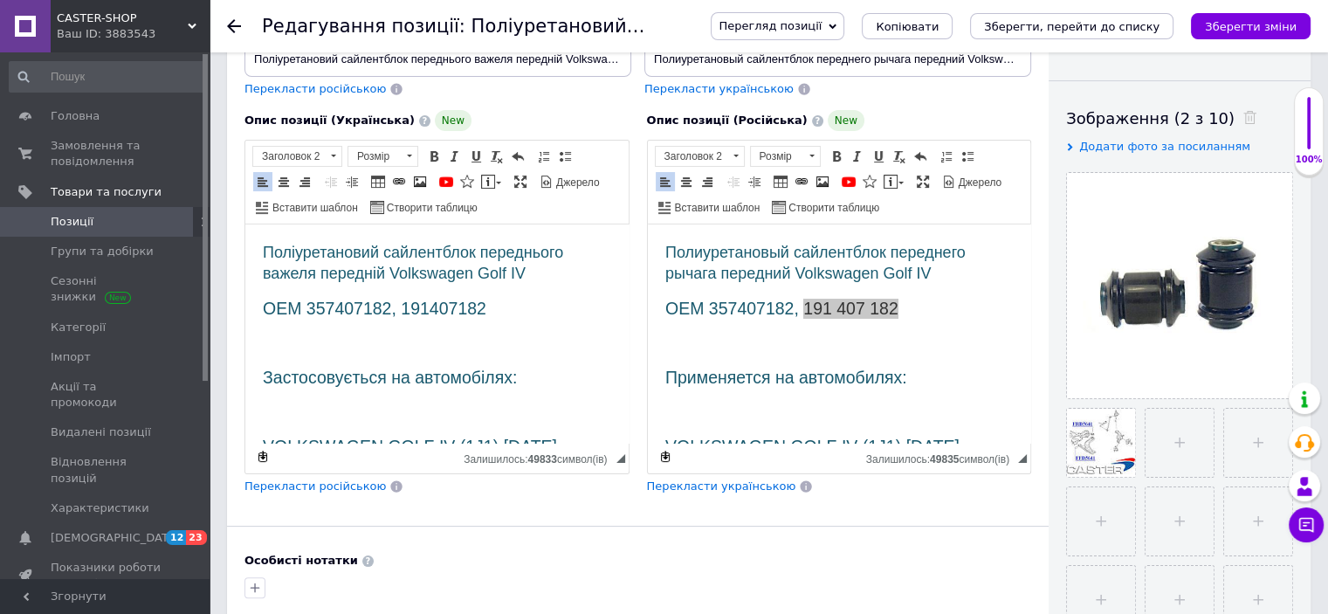
scroll to position [0, 0]
drag, startPoint x: 935, startPoint y: 343, endPoint x: 1267, endPoint y: 410, distance: 338.4
click at [935, 343] on span "Копіювати" at bounding box center [948, 343] width 67 height 21
copy span "191 407 182"
click at [518, 309] on h2 "OEM 357407182, 191407182" at bounding box center [437, 309] width 348 height 20
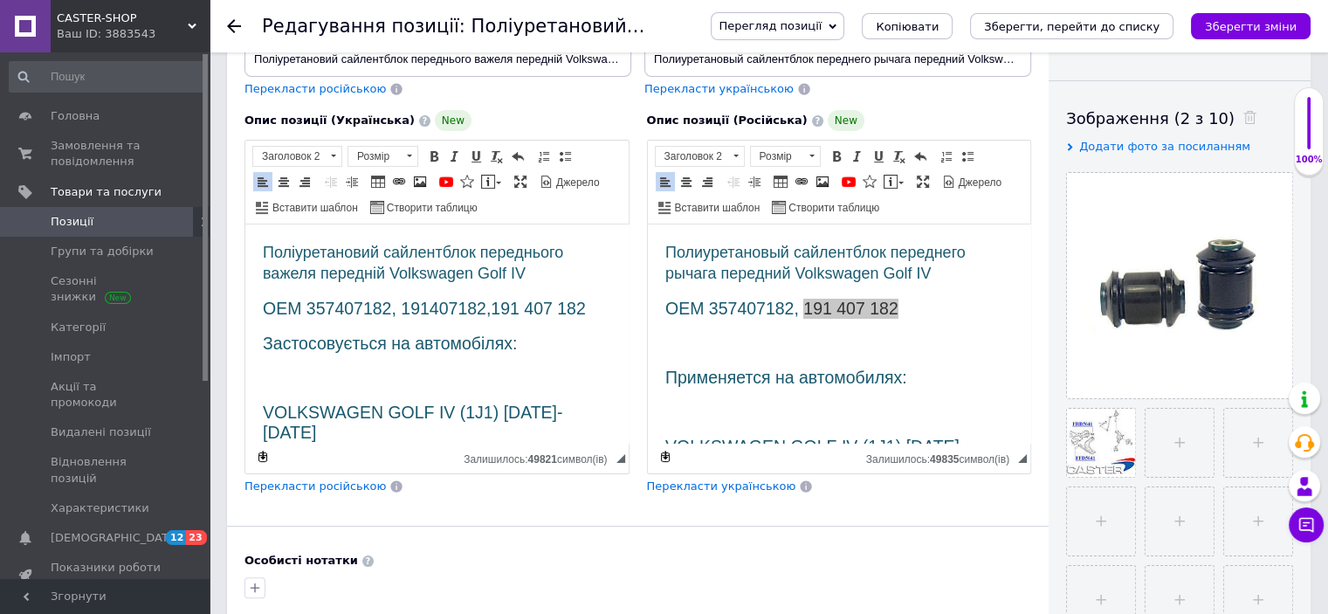
click at [552, 349] on h2 "Застосовується на автомобілях:" at bounding box center [437, 343] width 348 height 20
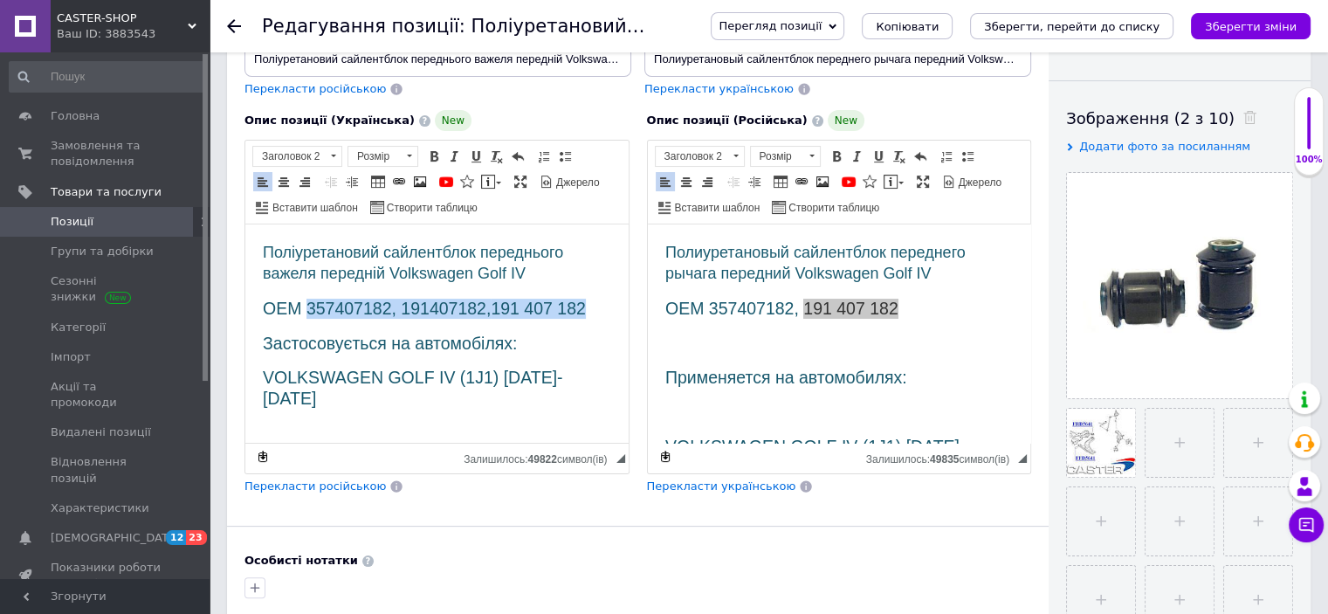
drag, startPoint x: 305, startPoint y: 301, endPoint x: 593, endPoint y: 300, distance: 287.2
click at [593, 300] on h2 "OEM 357407182, 191407182, 191 407 182" at bounding box center [437, 309] width 348 height 20
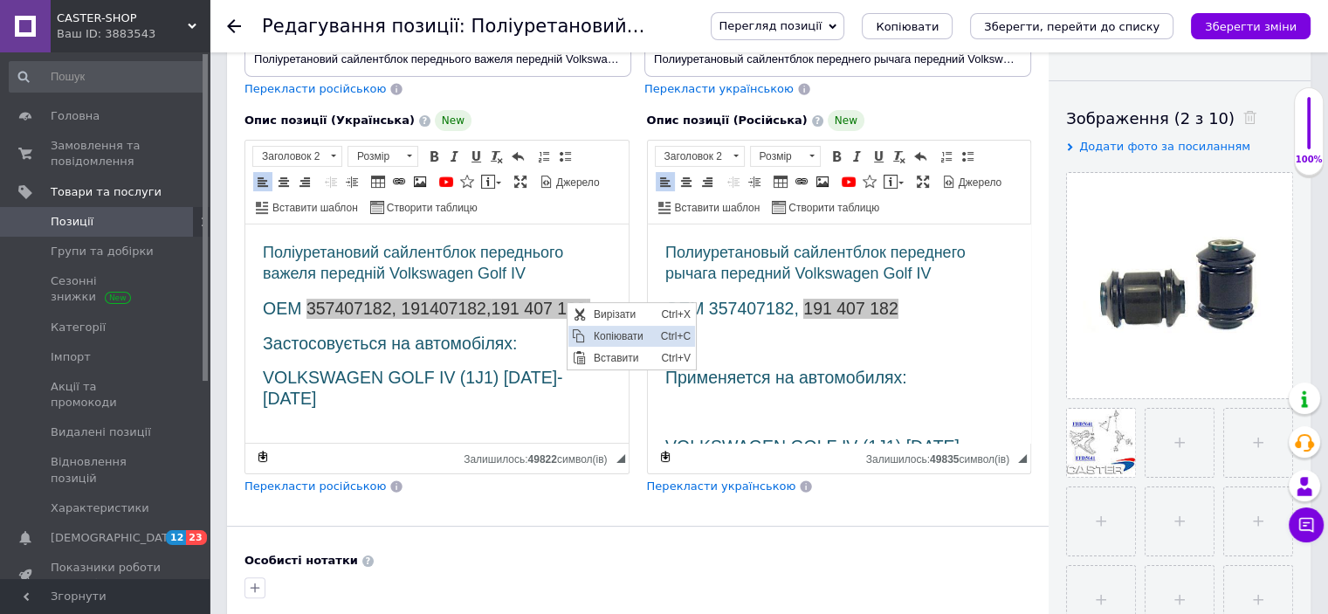
click at [630, 336] on span "Копіювати" at bounding box center [621, 336] width 67 height 21
copy h2 "357407182, 191407182, 191 407 182"
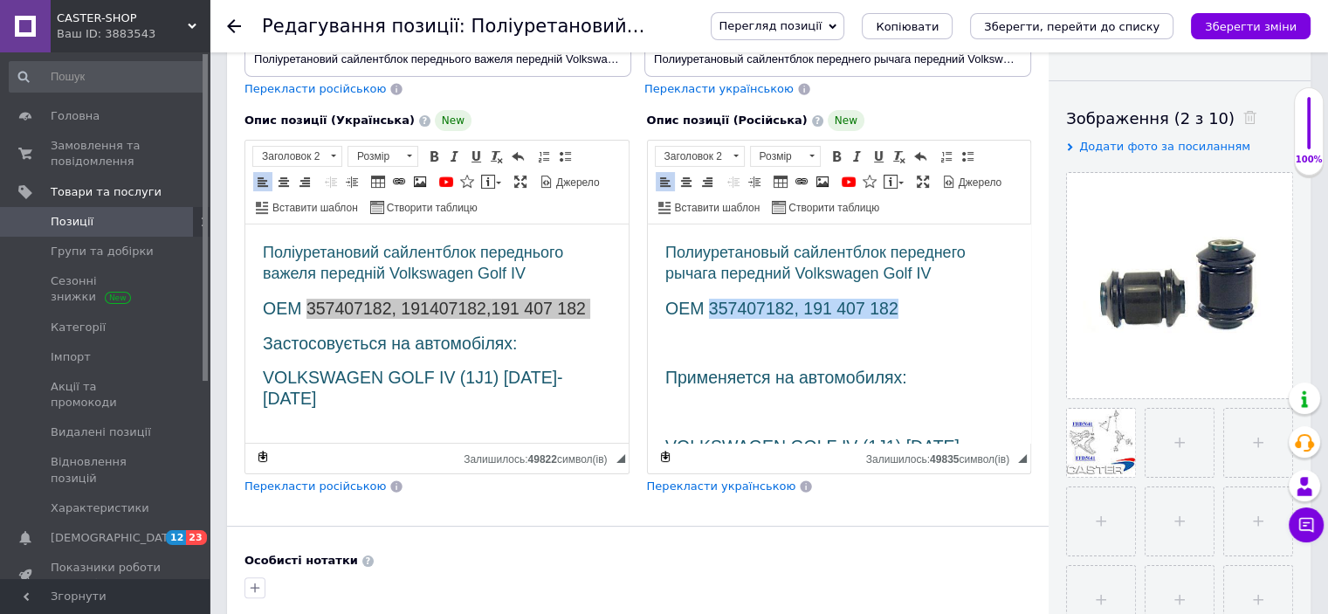
drag, startPoint x: 708, startPoint y: 305, endPoint x: 918, endPoint y: 309, distance: 210.4
click at [918, 309] on h2 "OEM 357407182, 191 407 182" at bounding box center [838, 309] width 348 height 20
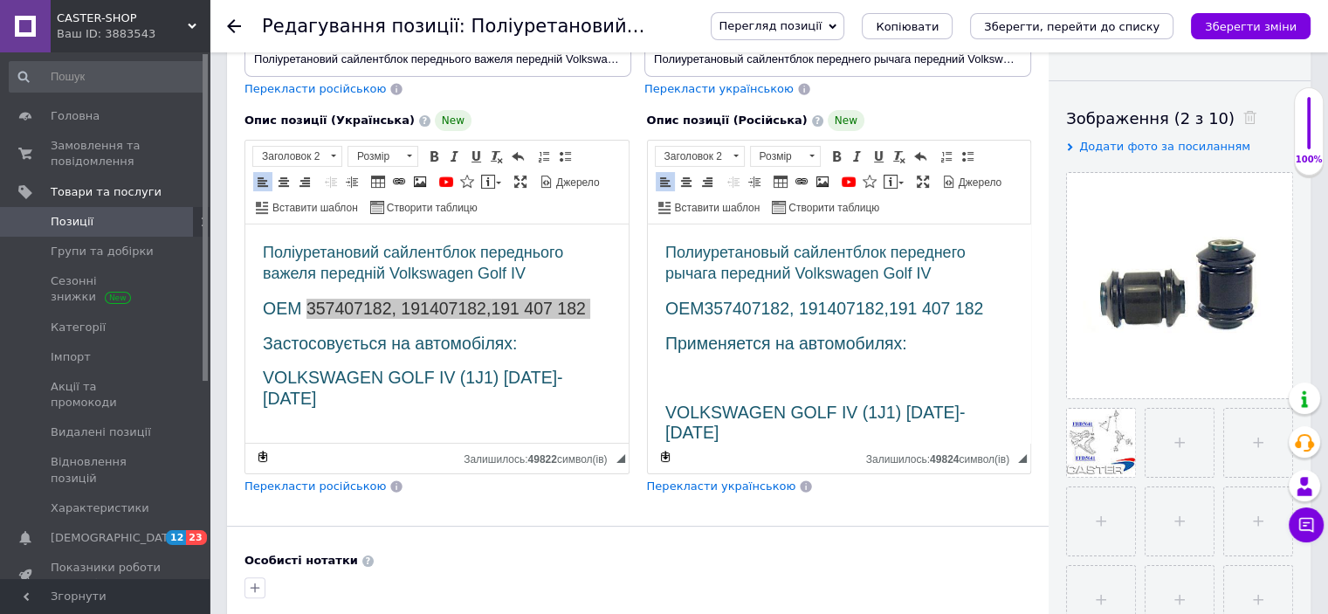
click at [934, 346] on h2 "Применяется на автомобилях:" at bounding box center [838, 343] width 348 height 20
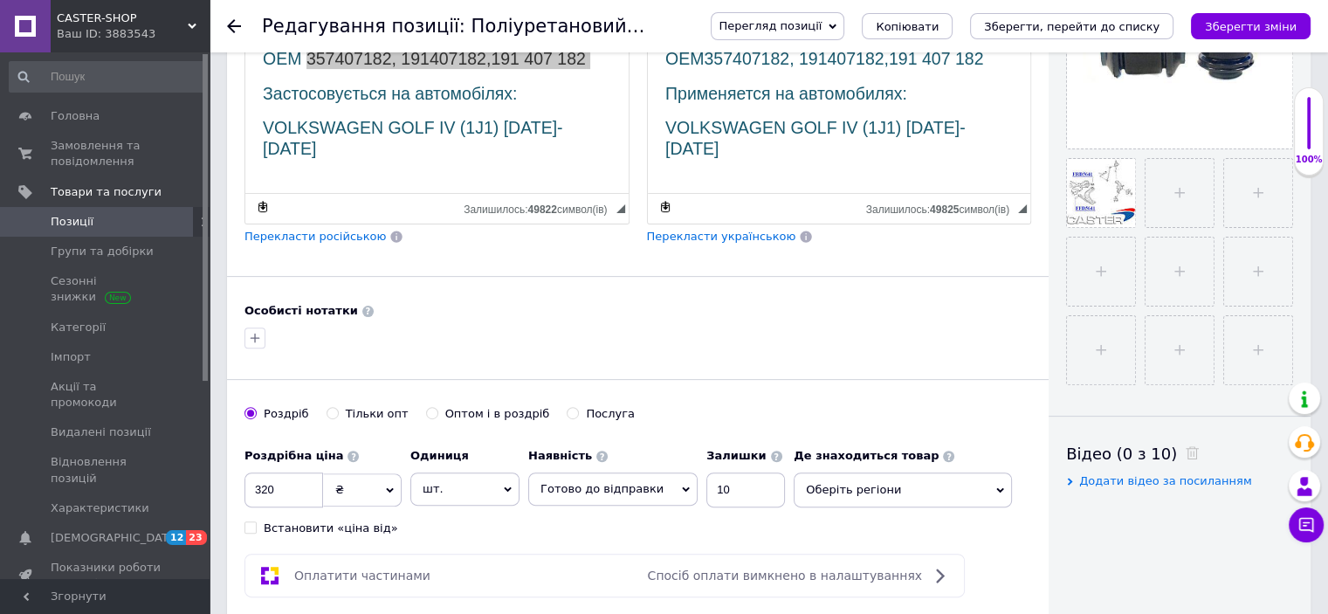
scroll to position [524, 0]
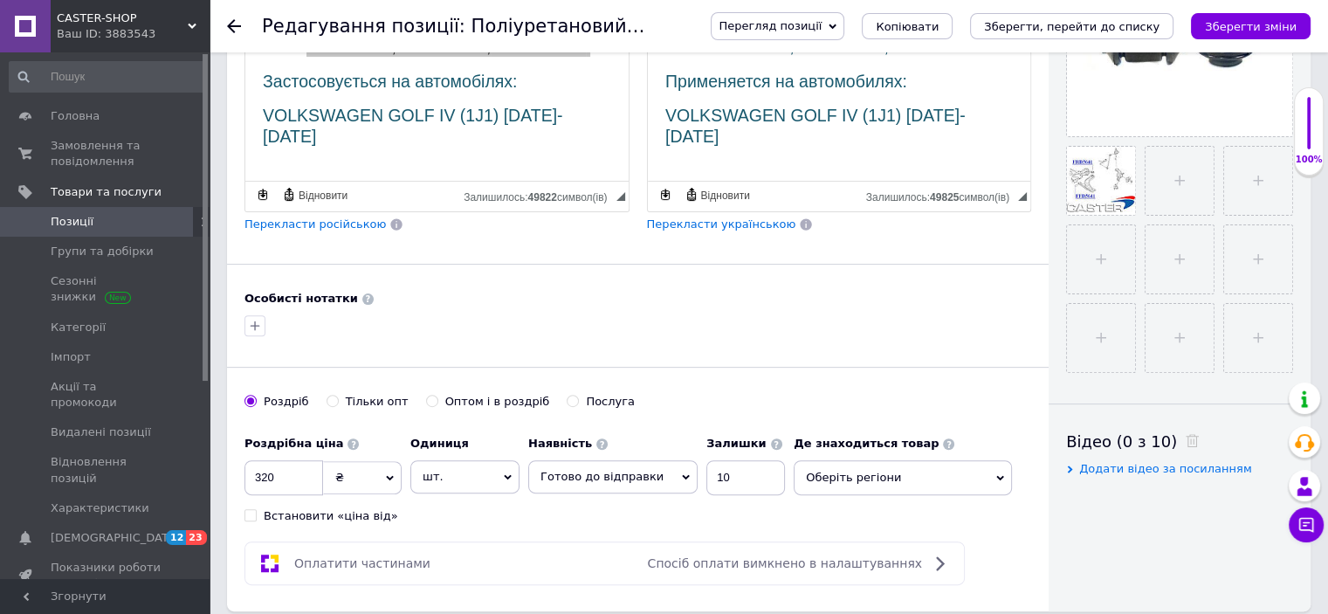
click at [269, 475] on input "320" at bounding box center [283, 477] width 79 height 35
checkbox input "true"
type input "30"
checkbox input "true"
type input "380"
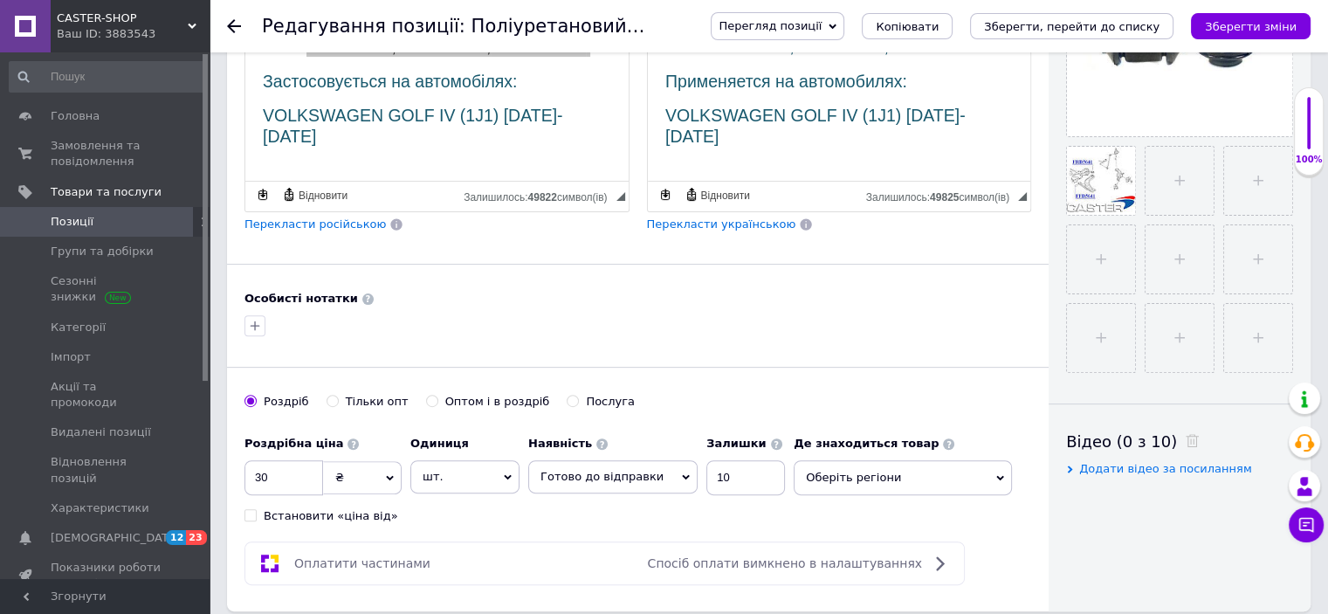
checkbox input "true"
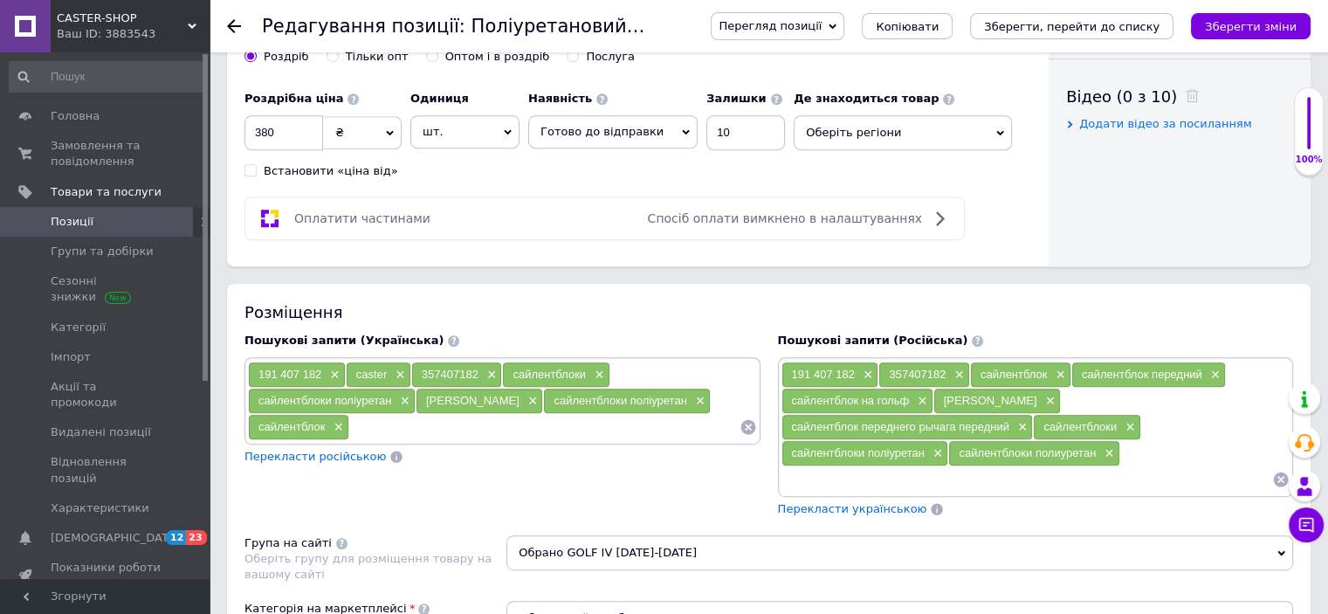
scroll to position [873, 0]
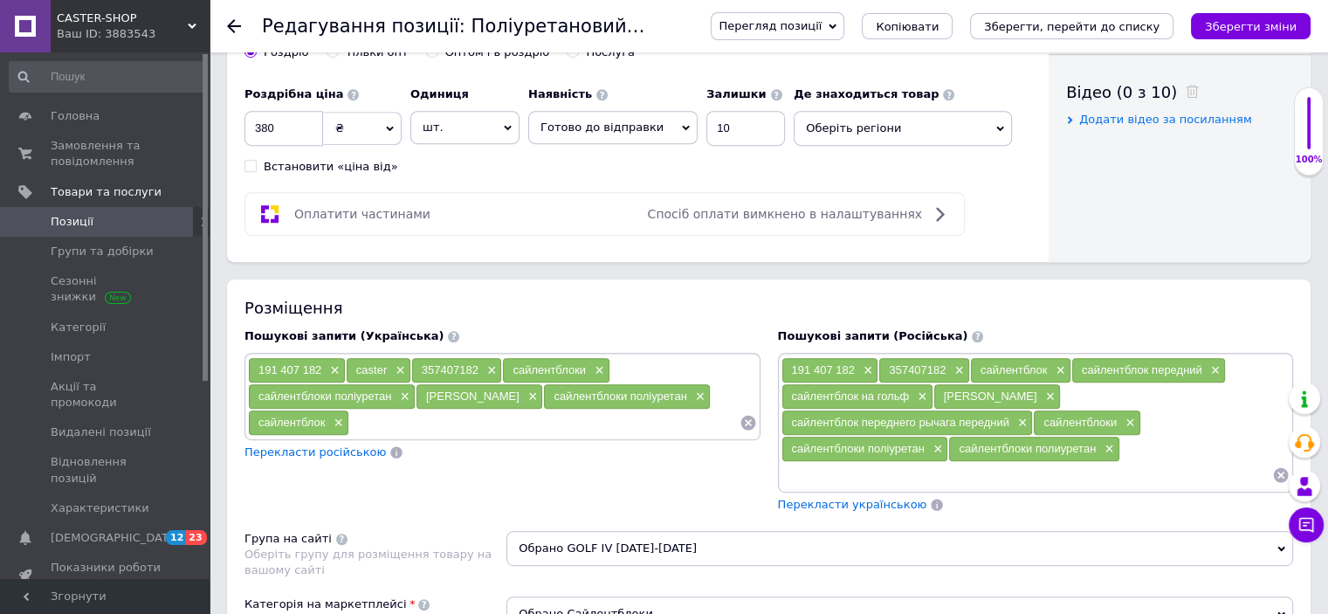
type input "380"
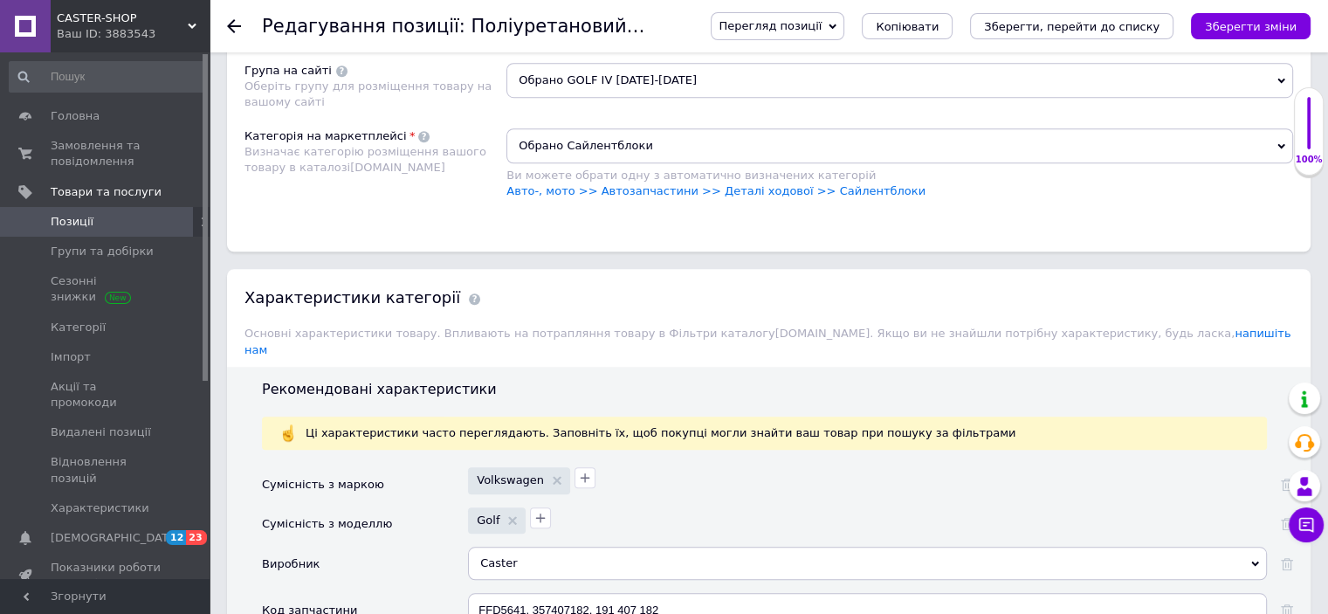
scroll to position [1484, 0]
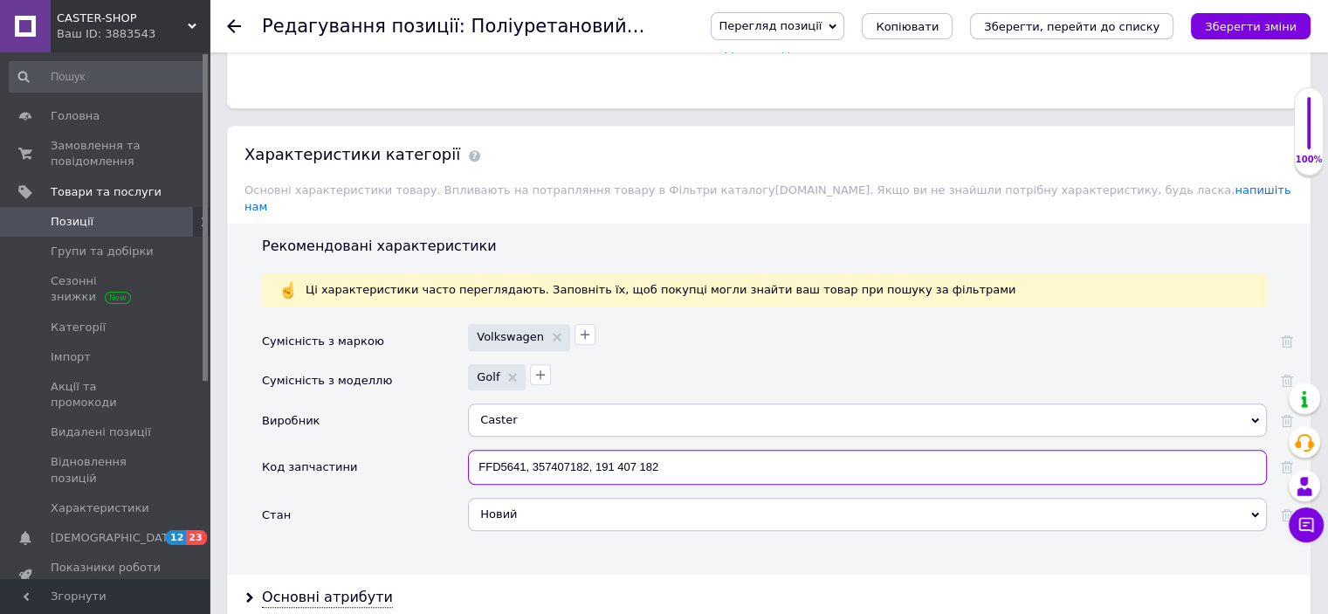
drag, startPoint x: 534, startPoint y: 443, endPoint x: 695, endPoint y: 450, distance: 160.7
click at [696, 450] on input "FFD5641, 357407182, 191 407 182" at bounding box center [867, 467] width 799 height 35
paste input "407182, 191 407 182"
checkbox input "true"
type input "FFD5641, 357407182, 191407182, 191 407 182"
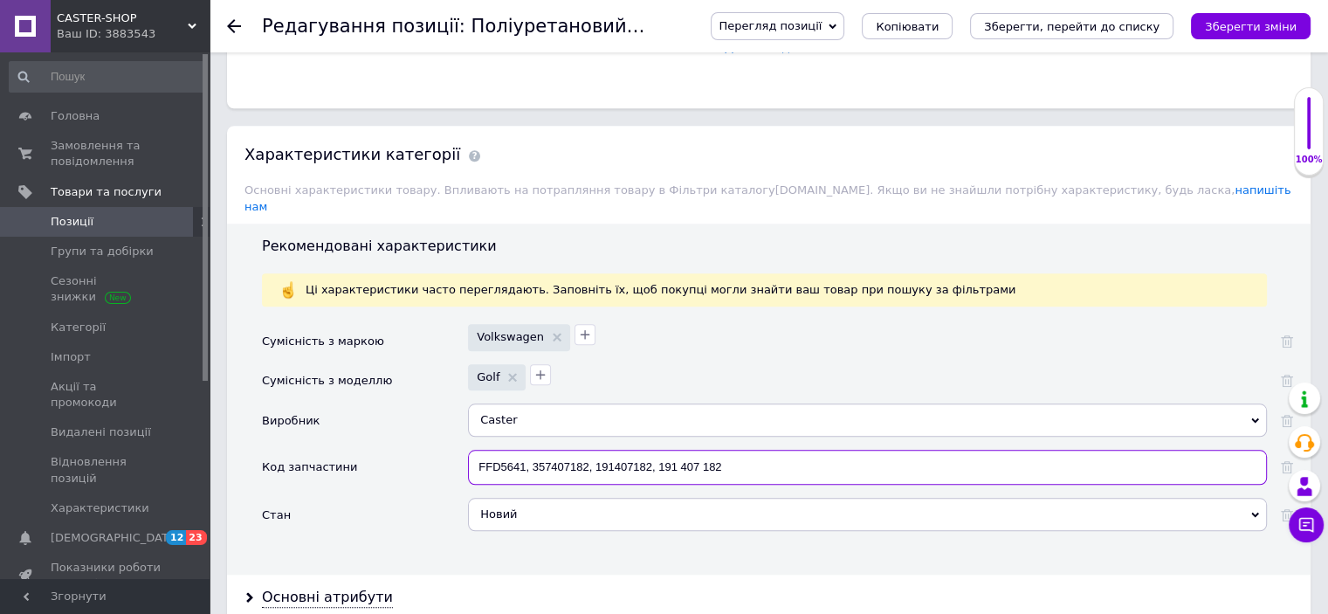
drag, startPoint x: 758, startPoint y: 449, endPoint x: 447, endPoint y: 446, distance: 310.7
click at [447, 450] on div "Код запчастини FFD5641, 357407182, 191407182, 191 407 182" at bounding box center [777, 474] width 1031 height 48
checkbox input "true"
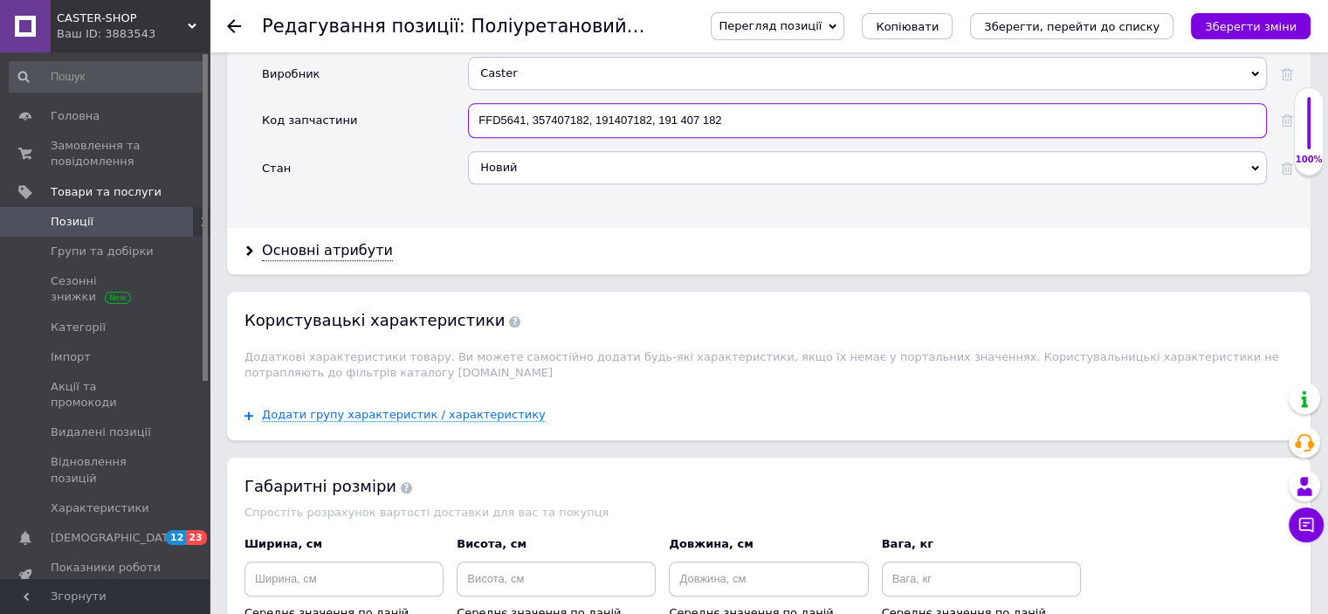
scroll to position [1833, 0]
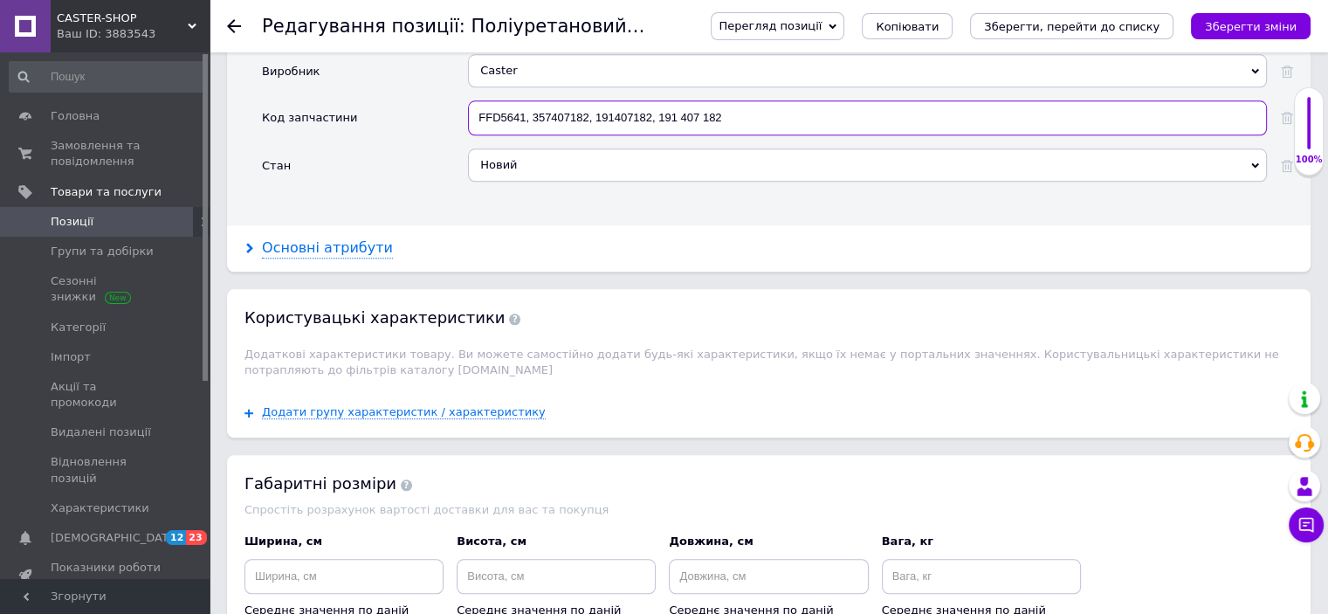
type input "FFD5641, 357407182, 191407182, 191 407 182"
click at [336, 238] on div "Основні атрибути" at bounding box center [327, 248] width 131 height 20
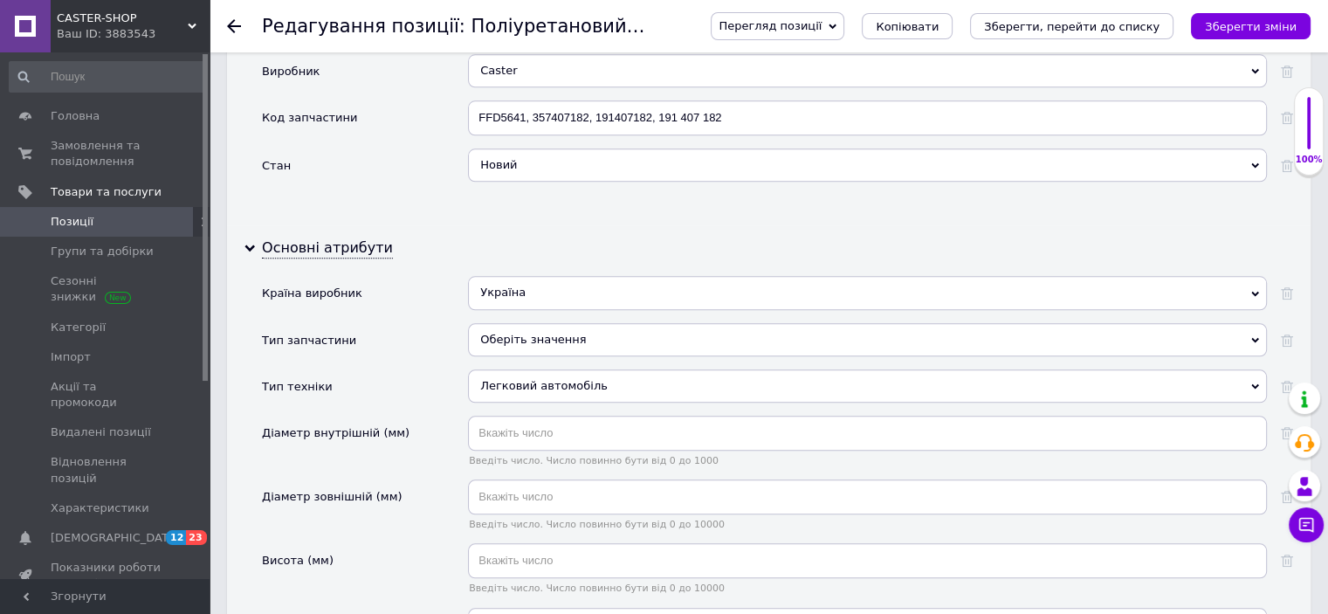
click at [552, 323] on div "Оберіть значення" at bounding box center [867, 339] width 799 height 33
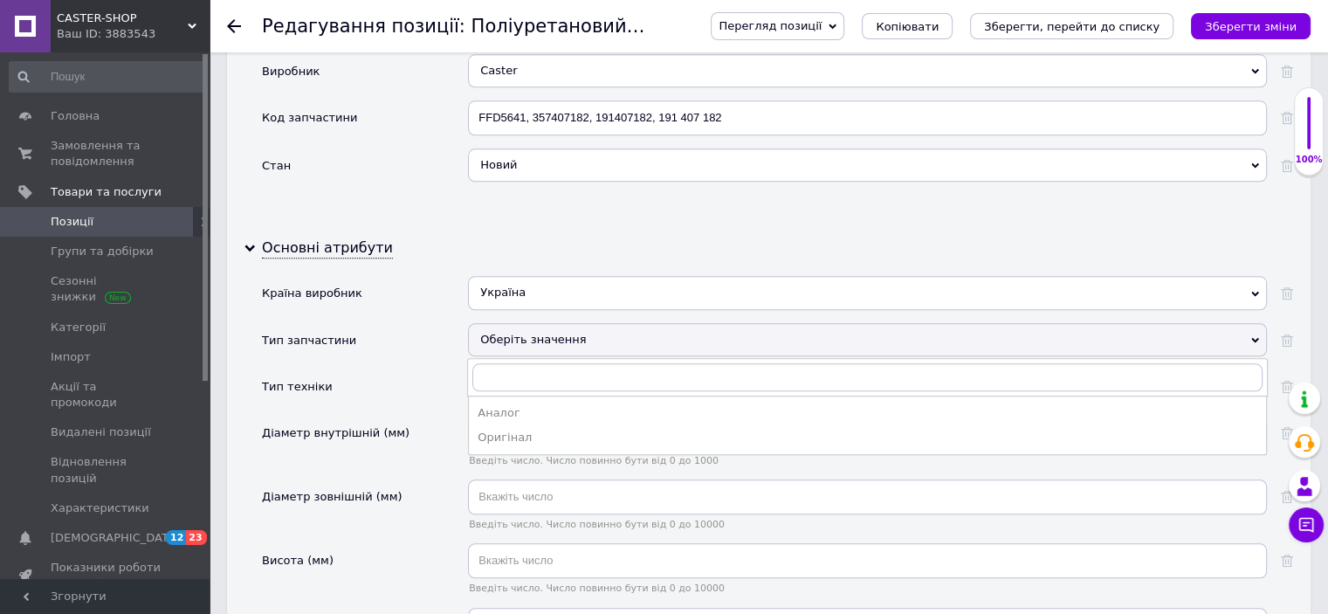
click at [511, 405] on div "Аналог" at bounding box center [866, 413] width 779 height 16
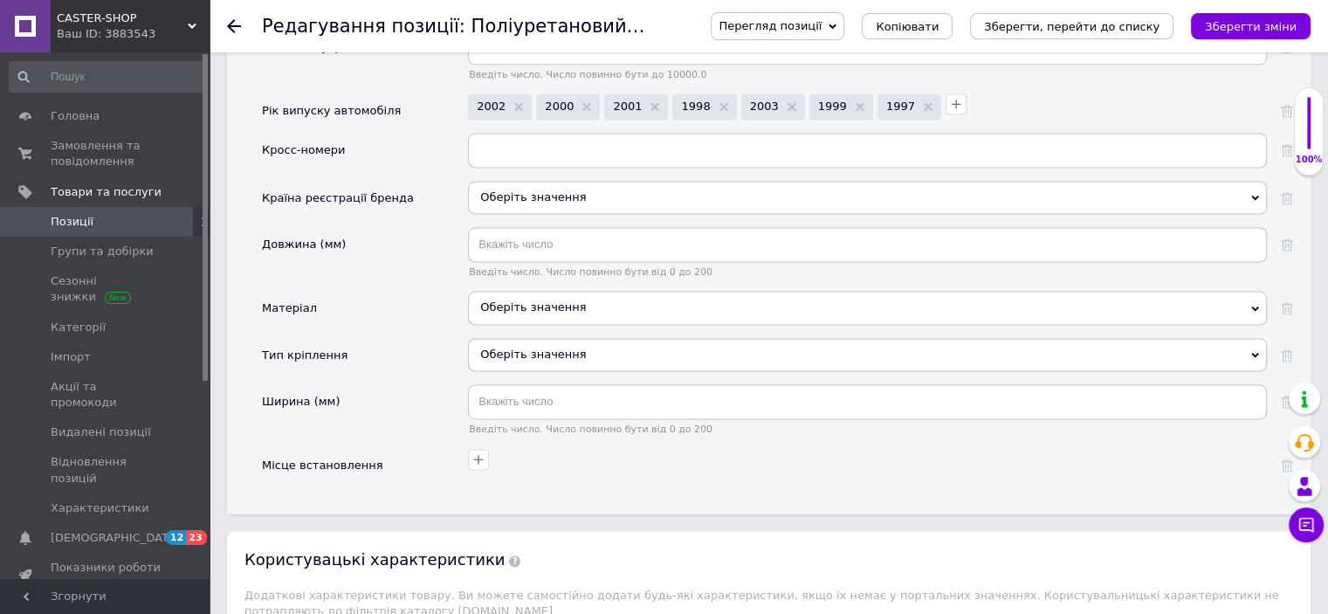
scroll to position [2444, 0]
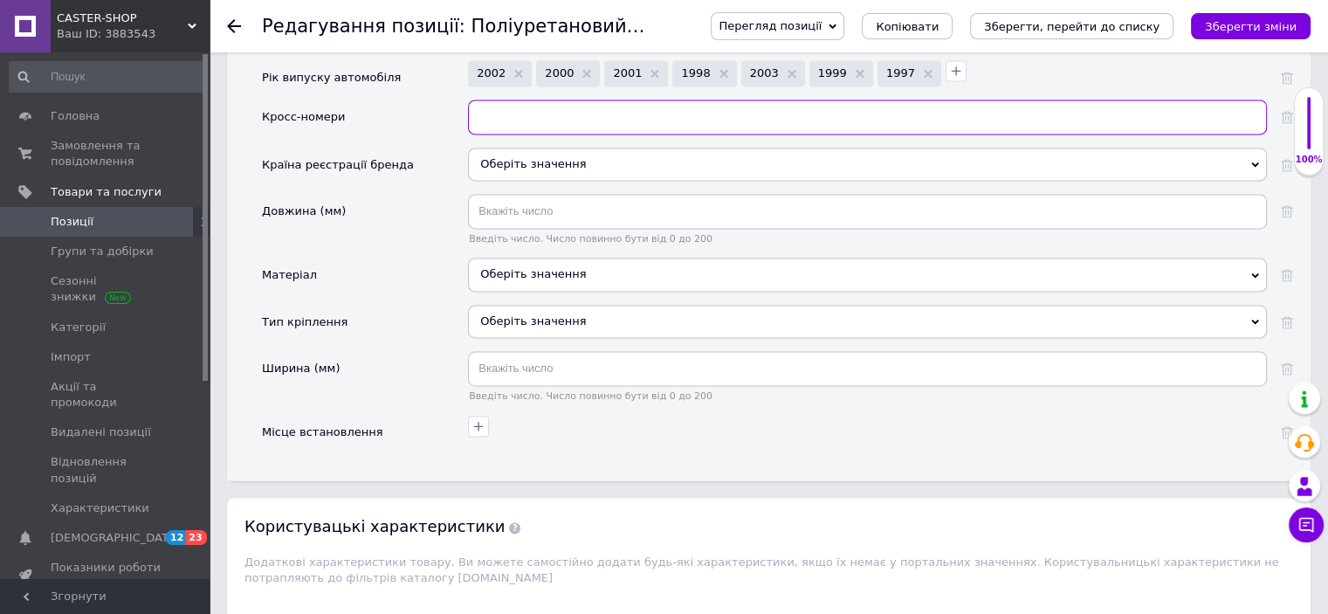
paste input "FFD5641, 357407182, 191407182, 191 407 182"
checkbox input "true"
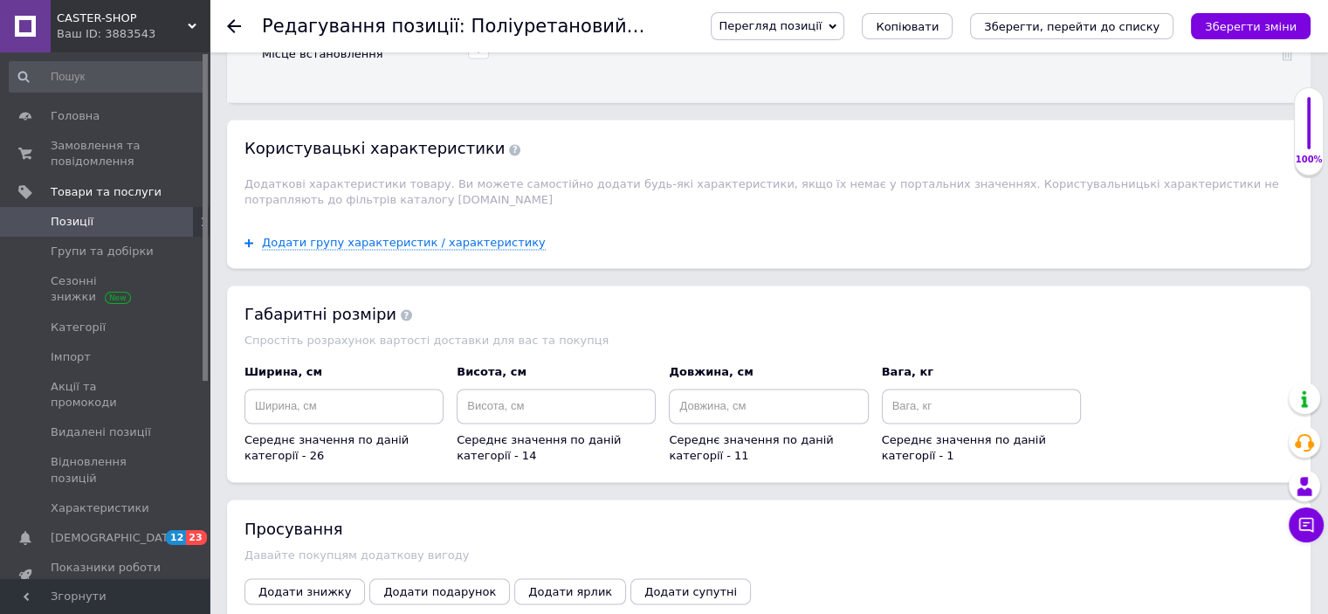
scroll to position [2968, 0]
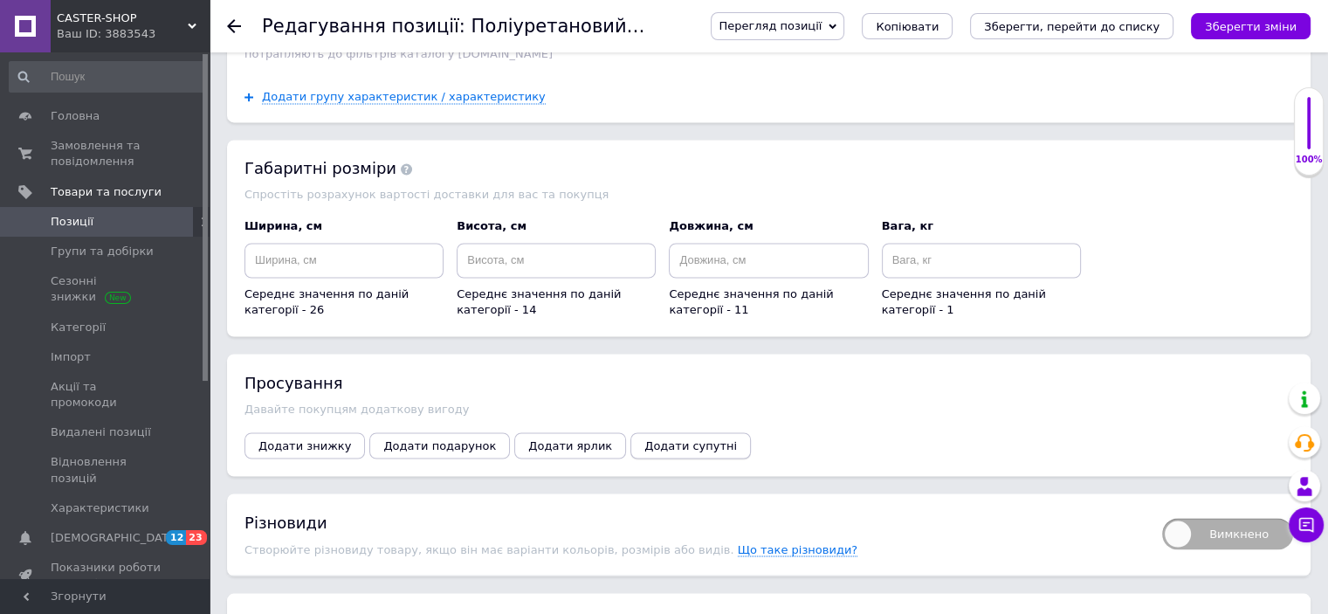
type input "FFD5641, 357407182, 191407182, 191 407 182"
click at [644, 438] on span "Додати супутні" at bounding box center [690, 444] width 93 height 13
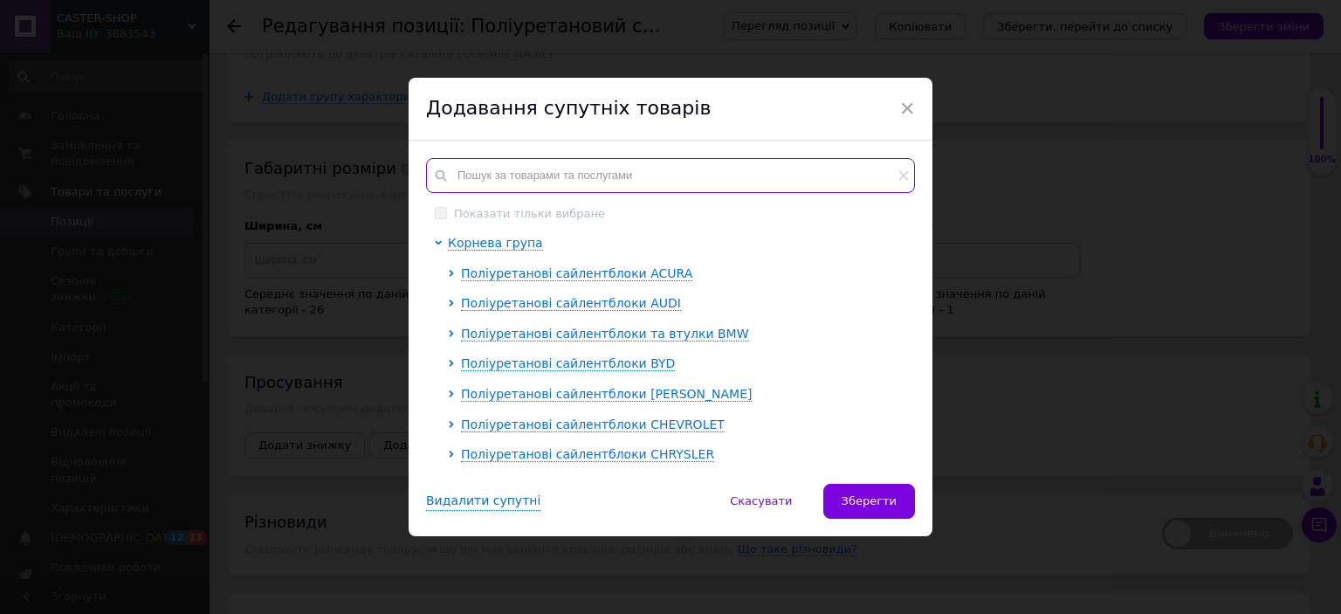
click at [590, 174] on input "text" at bounding box center [670, 175] width 489 height 35
checkbox input "true"
type input "5"
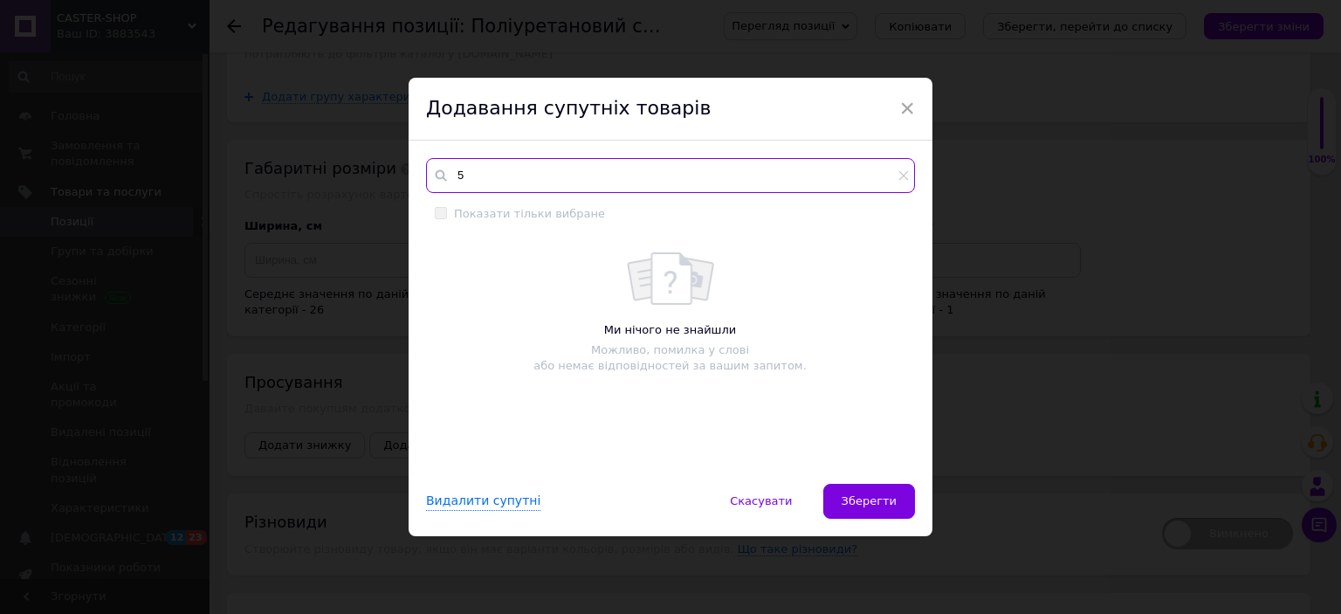
checkbox input "true"
type input "56"
checkbox input "true"
type input "564"
checkbox input "true"
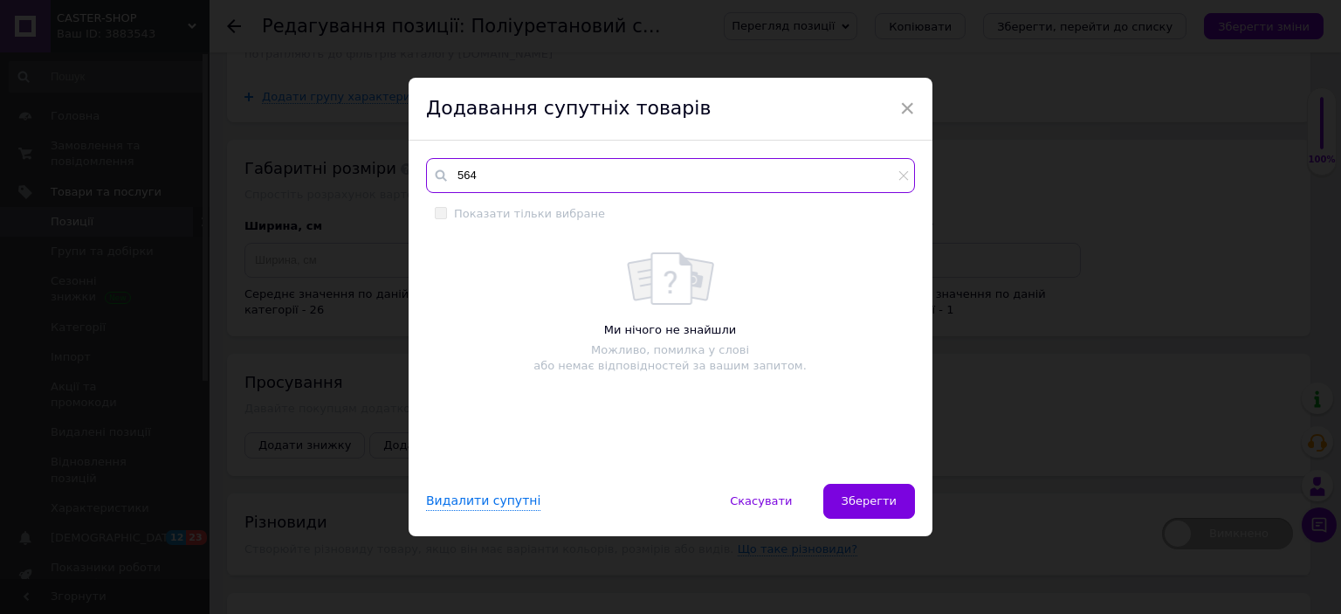
type input "5641"
checkbox input "true"
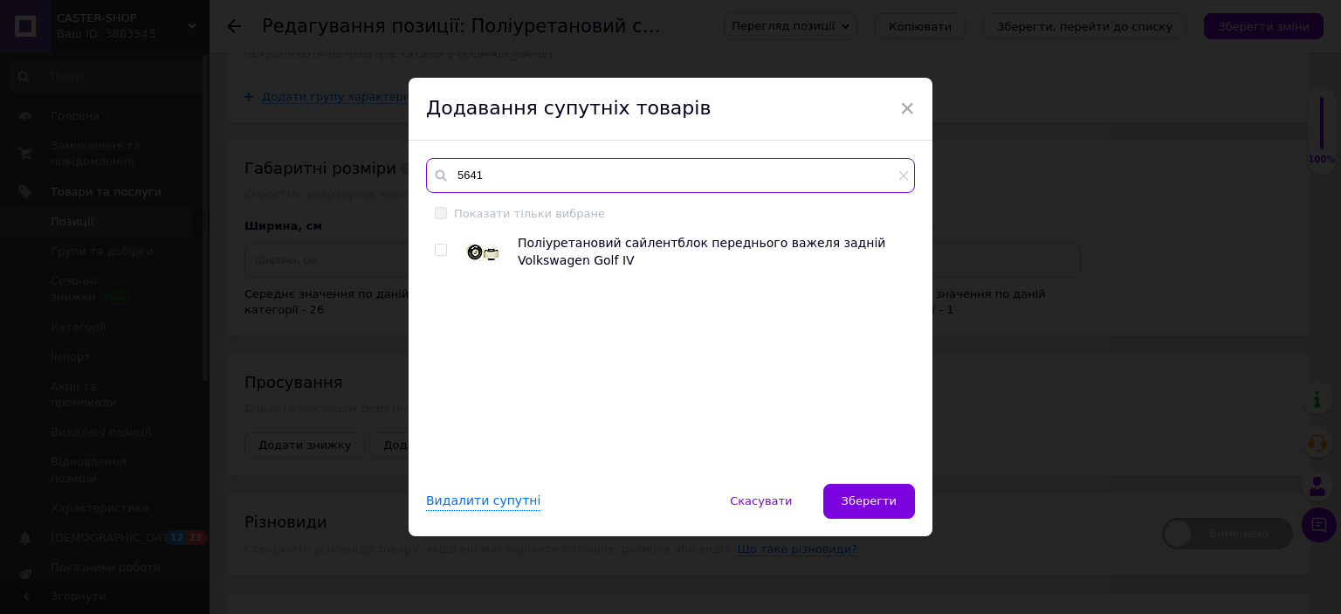
type input "5641"
click at [441, 250] on input "checkbox" at bounding box center [440, 249] width 11 height 11
checkbox input "true"
click at [883, 484] on button "Зберегти" at bounding box center [869, 501] width 92 height 35
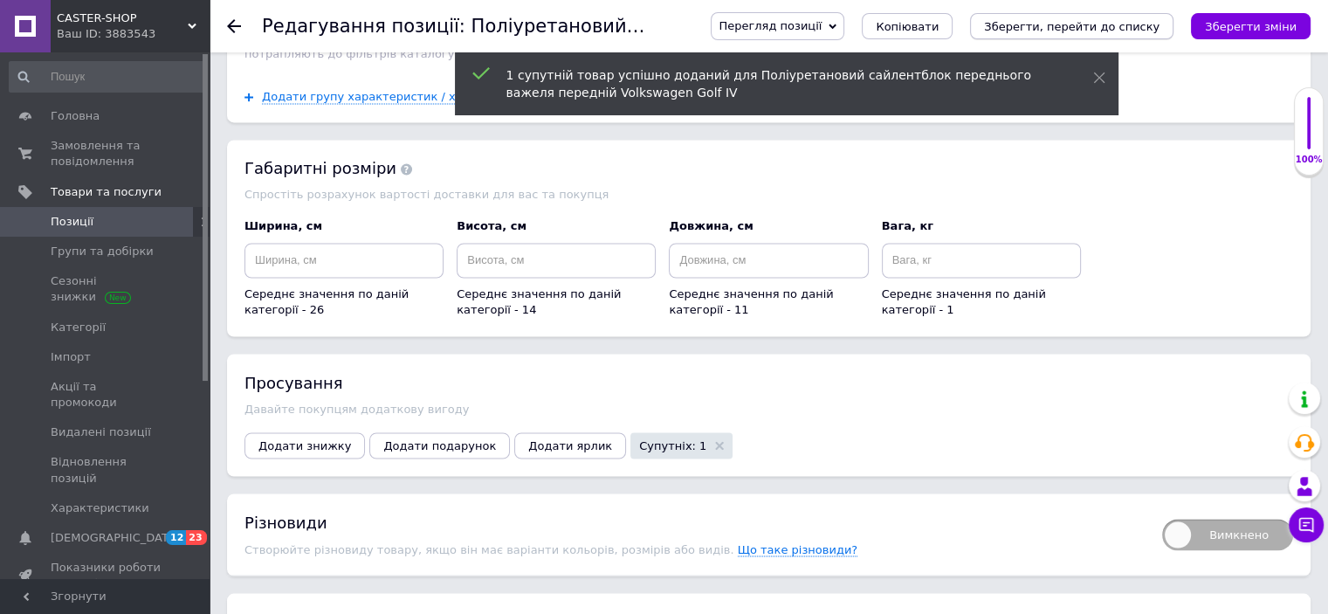
click at [1060, 27] on icon "Зберегти, перейти до списку" at bounding box center [1071, 26] width 175 height 13
checkbox input "true"
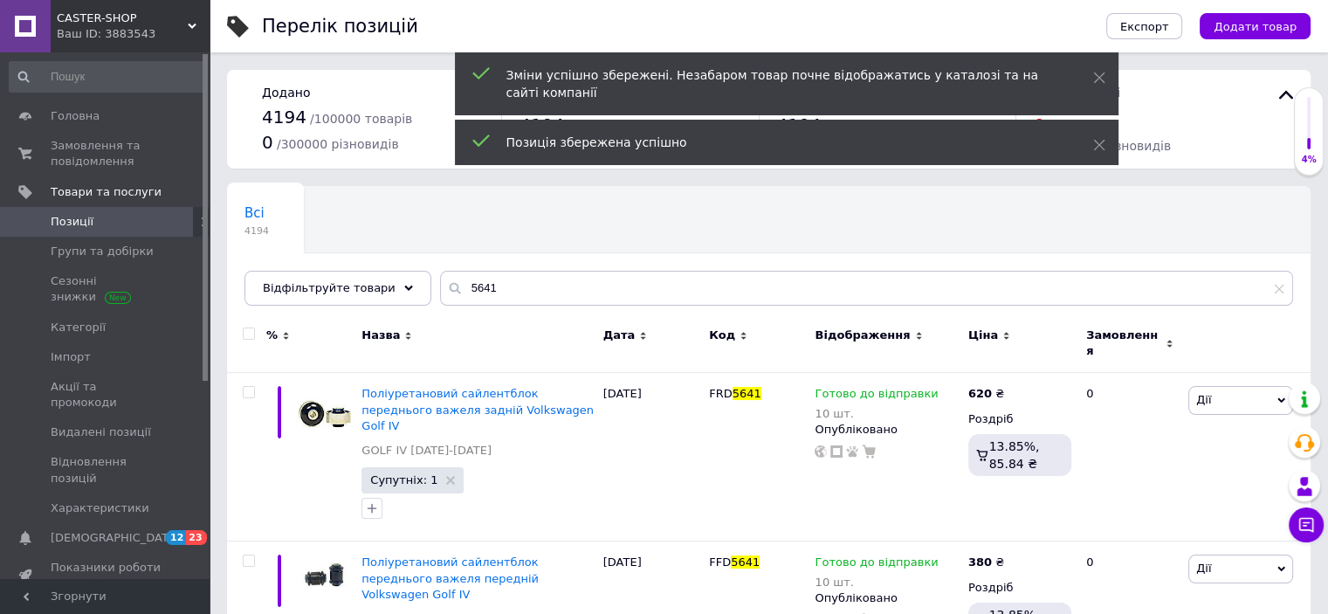
click at [188, 15] on div "CASTER-SHOP Ваш ID: 3883543" at bounding box center [130, 26] width 159 height 52
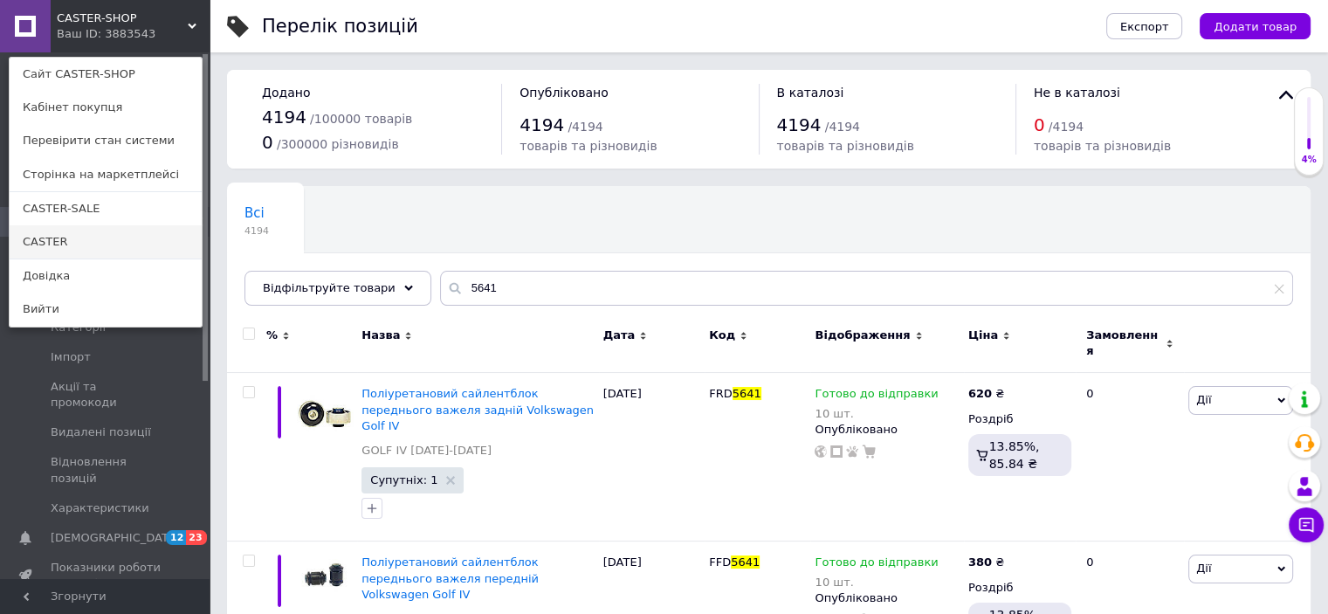
click at [110, 233] on link "CASTER" at bounding box center [106, 241] width 192 height 33
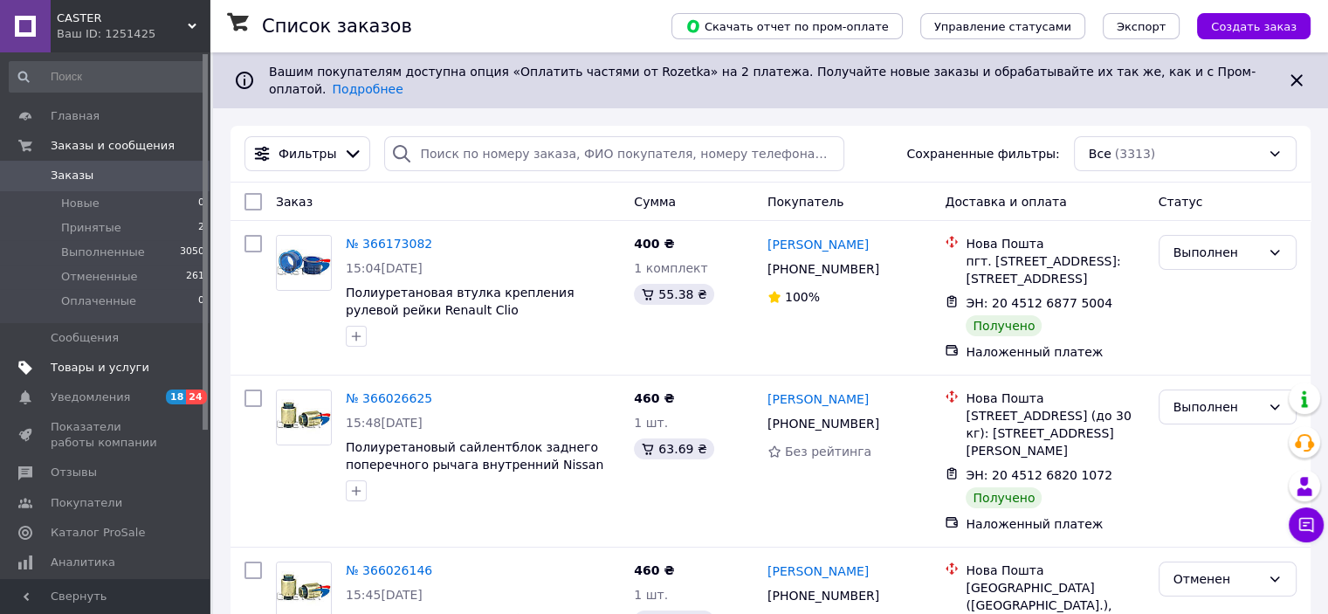
click at [106, 366] on span "Товары и услуги" at bounding box center [100, 368] width 99 height 16
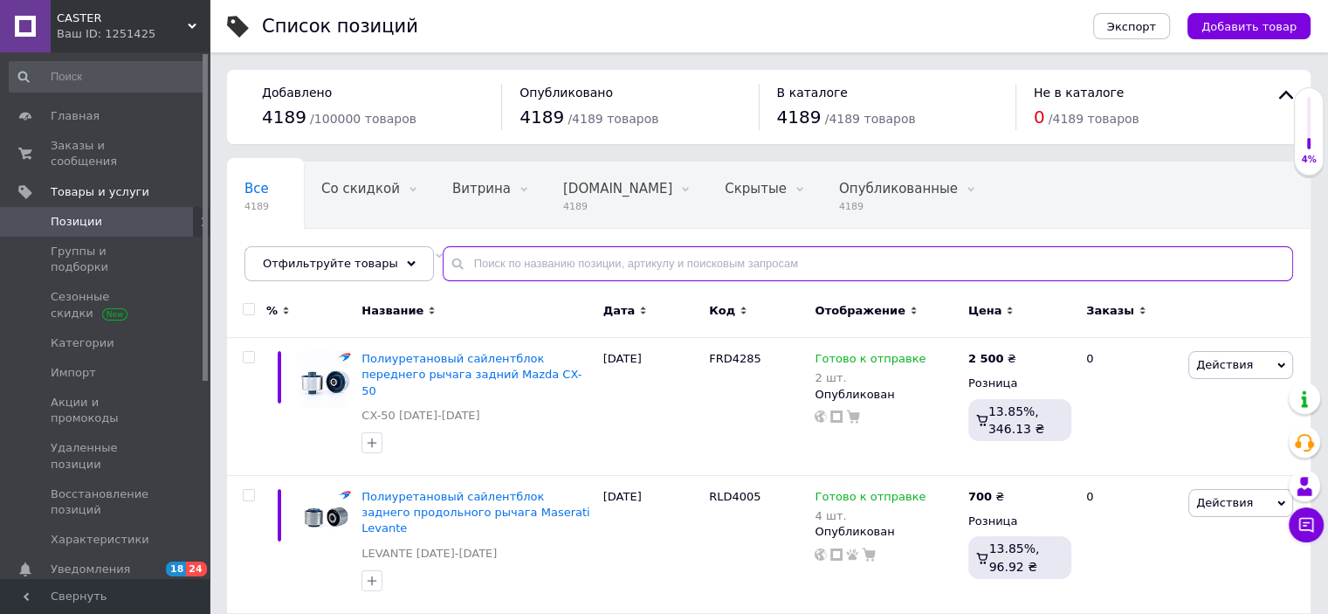
click at [541, 261] on input "text" at bounding box center [868, 263] width 850 height 35
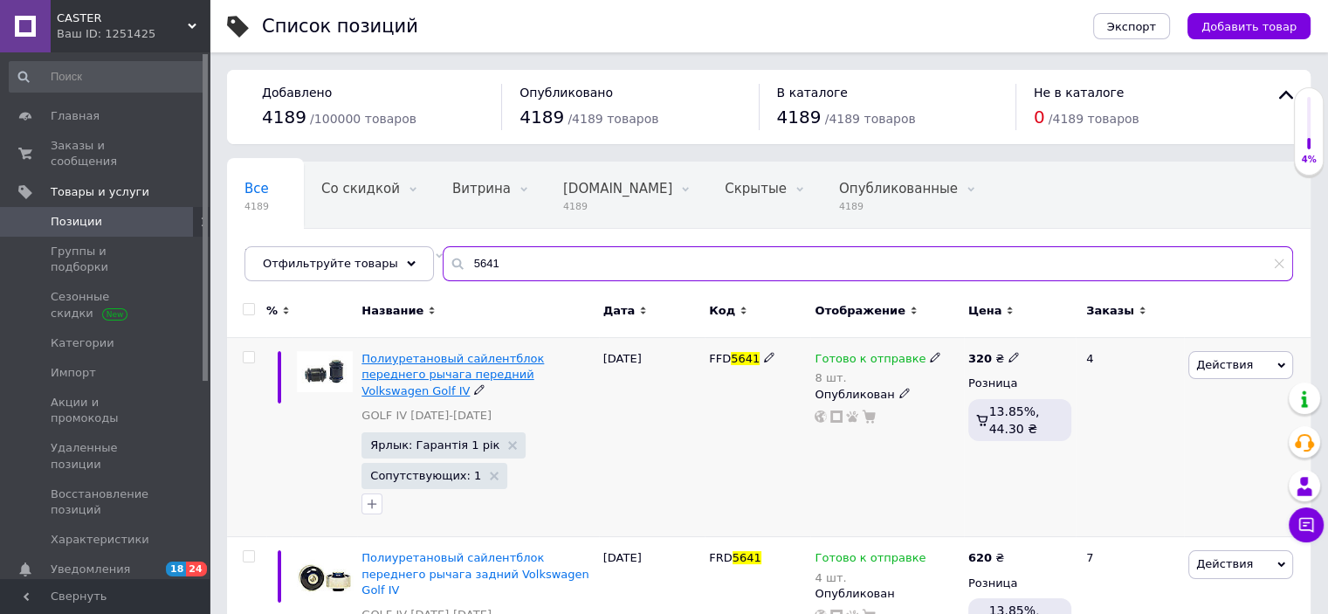
type input "5641"
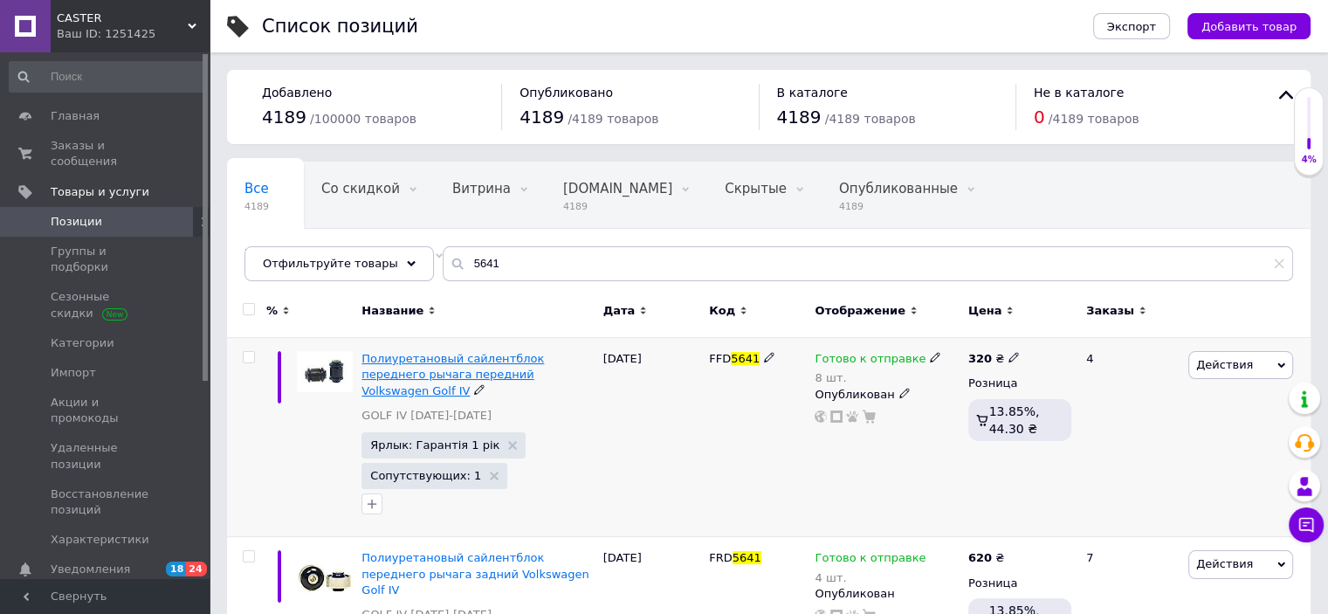
click at [487, 370] on span "Полиуретановый сайлентблок переднего рычага передний Volkswagen Golf IV" at bounding box center [452, 374] width 182 height 45
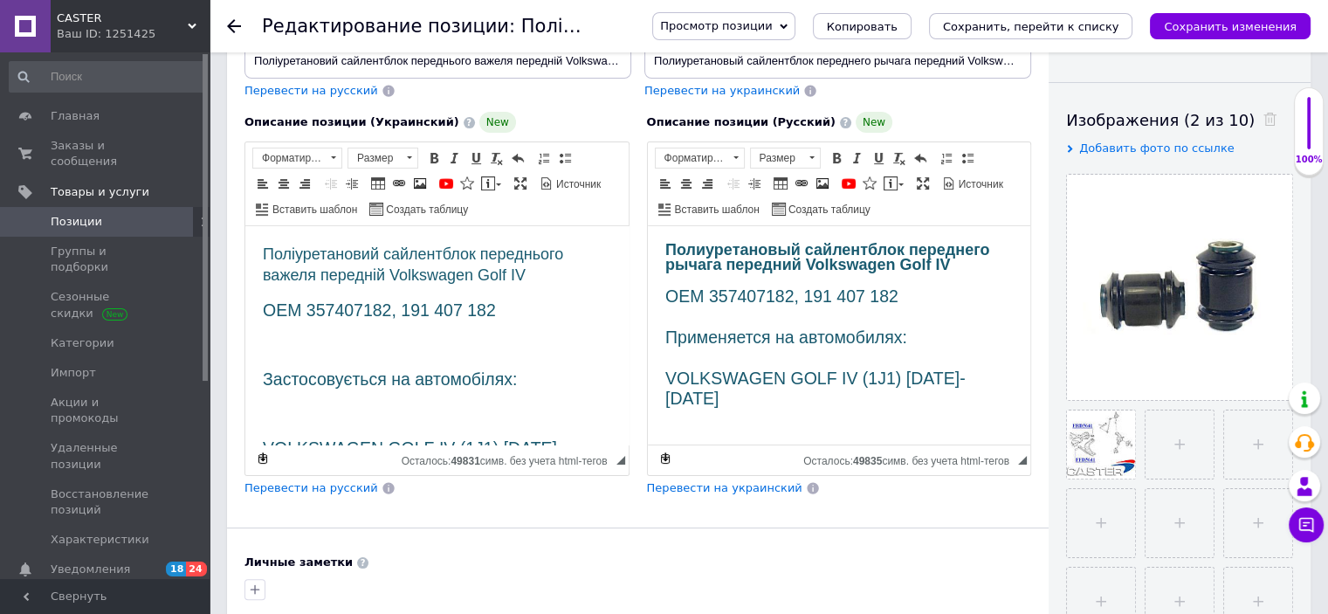
scroll to position [262, 0]
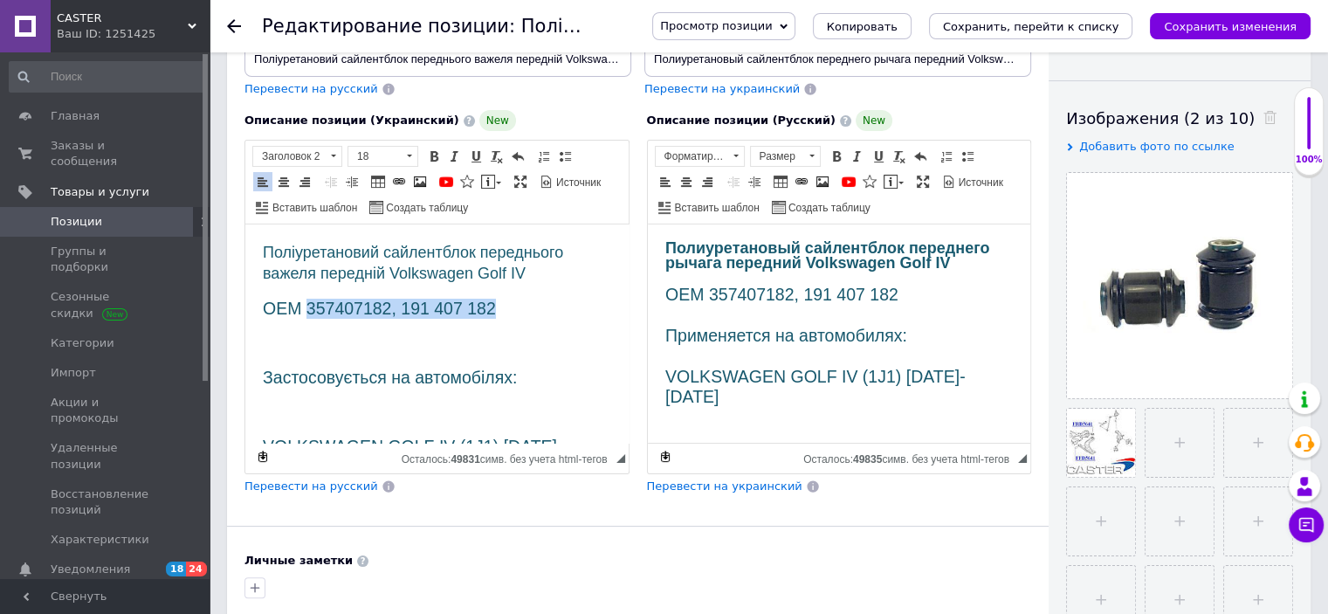
drag, startPoint x: 306, startPoint y: 311, endPoint x: 521, endPoint y: 310, distance: 214.7
click at [521, 310] on h2 "OEM 357407182, 191 407 182" at bounding box center [437, 309] width 348 height 20
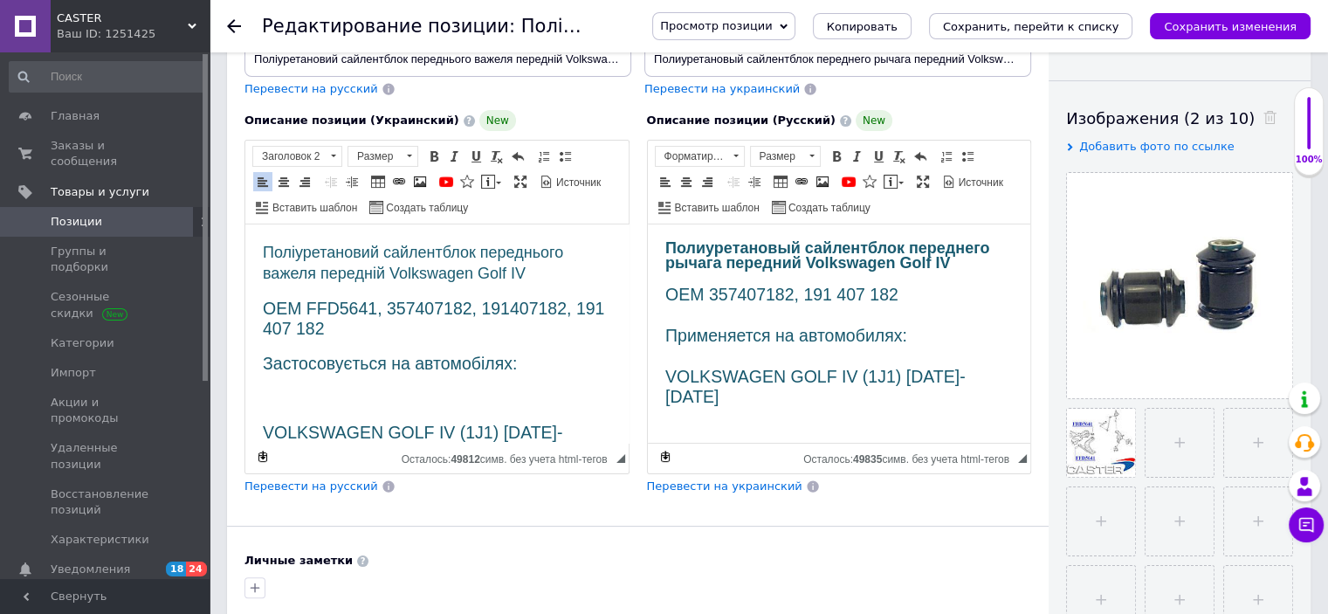
drag, startPoint x: 533, startPoint y: 361, endPoint x: 545, endPoint y: 364, distance: 11.6
click at [533, 362] on h2 "Застосовується на автомобілях:" at bounding box center [437, 364] width 348 height 20
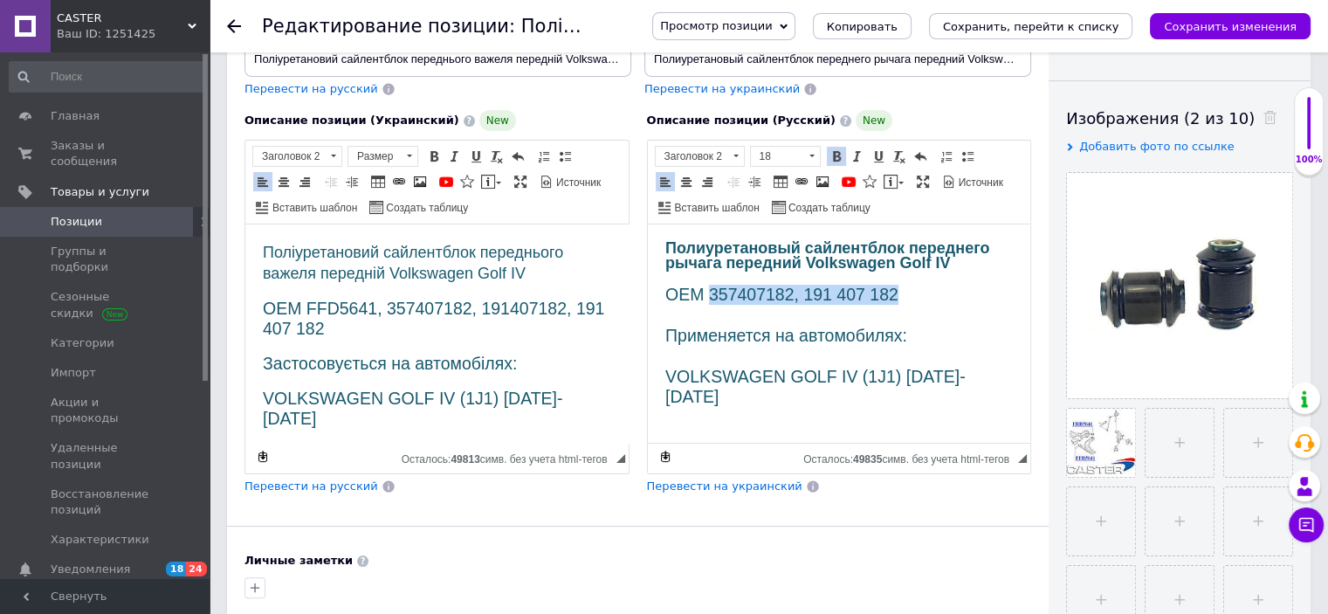
drag, startPoint x: 708, startPoint y: 299, endPoint x: 907, endPoint y: 295, distance: 199.1
click at [907, 295] on h2 "OEM 357407182, 191 407 182" at bounding box center [838, 295] width 348 height 20
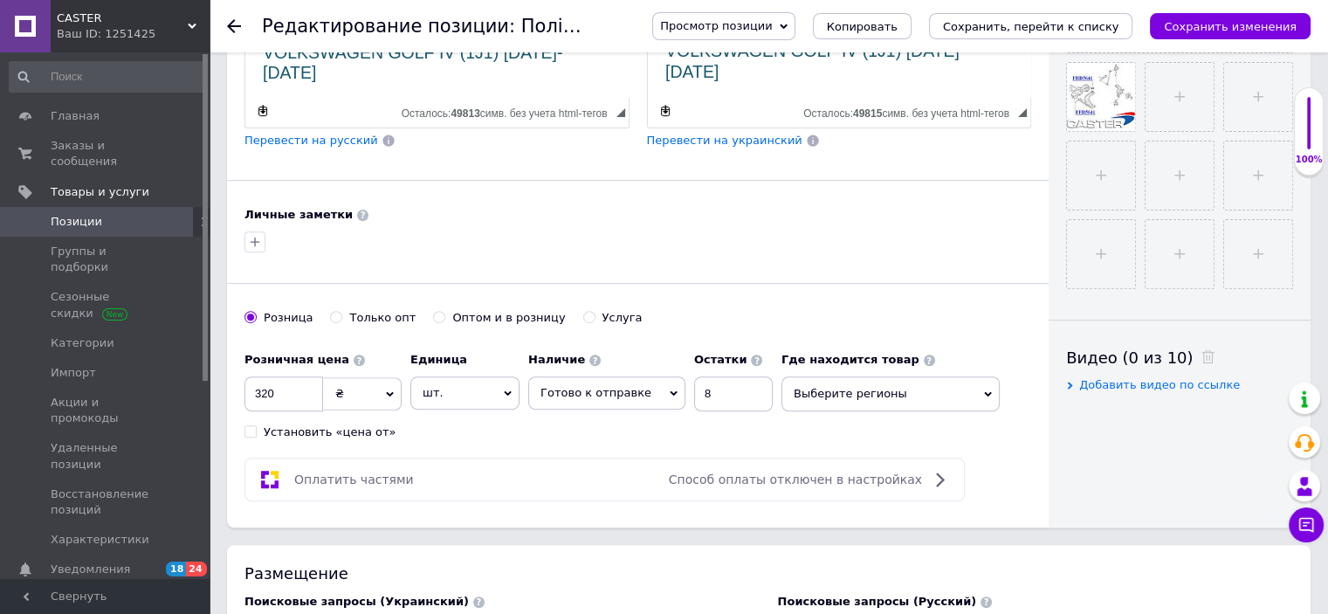
scroll to position [611, 0]
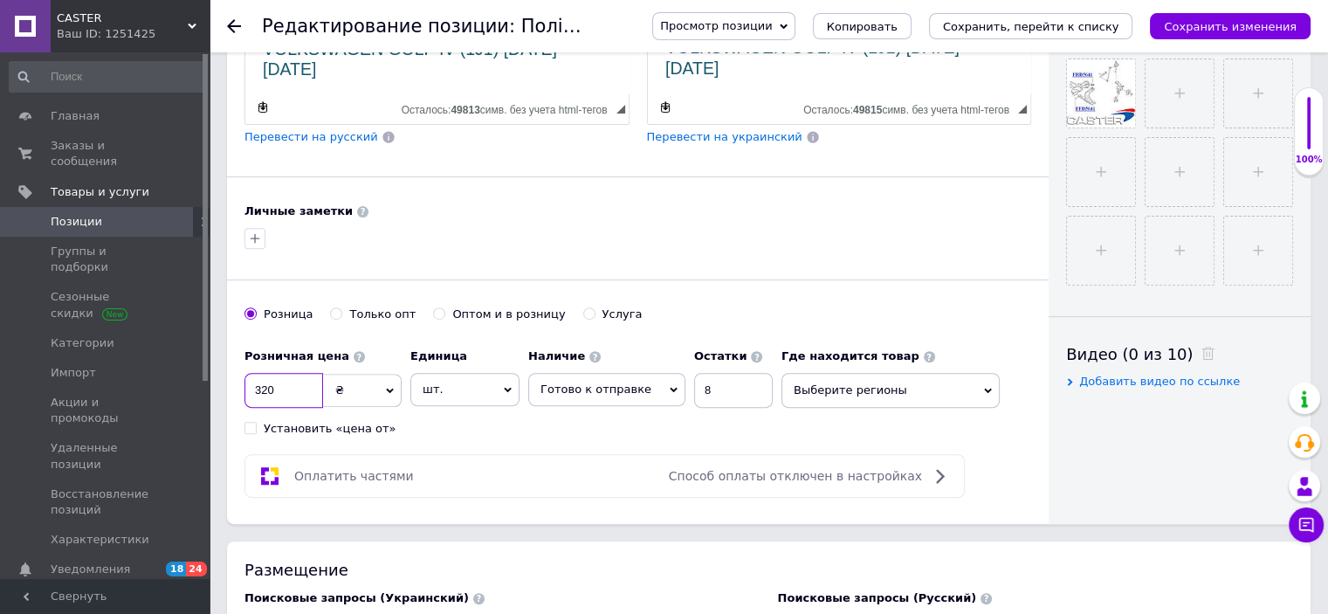
click at [268, 382] on input "320" at bounding box center [283, 390] width 79 height 35
checkbox input "true"
type input "30"
checkbox input "true"
type input "3"
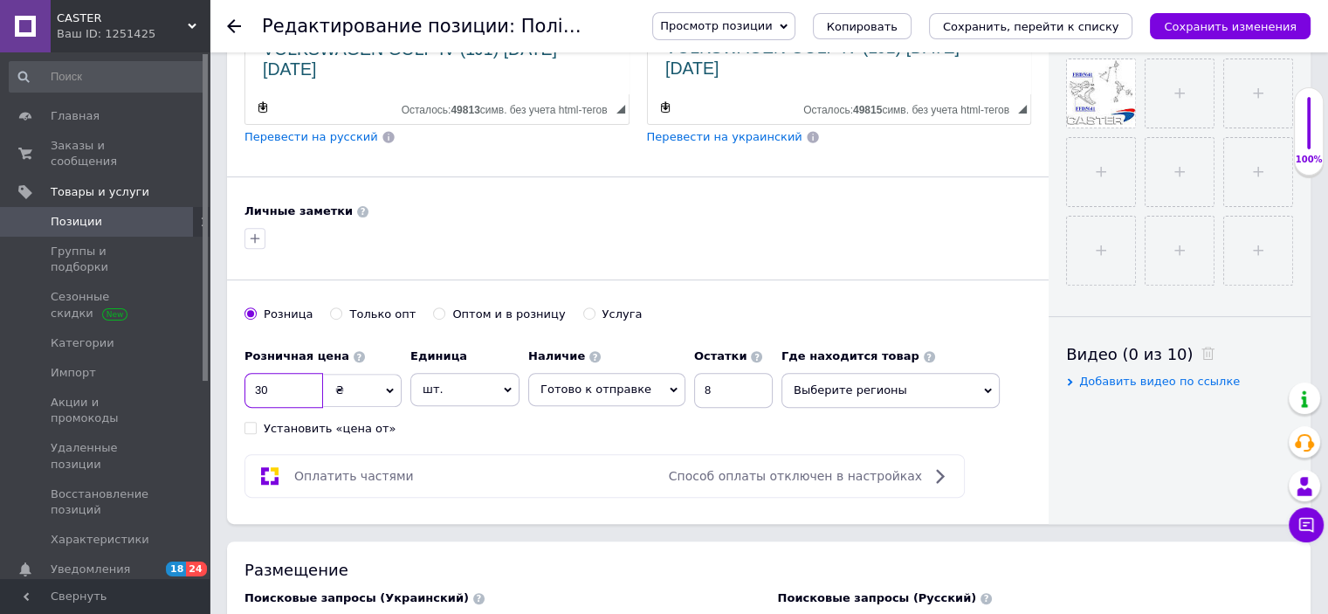
checkbox input "true"
type input "38"
checkbox input "true"
type input "380"
checkbox input "true"
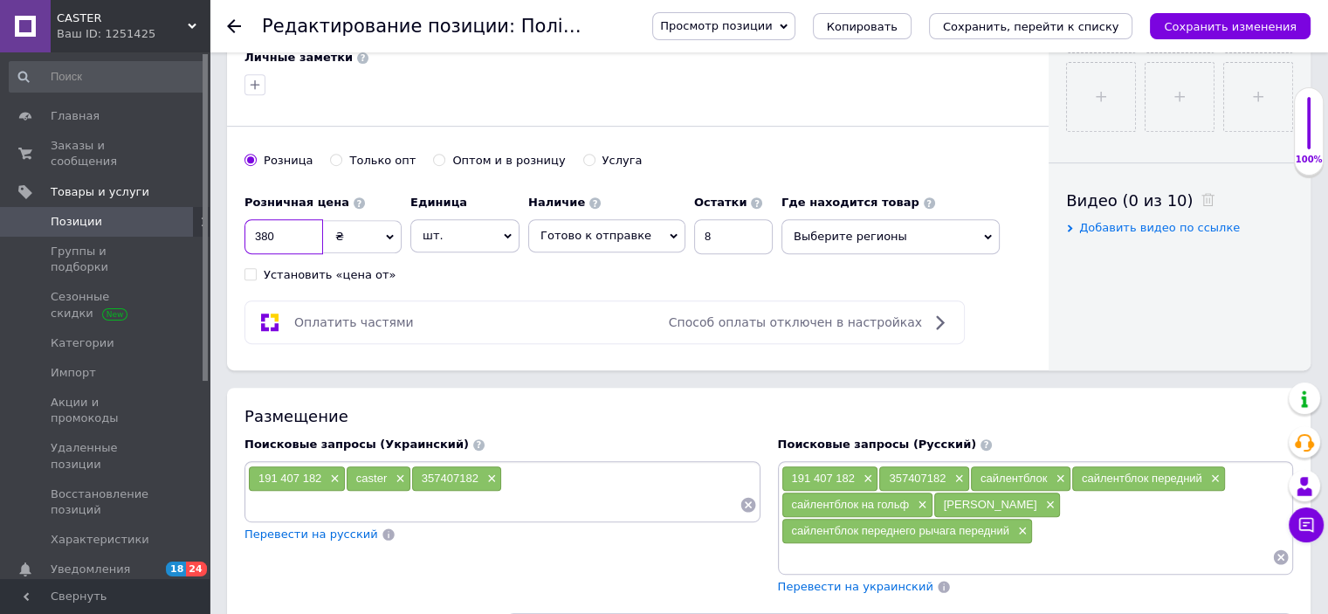
scroll to position [786, 0]
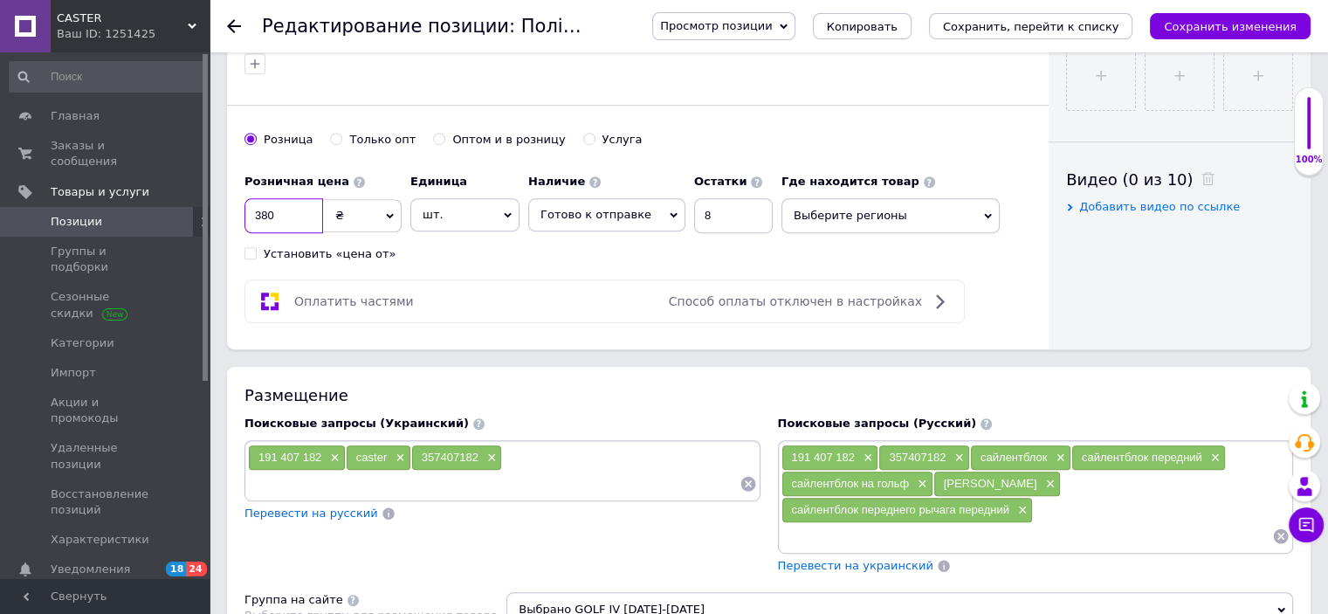
type input "380"
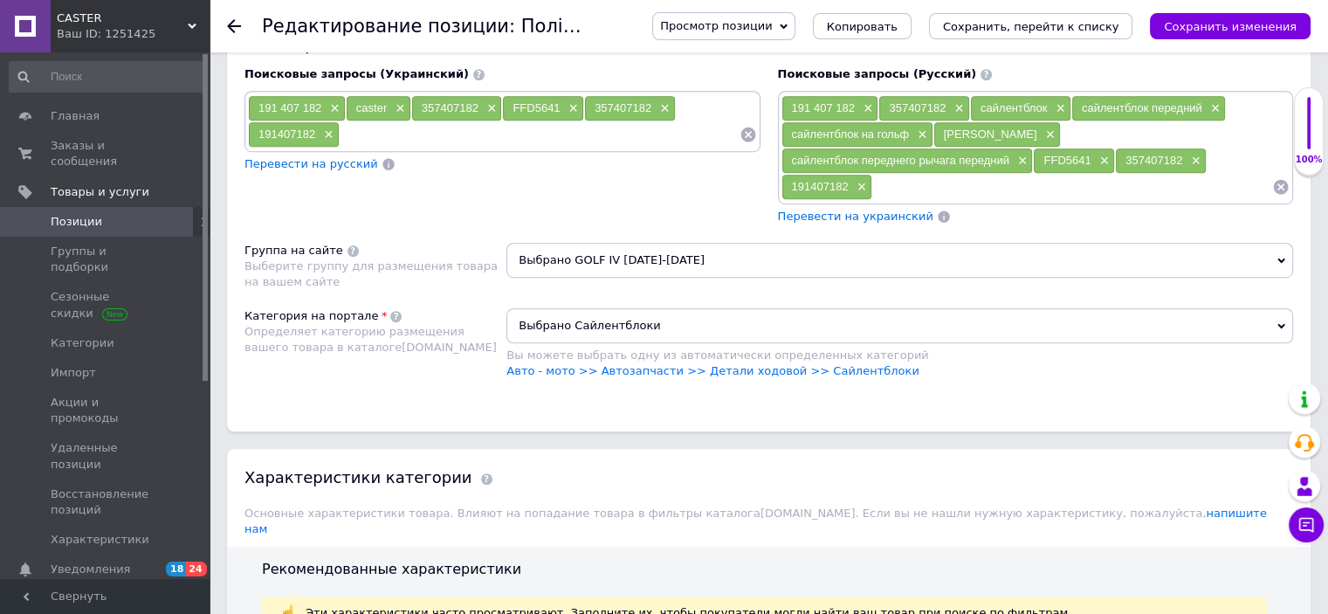
scroll to position [1397, 0]
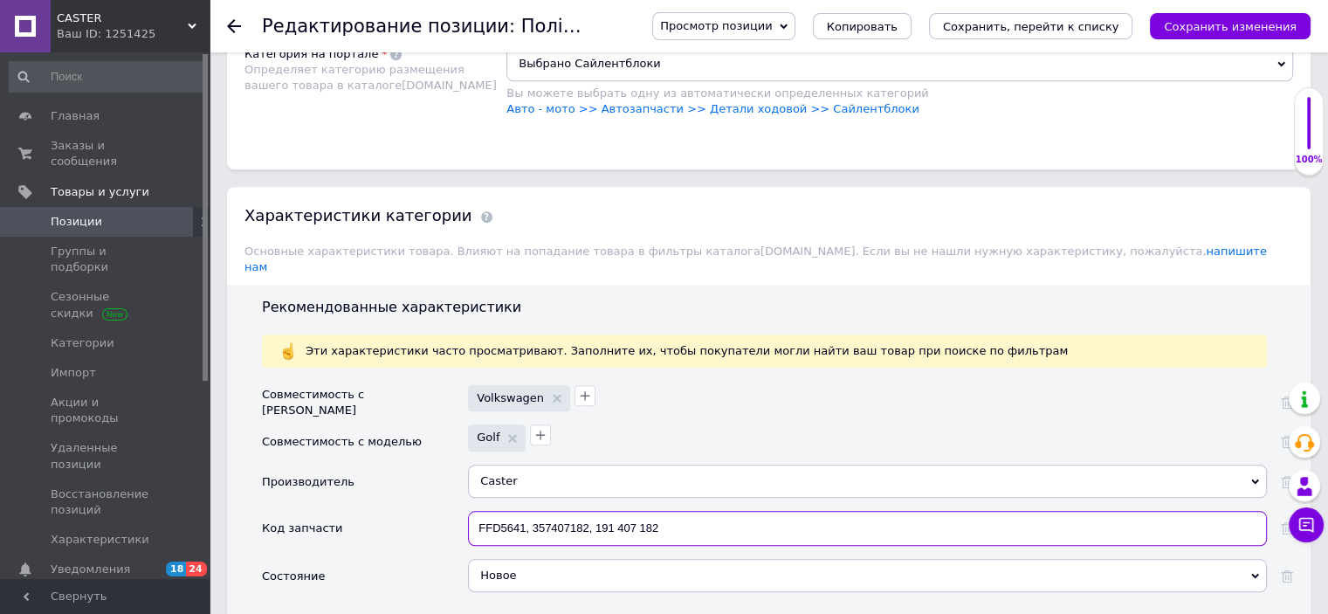
drag, startPoint x: 593, startPoint y: 506, endPoint x: 304, endPoint y: 494, distance: 289.2
click at [304, 511] on div "Код запчасти FFD5641, 357407182, 191 407 182" at bounding box center [777, 535] width 1031 height 48
paste input "407182, 191 407 182"
checkbox input "true"
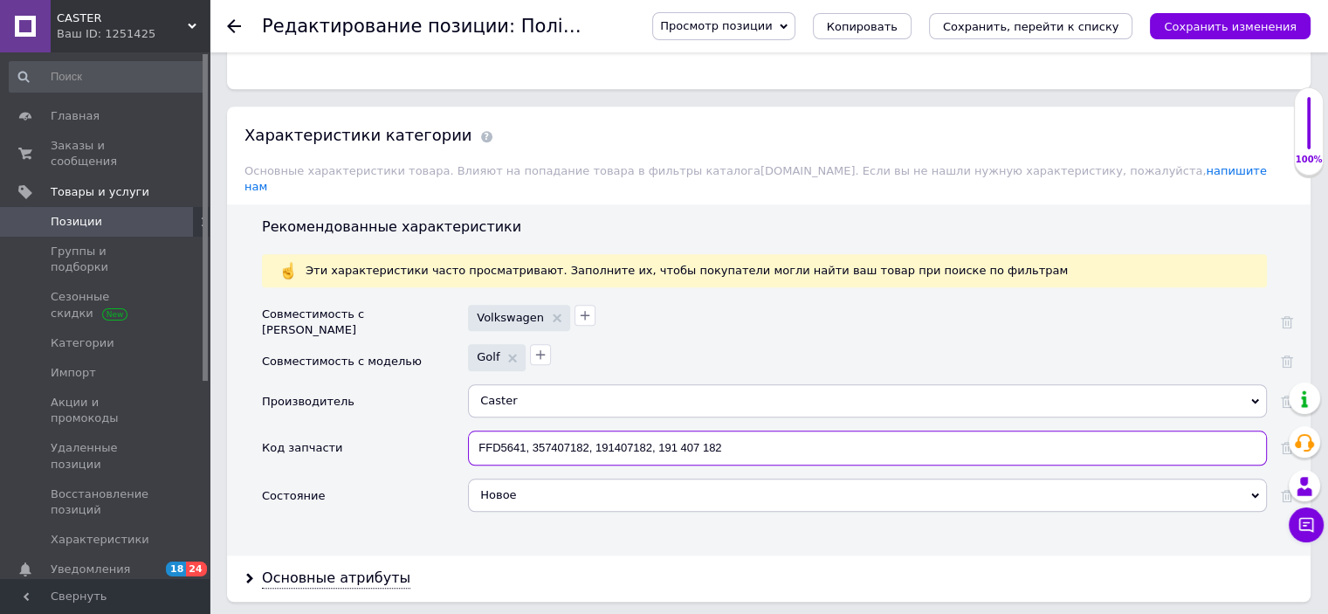
scroll to position [1658, 0]
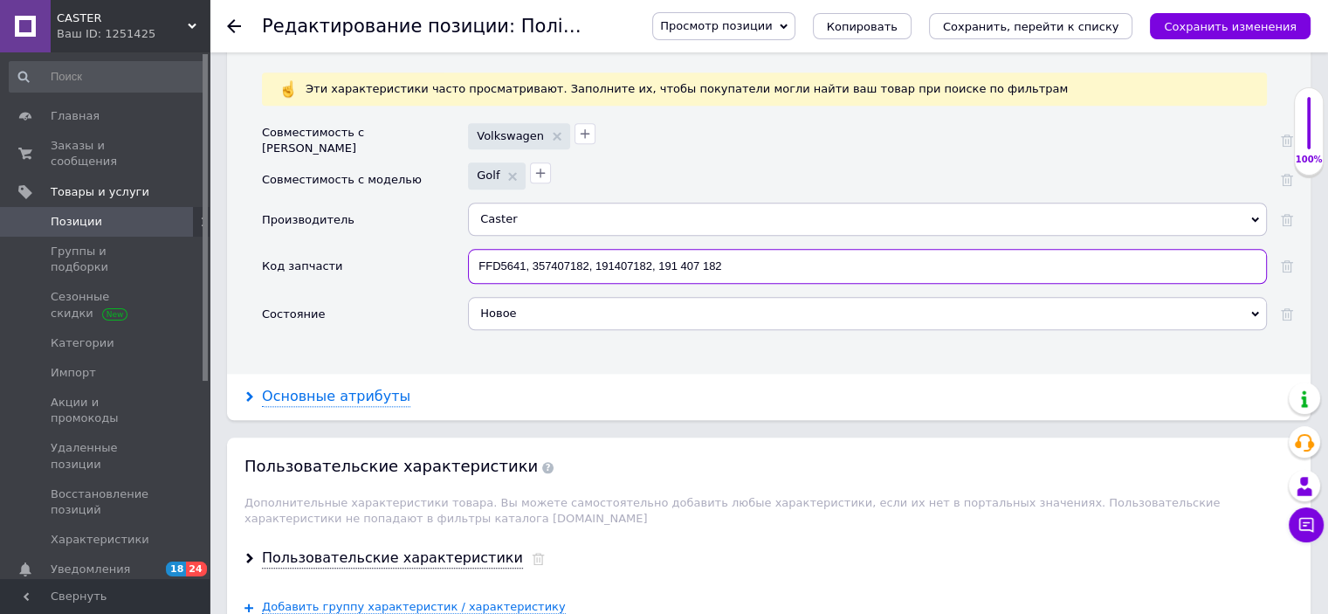
type input "FFD5641, 357407182, 191407182, 191 407 182"
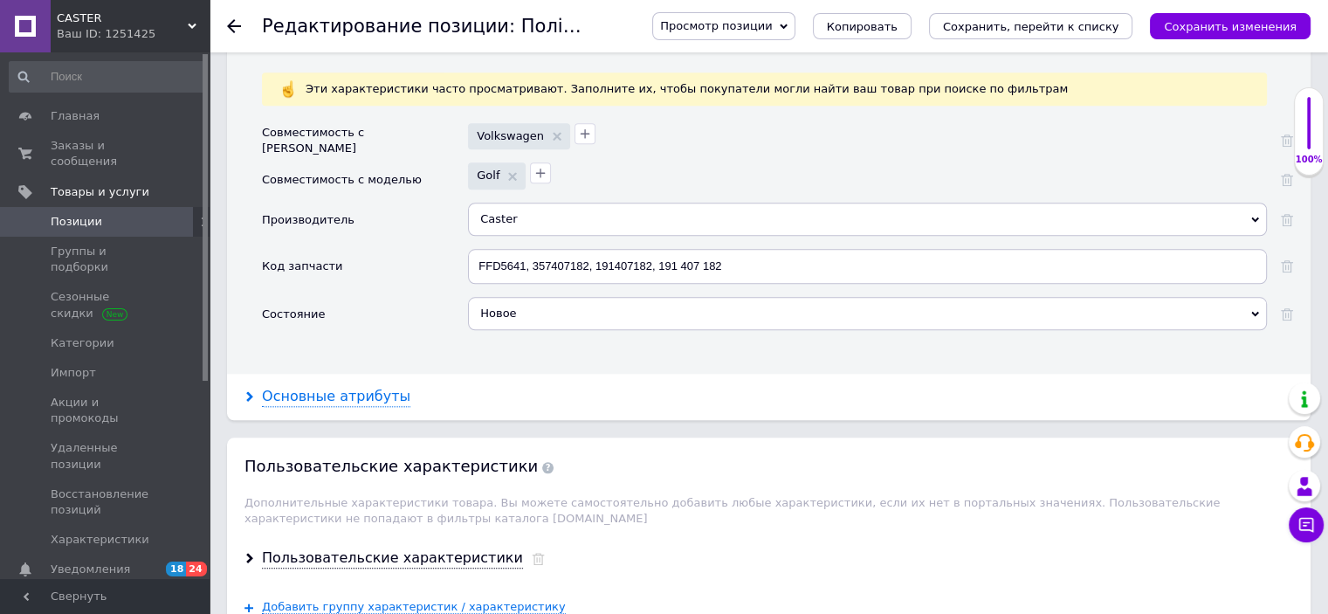
click at [339, 387] on div "Основные атрибуты" at bounding box center [336, 397] width 148 height 20
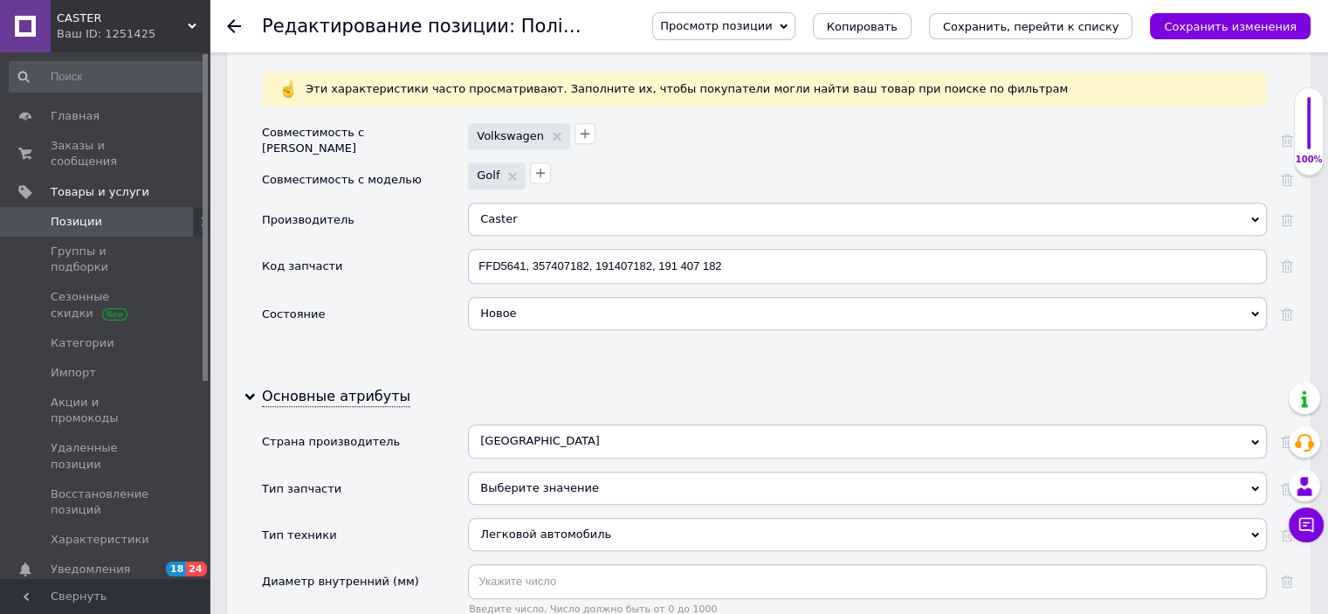
click at [532, 471] on div "Выберите значение" at bounding box center [867, 487] width 799 height 33
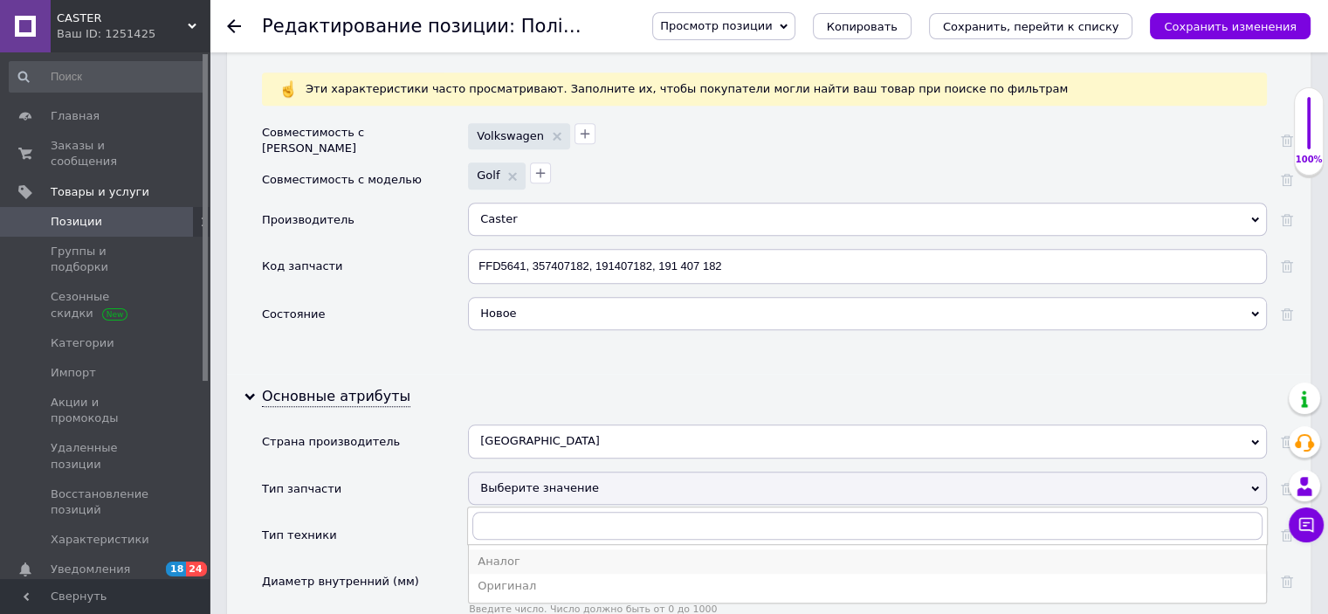
click at [513, 553] on div "Аналог" at bounding box center [866, 561] width 779 height 16
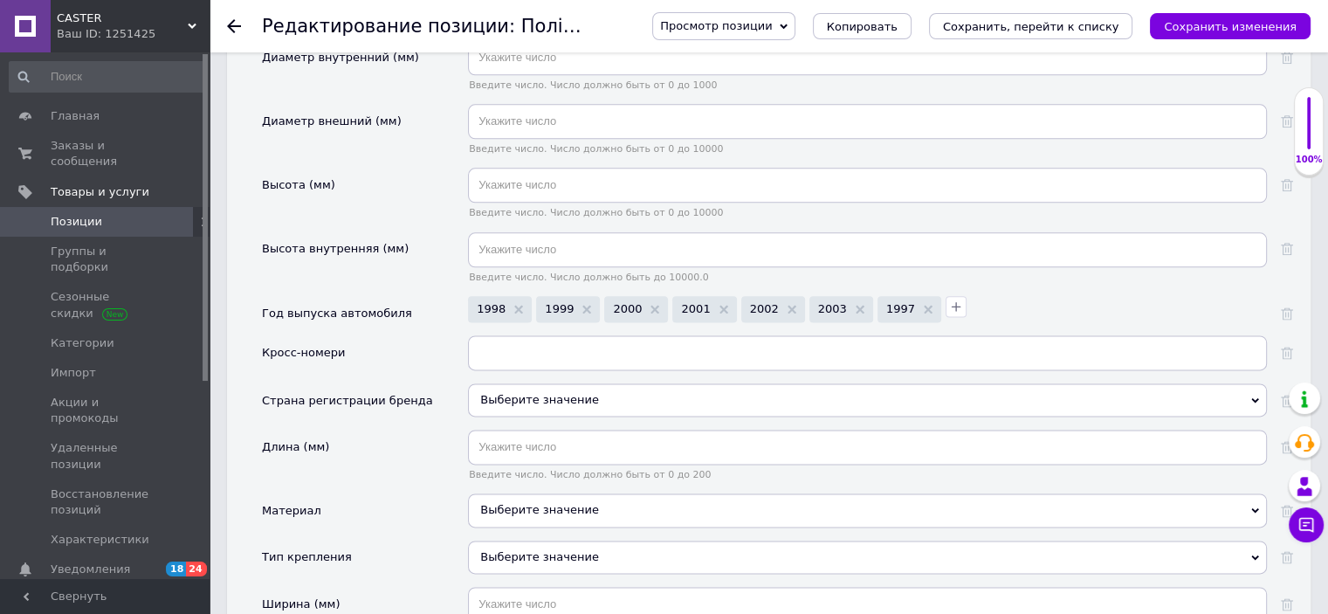
scroll to position [2269, 0]
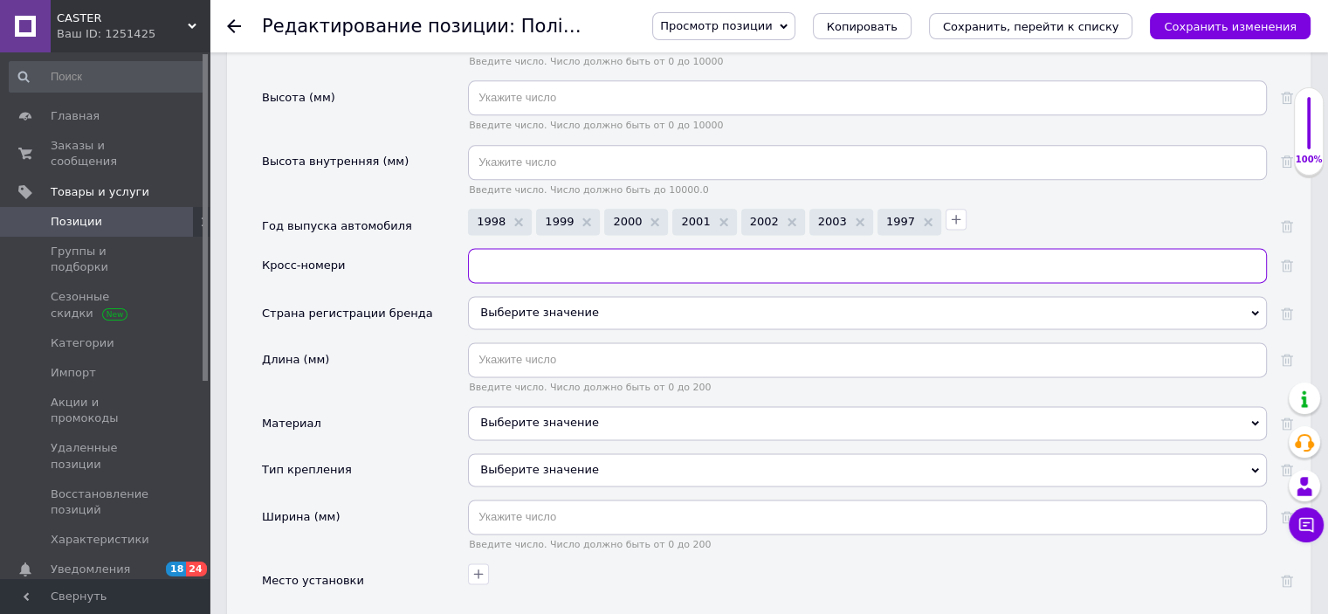
paste input "FFD5641, 357407182, 191407182, 191 407 182"
checkbox input "true"
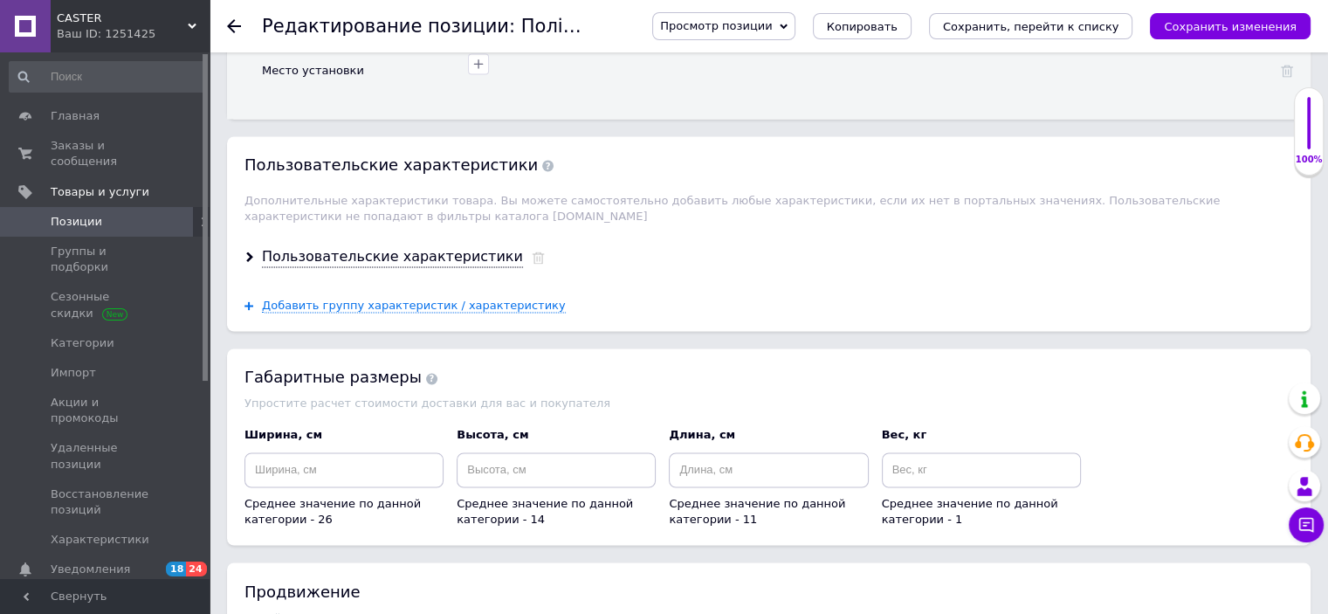
scroll to position [2880, 0]
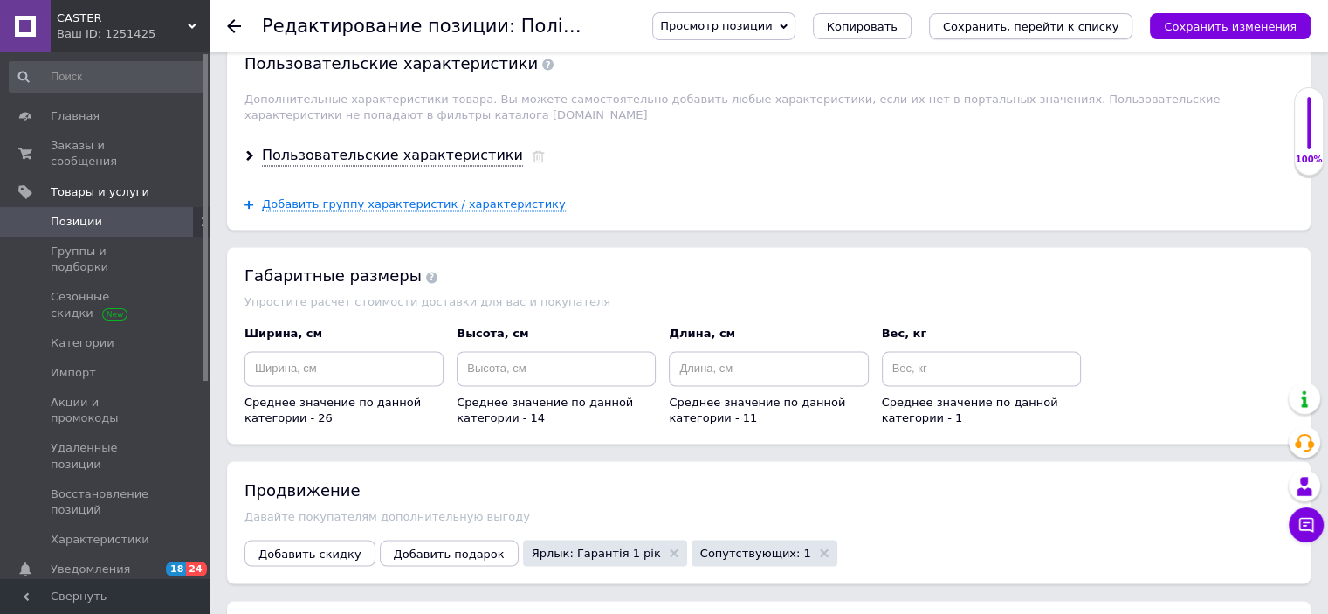
type input "FFD5641, 357407182, 191407182, 191 407 182"
click at [999, 20] on icon "Сохранить, перейти к списку" at bounding box center [1031, 26] width 176 height 13
checkbox input "true"
